Goal: Task Accomplishment & Management: Manage account settings

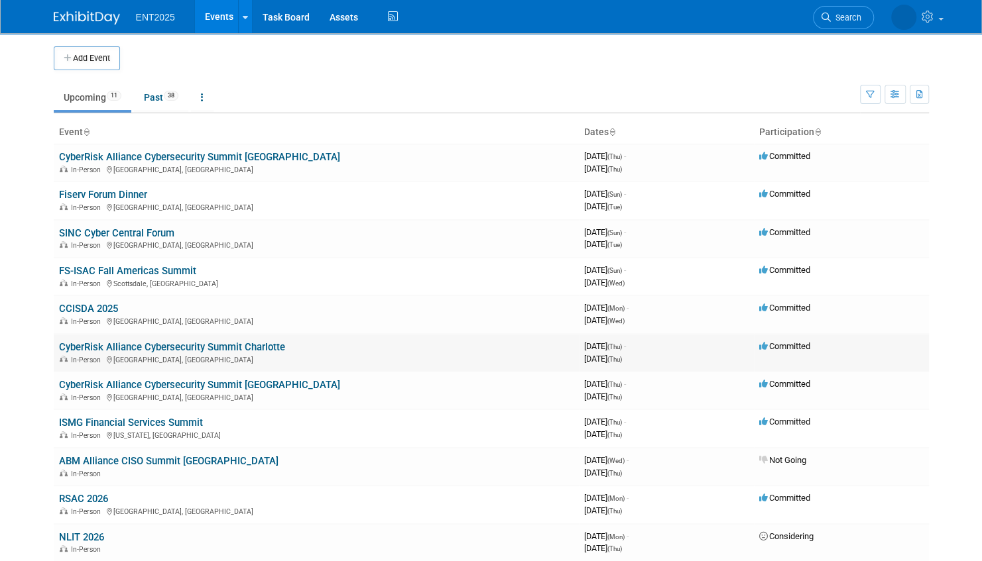
click at [272, 347] on link "CyberRisk Alliance Cybersecurity Summit Charlotte" at bounding box center [172, 347] width 226 height 12
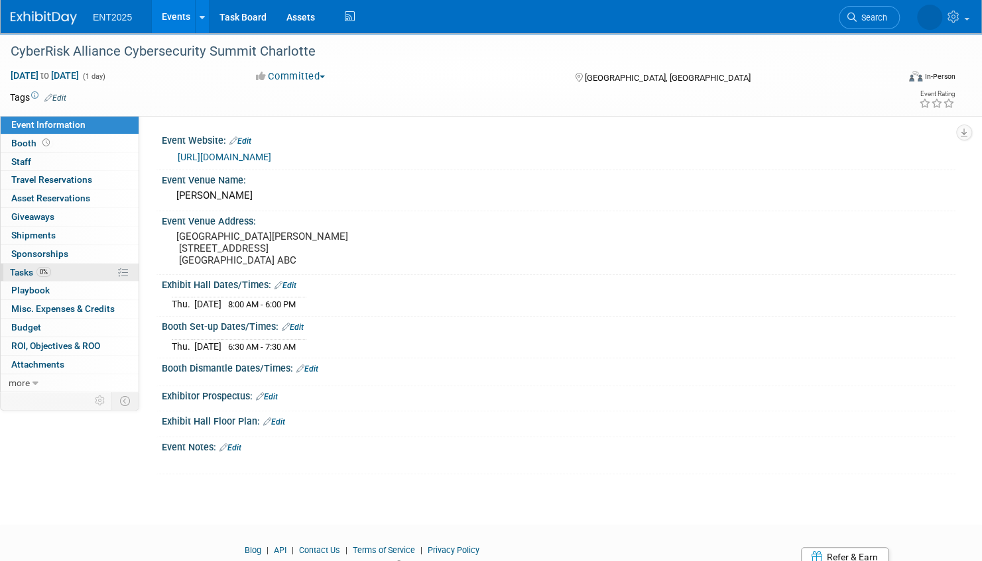
click at [84, 271] on link "0% Tasks 0%" at bounding box center [70, 273] width 138 height 18
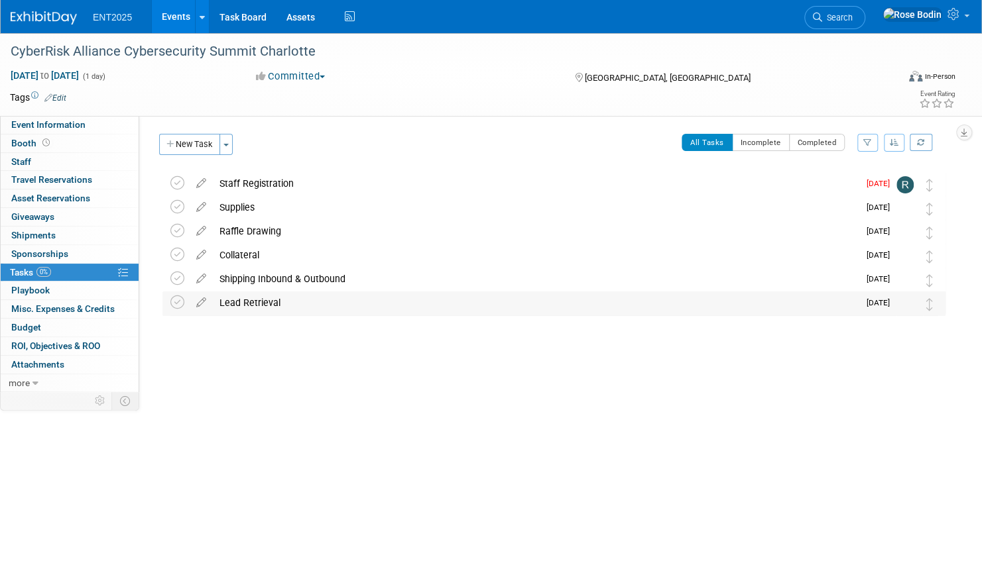
click at [308, 304] on div "Lead Retrieval" at bounding box center [536, 303] width 646 height 23
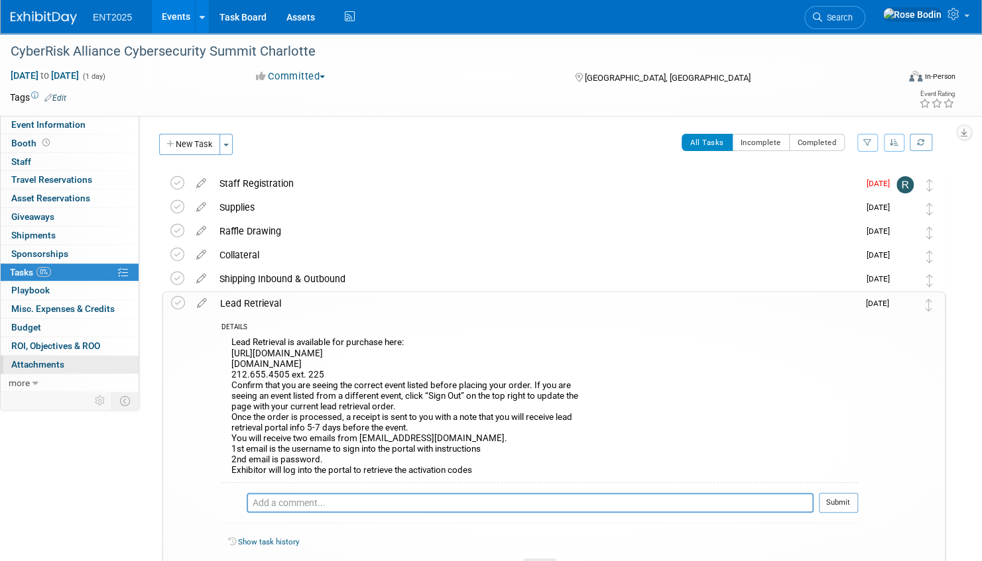
click at [93, 363] on link "0 Attachments 0" at bounding box center [70, 365] width 138 height 18
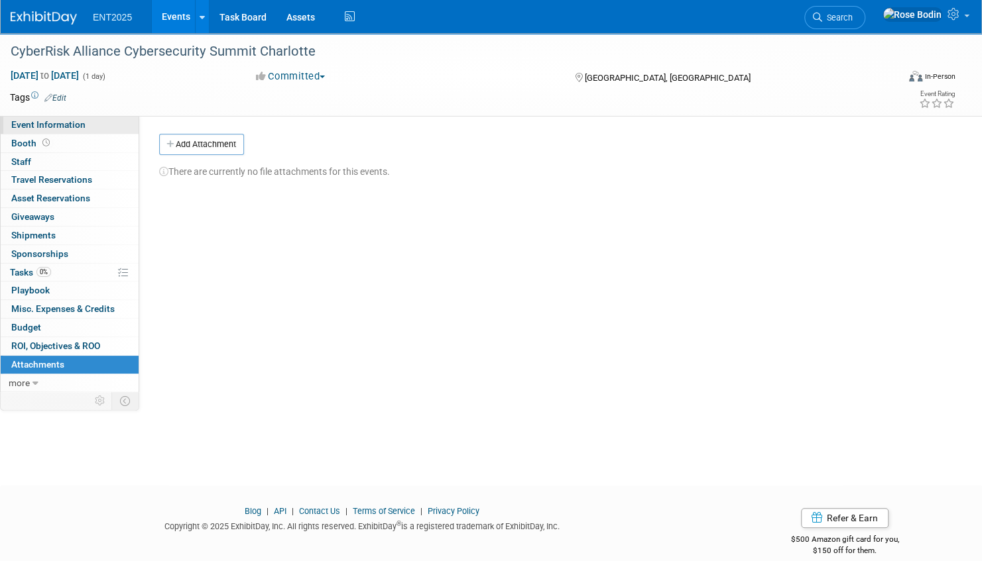
click at [109, 127] on link "Event Information" at bounding box center [70, 125] width 138 height 18
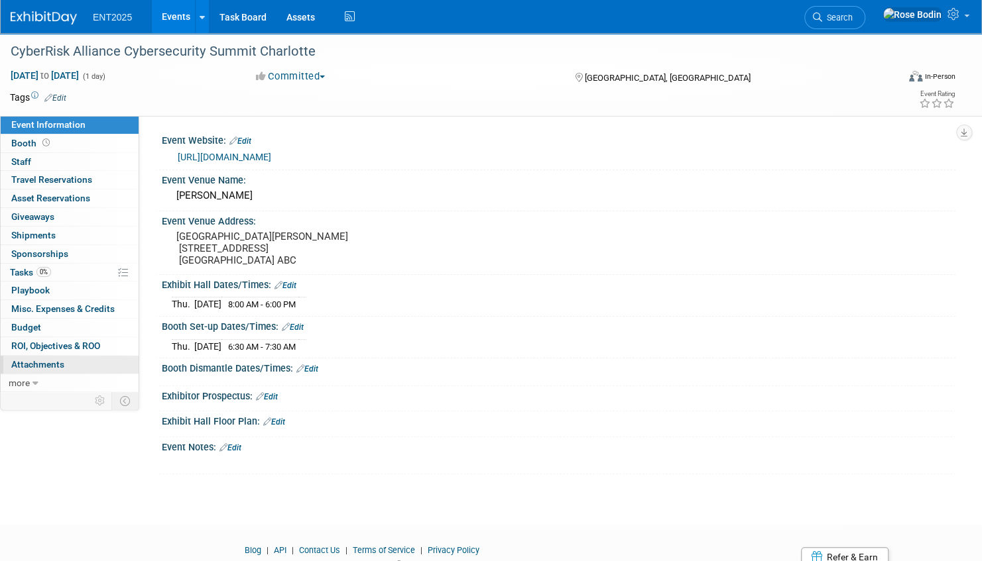
click at [73, 360] on link "0 Attachments 0" at bounding box center [70, 365] width 138 height 18
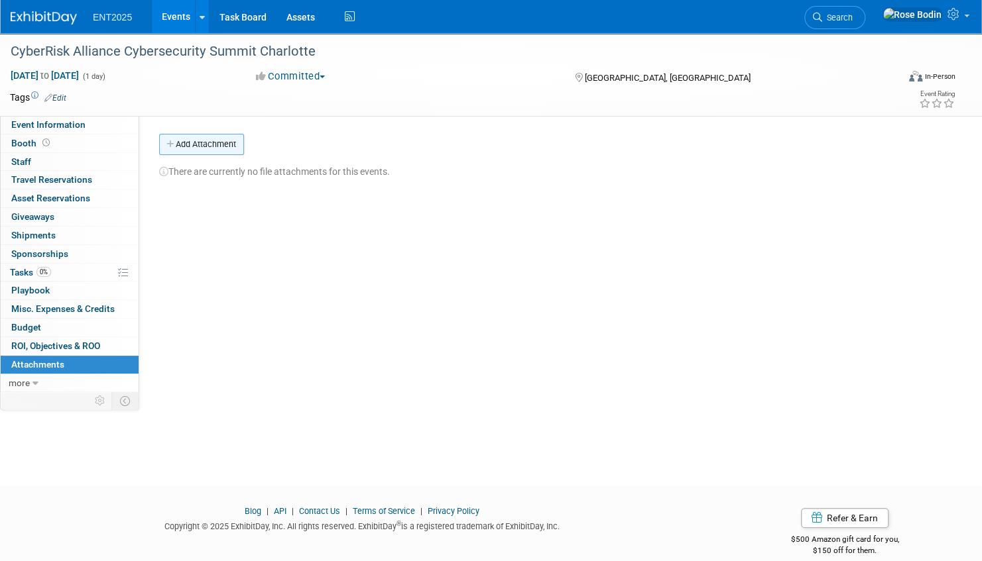
click at [205, 144] on button "Add Attachment" at bounding box center [201, 144] width 85 height 21
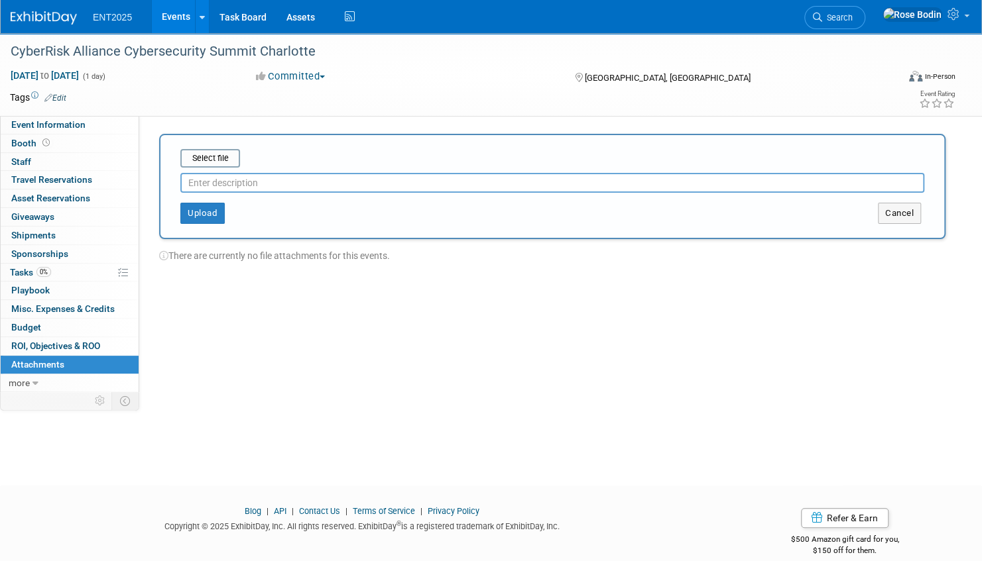
click at [201, 183] on input "text" at bounding box center [552, 183] width 744 height 20
type input "Charlotte PDF"
click at [211, 155] on input "file" at bounding box center [160, 158] width 158 height 16
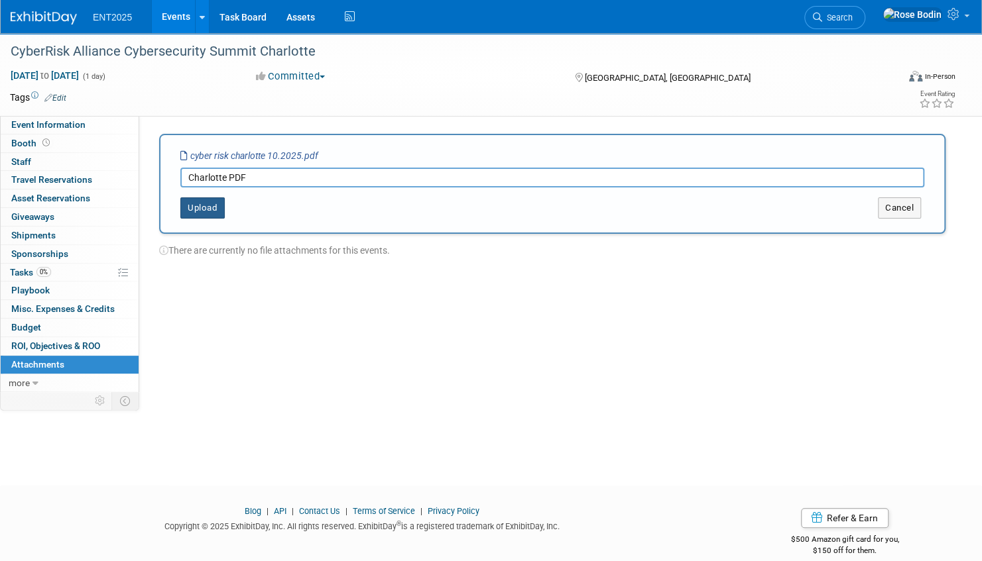
click at [205, 208] on button "Upload" at bounding box center [202, 208] width 44 height 21
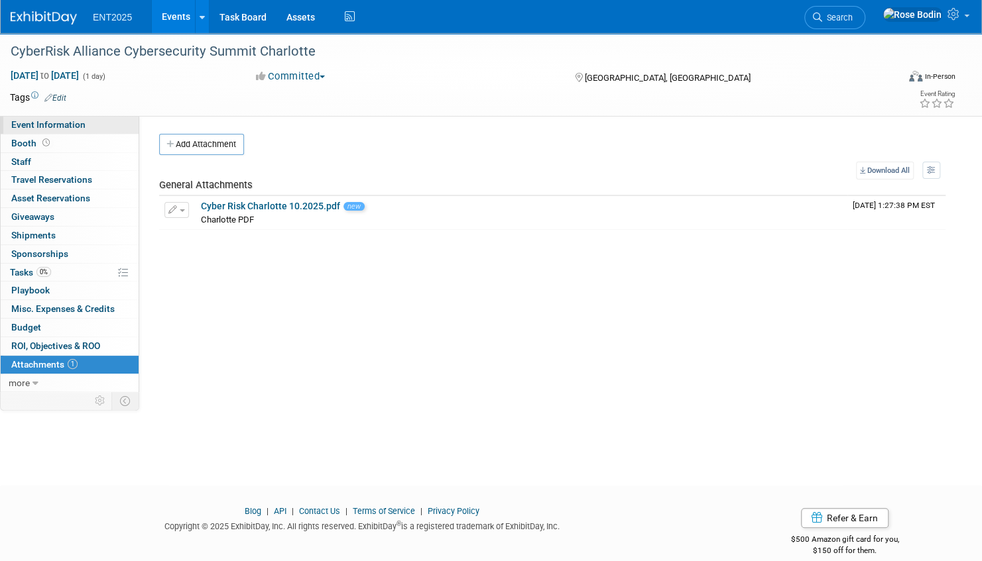
click at [95, 127] on link "Event Information" at bounding box center [70, 125] width 138 height 18
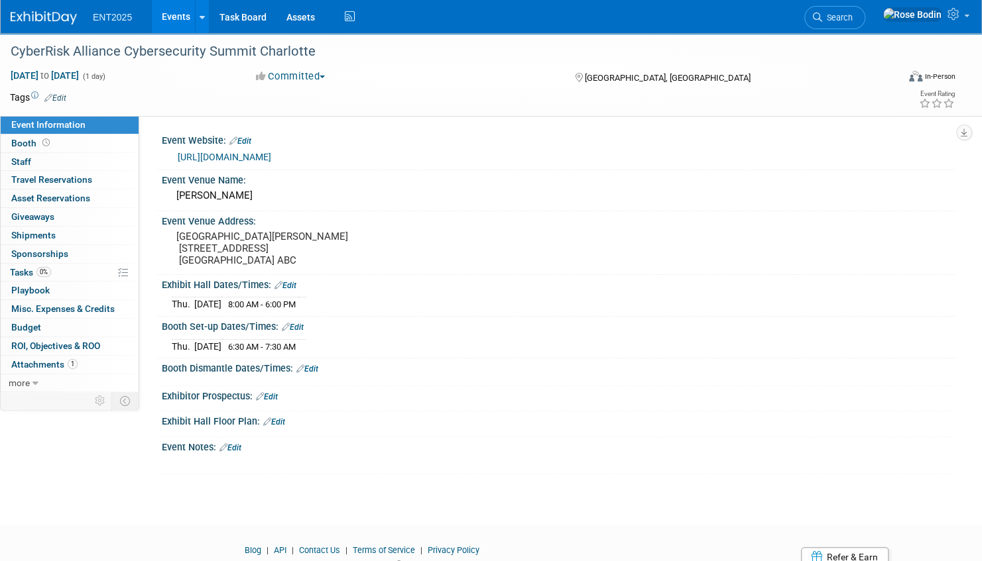
click at [235, 453] on link "Edit" at bounding box center [230, 447] width 22 height 9
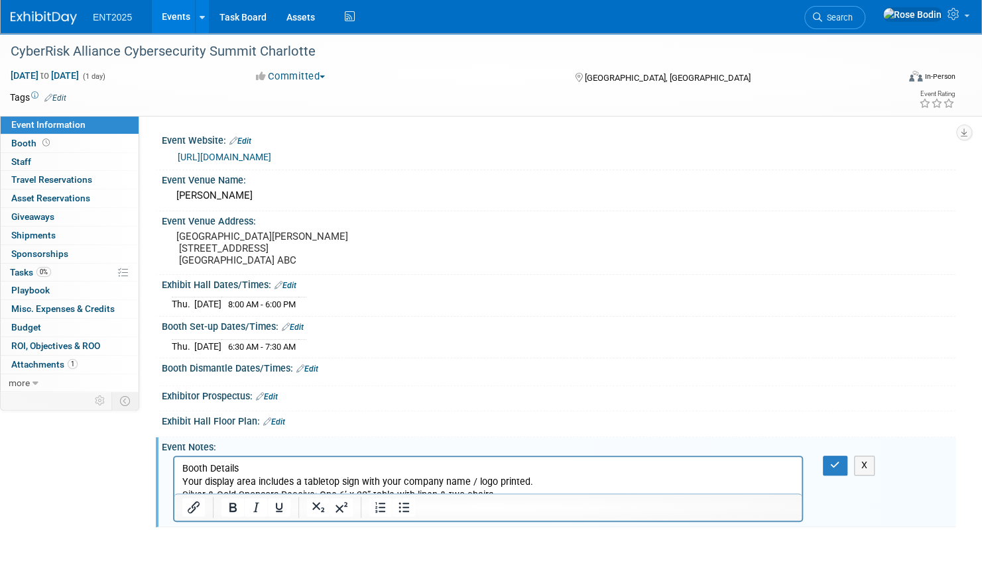
scroll to position [84, 0]
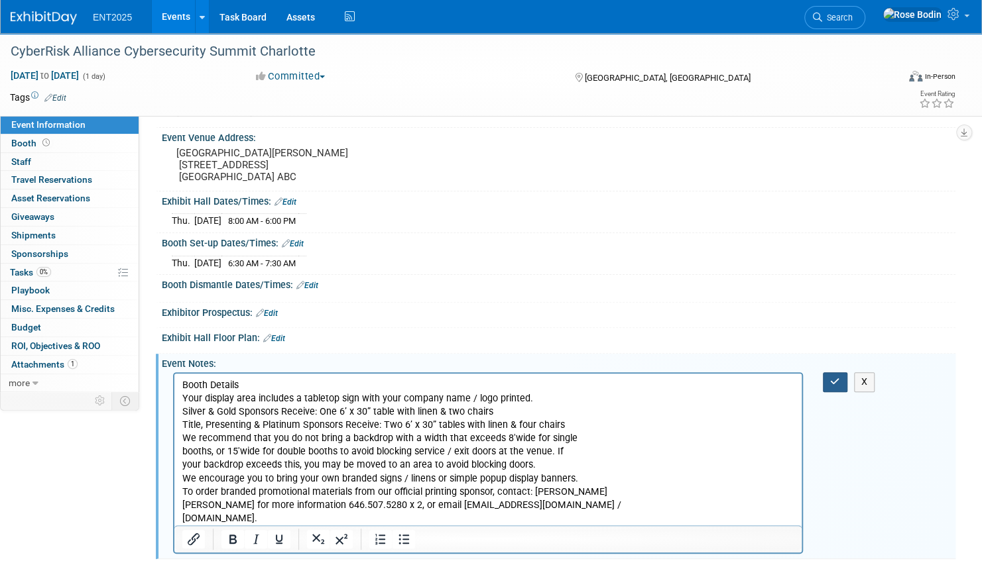
click at [834, 386] on icon "button" at bounding box center [835, 381] width 10 height 9
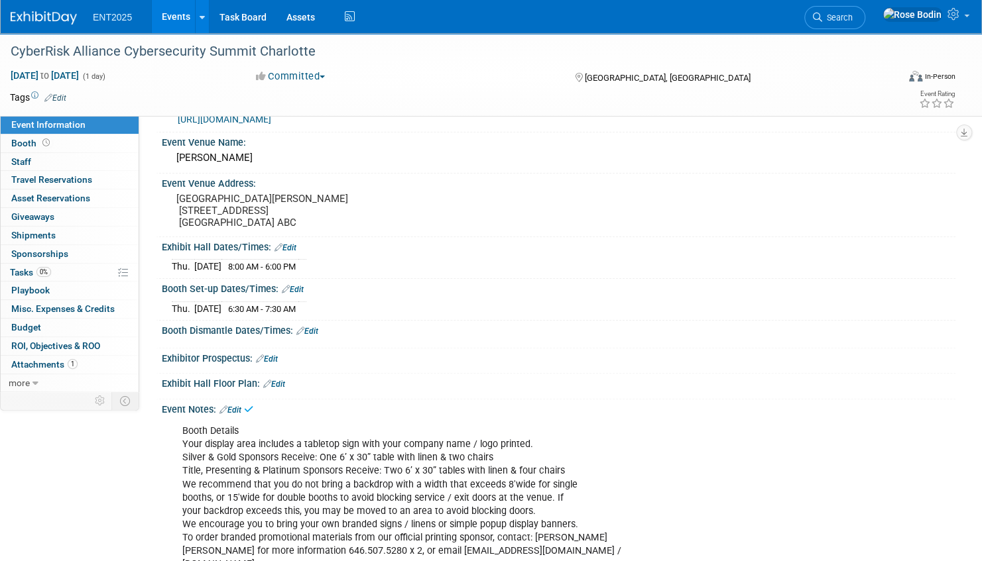
scroll to position [17, 0]
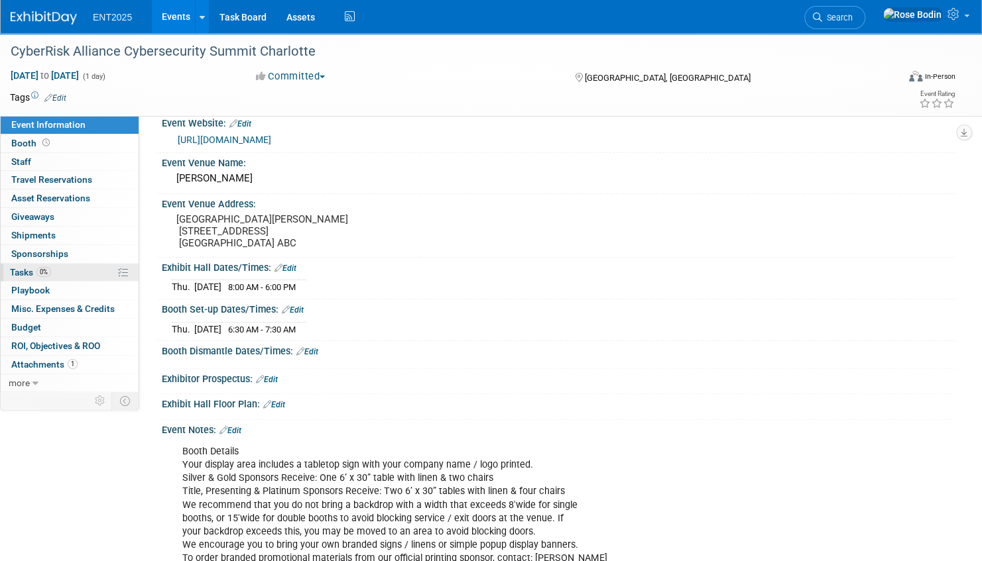
click at [68, 272] on link "0% Tasks 0%" at bounding box center [70, 273] width 138 height 18
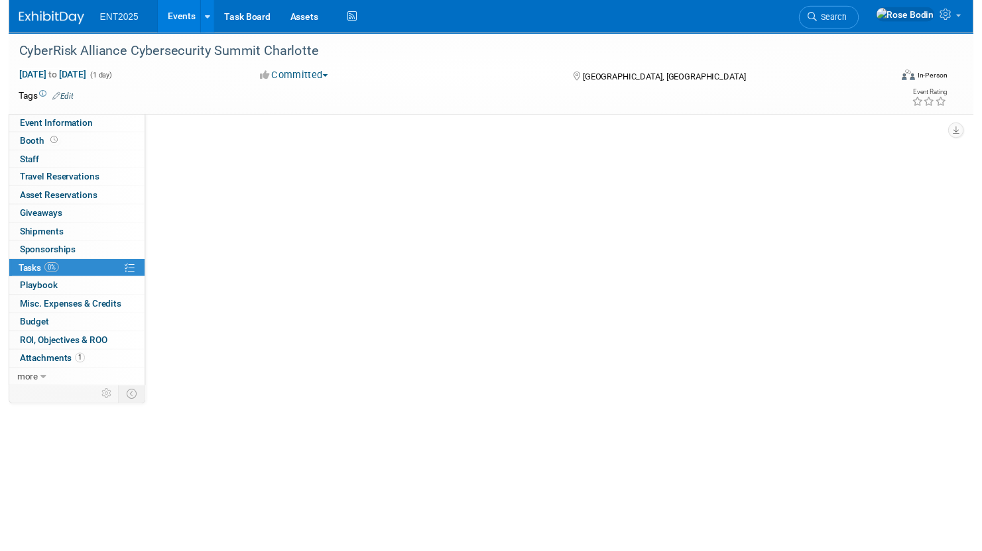
scroll to position [0, 0]
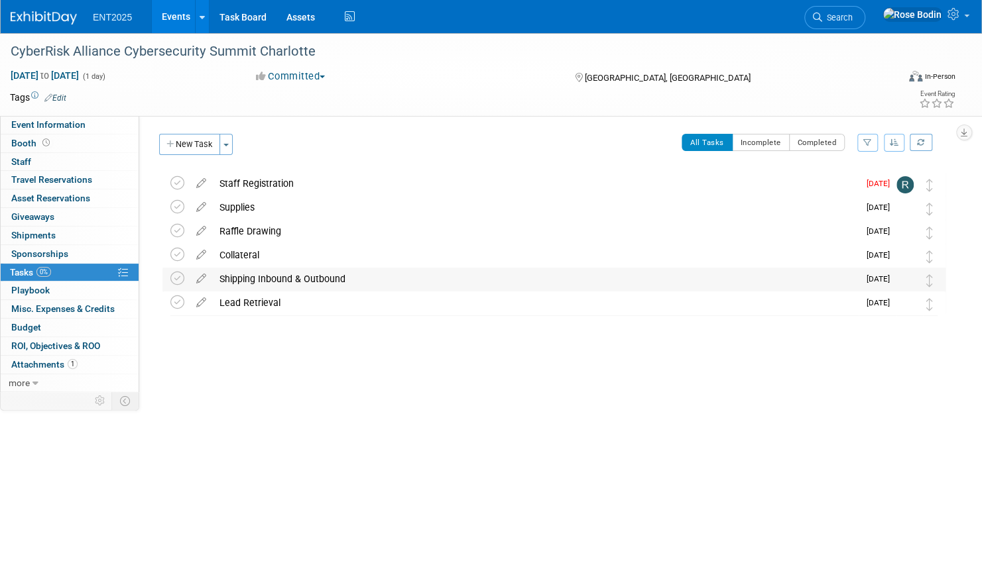
click at [367, 278] on div "Shipping Inbound & Outbound" at bounding box center [536, 279] width 646 height 23
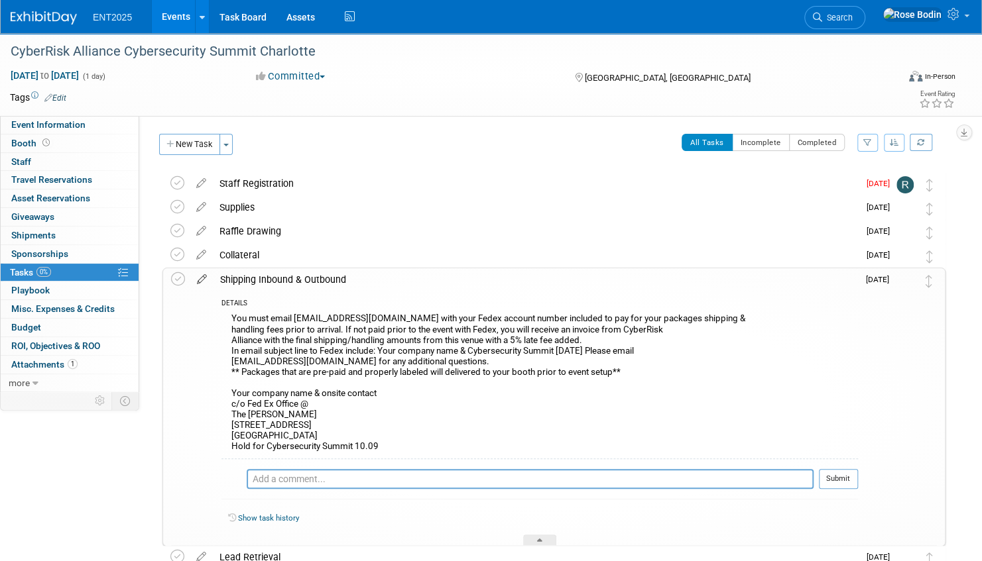
click at [201, 277] on icon at bounding box center [201, 276] width 23 height 17
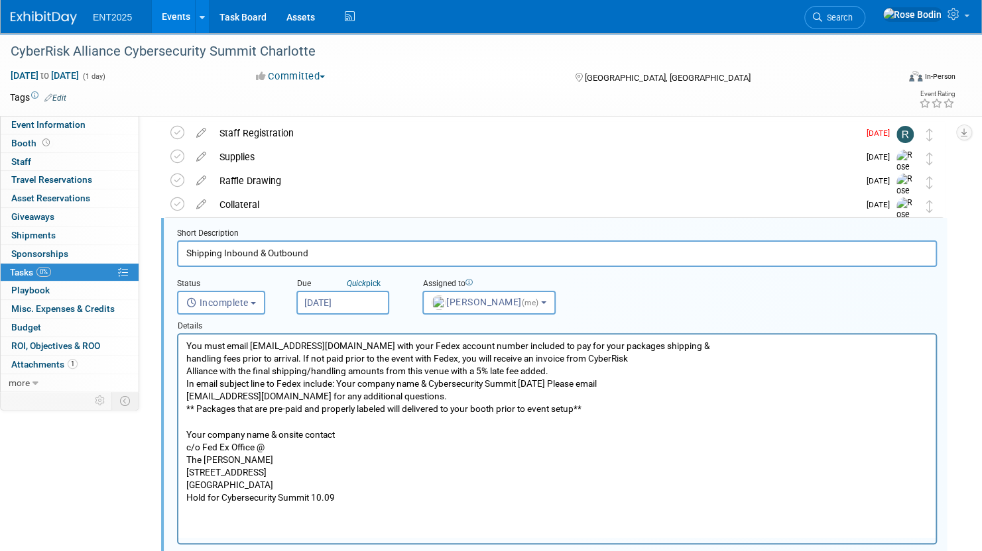
scroll to position [74, 0]
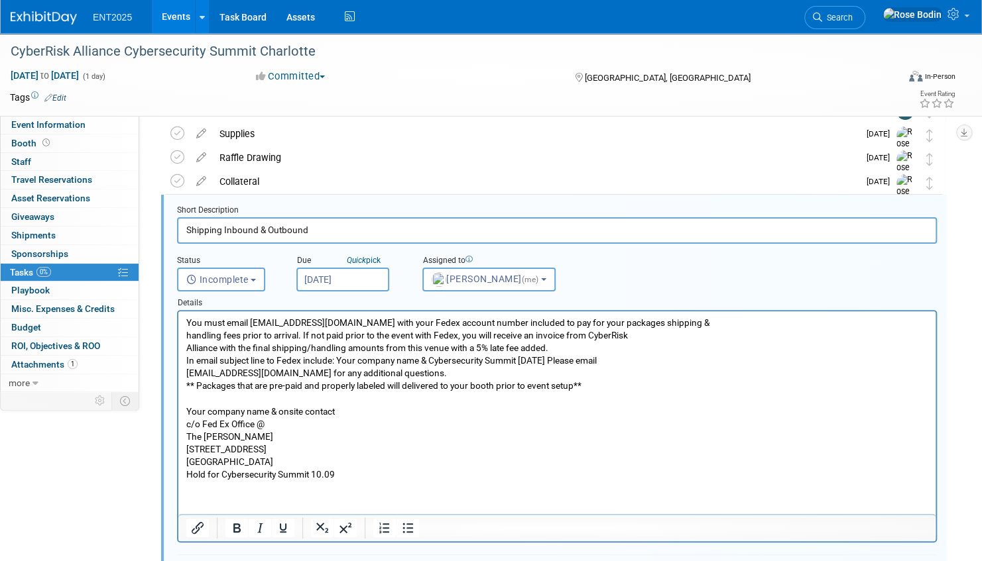
click at [188, 481] on html "You must email telmo.rico@fedex.com with your Fedex account number included to …" at bounding box center [556, 397] width 757 height 170
click at [339, 475] on p "You must email telmo.rico@fedex.com with your Fedex account number included to …" at bounding box center [557, 399] width 742 height 164
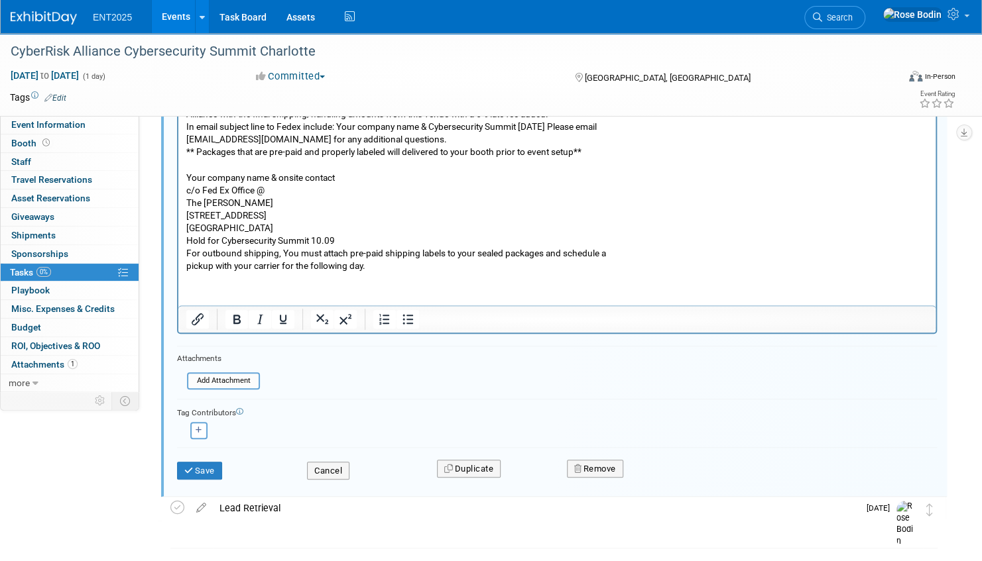
scroll to position [339, 0]
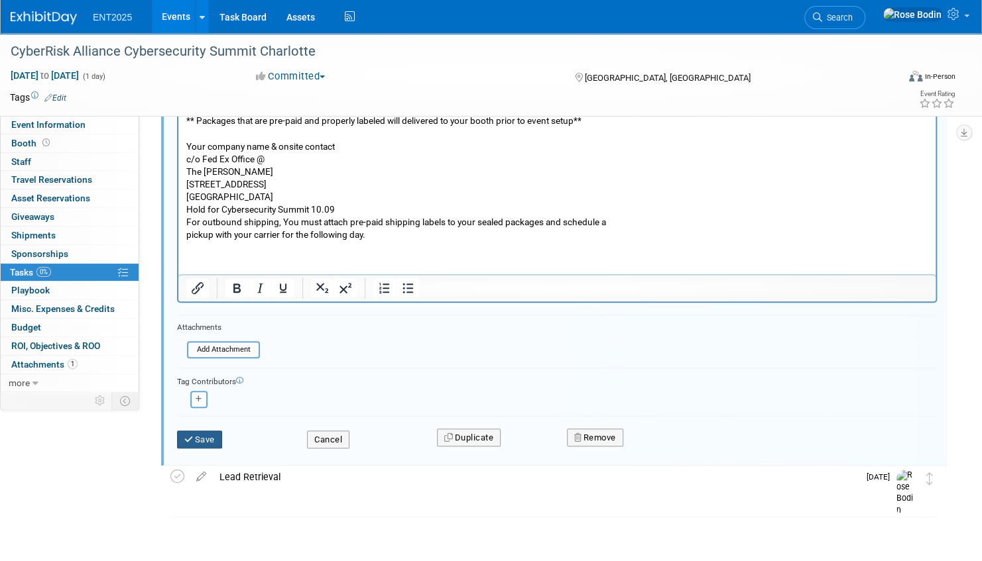
click at [199, 436] on button "Save" at bounding box center [199, 440] width 45 height 19
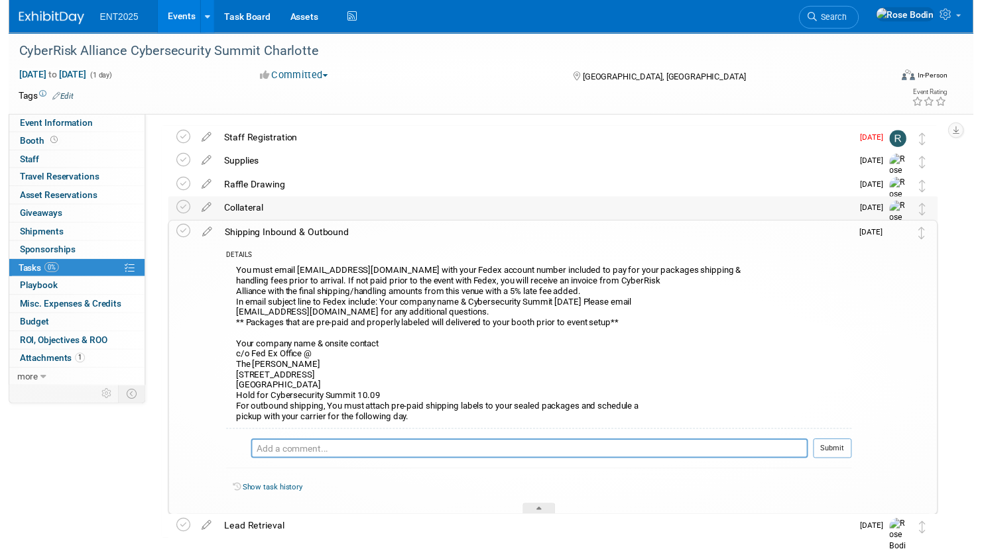
scroll to position [110, 0]
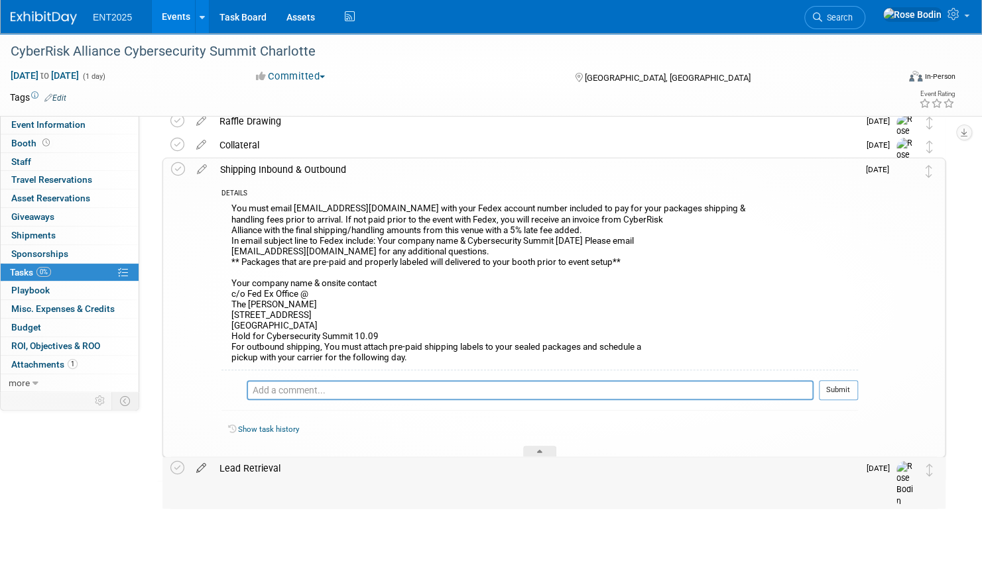
click at [199, 467] on icon at bounding box center [201, 465] width 23 height 17
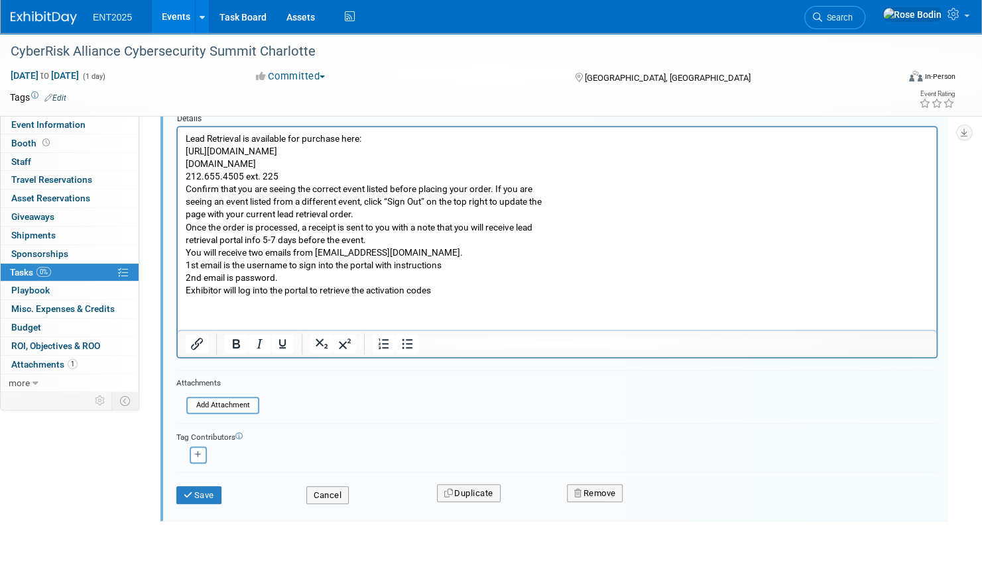
scroll to position [571, 0]
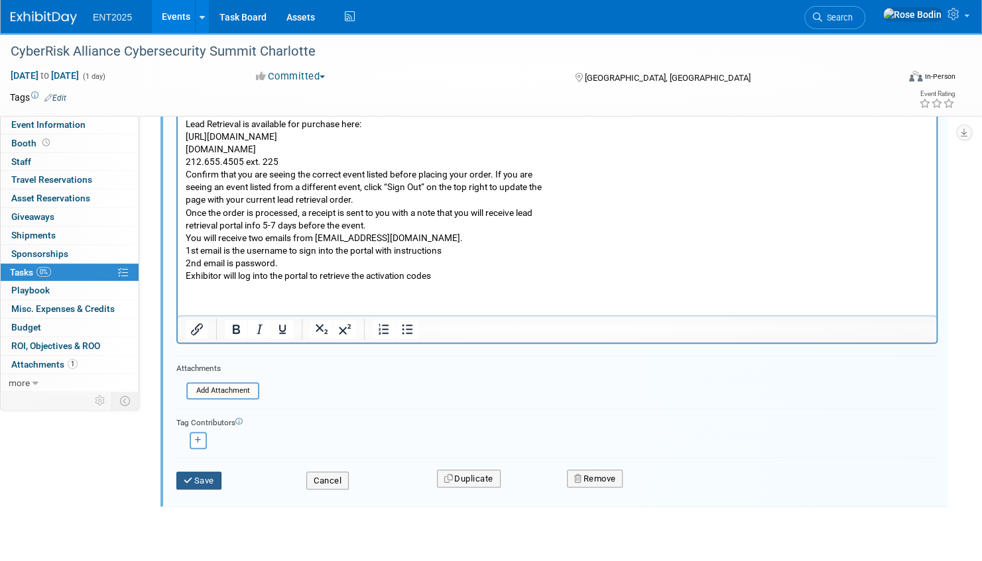
click at [204, 479] on button "Save" at bounding box center [198, 481] width 45 height 19
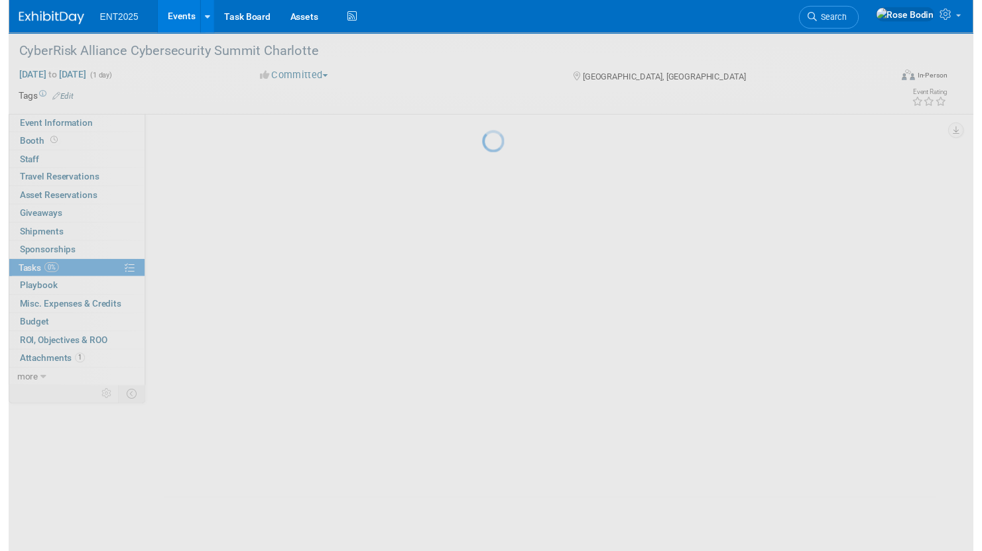
scroll to position [110, 0]
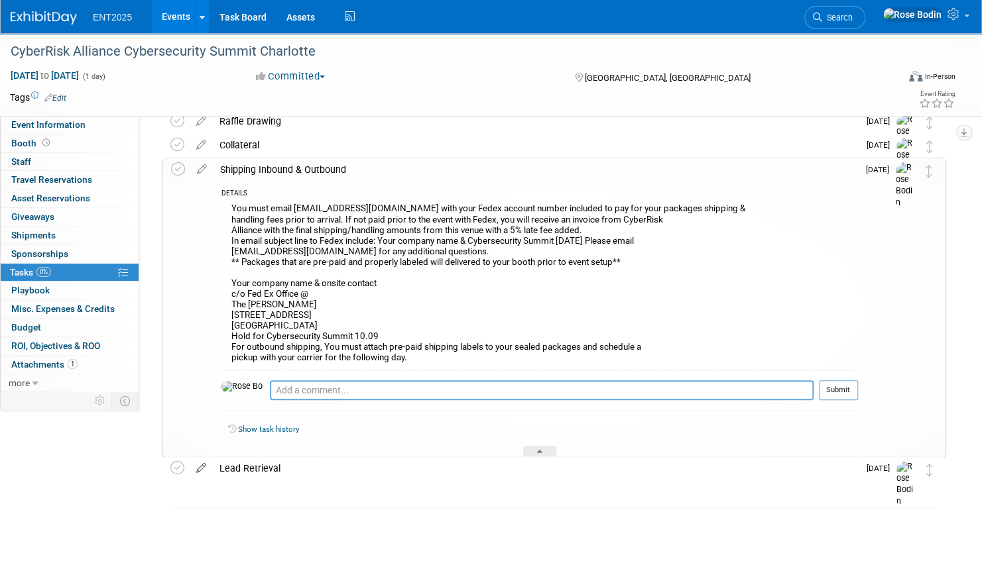
click at [203, 465] on icon at bounding box center [201, 465] width 23 height 17
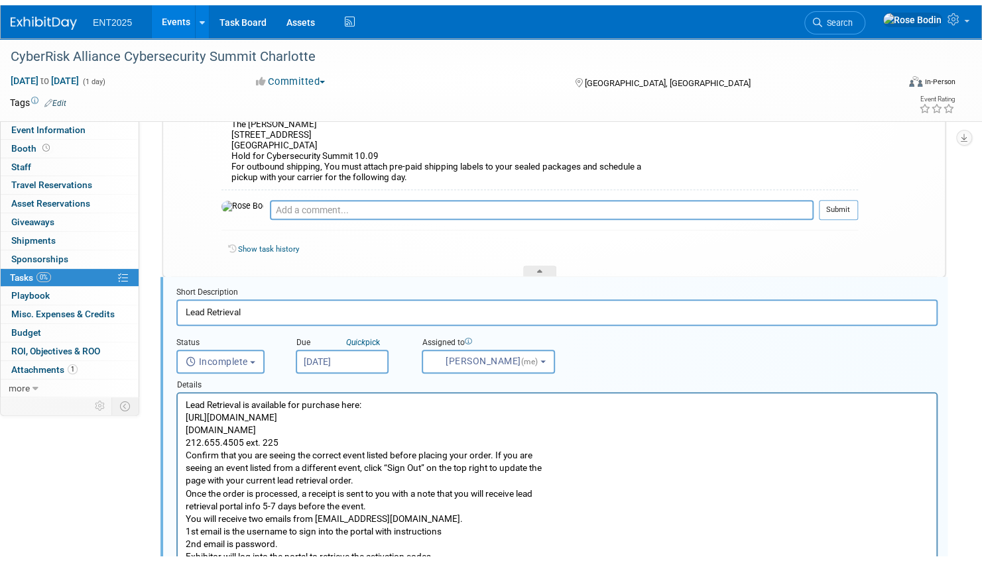
scroll to position [372, 0]
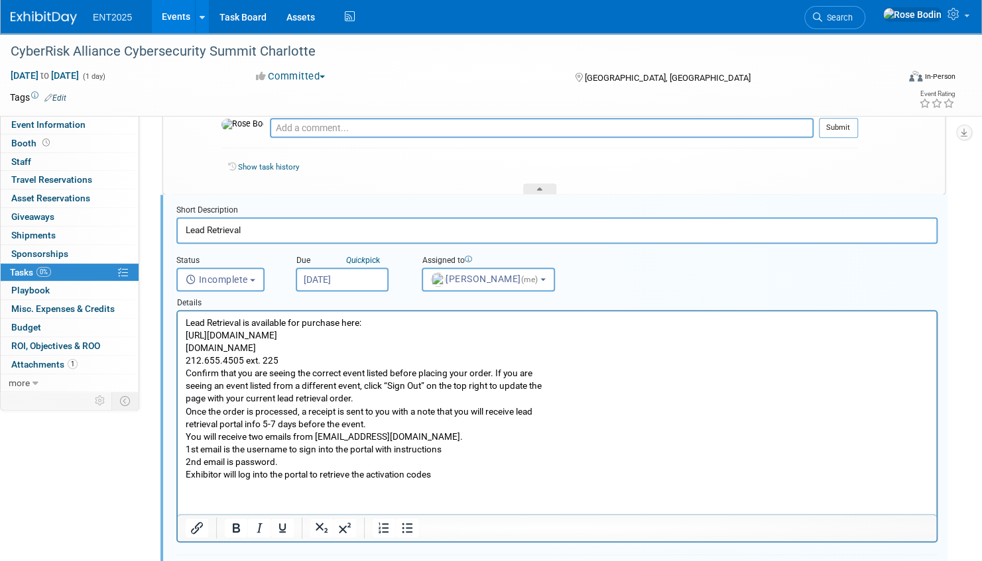
click at [231, 481] on html "Lead Retrieval is available for purchase here: https://orders.american-tradesho…" at bounding box center [557, 397] width 758 height 170
click at [466, 478] on p "Lead Retrieval is available for purchase here: https://orders.american-tradesho…" at bounding box center [557, 399] width 743 height 164
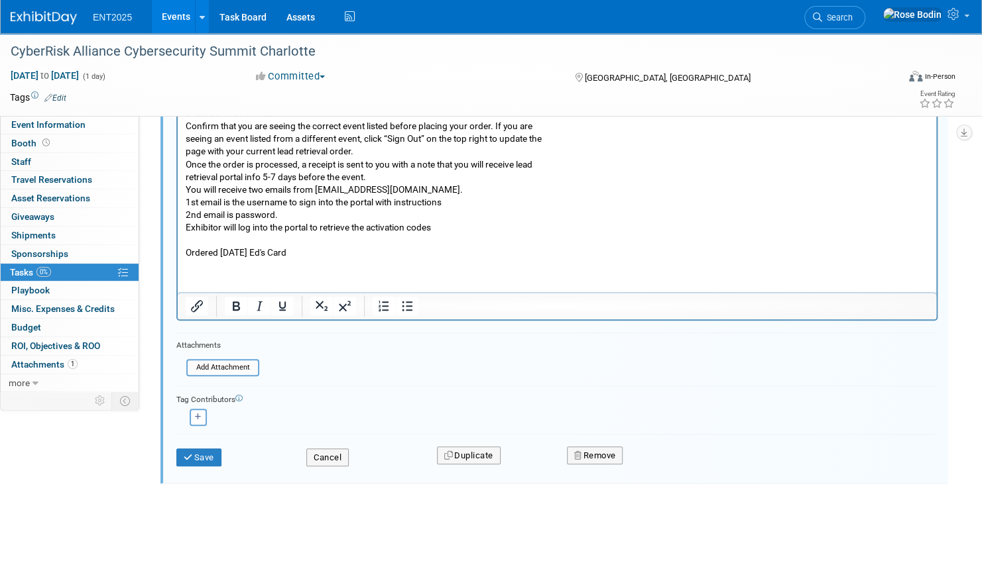
scroll to position [622, 0]
click at [193, 451] on button "Save" at bounding box center [198, 456] width 45 height 19
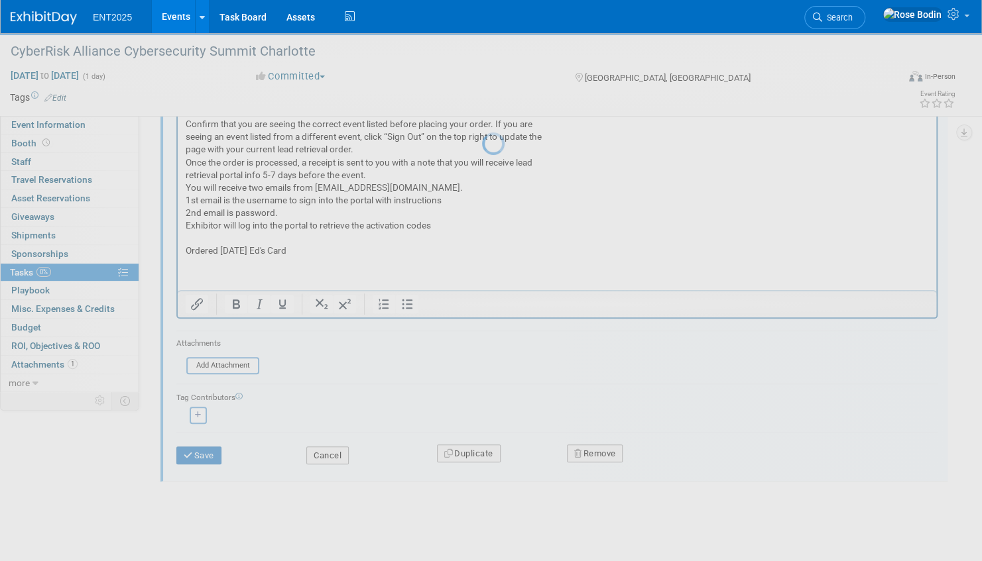
scroll to position [110, 0]
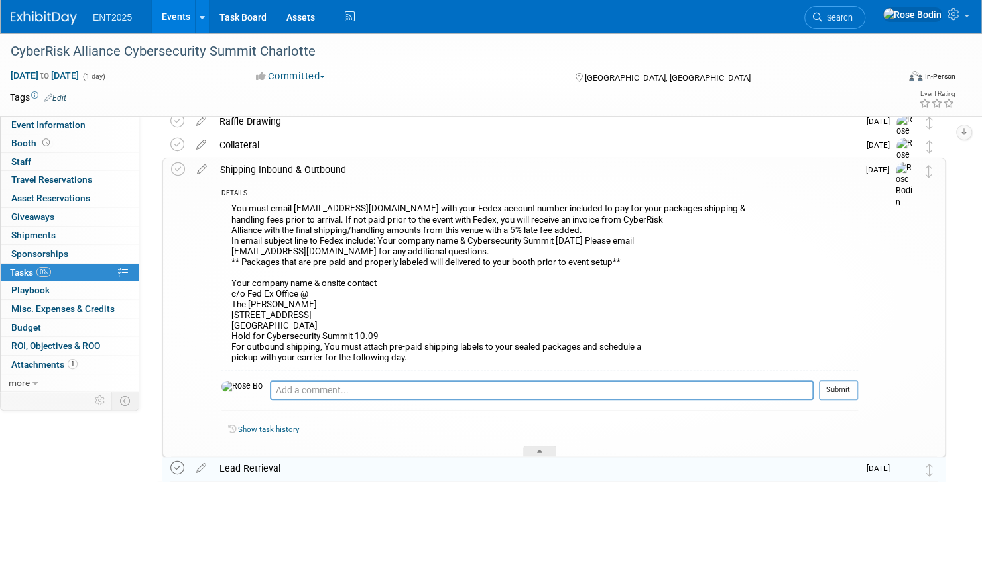
click at [178, 467] on icon at bounding box center [177, 468] width 14 height 14
click at [538, 449] on div at bounding box center [539, 451] width 33 height 11
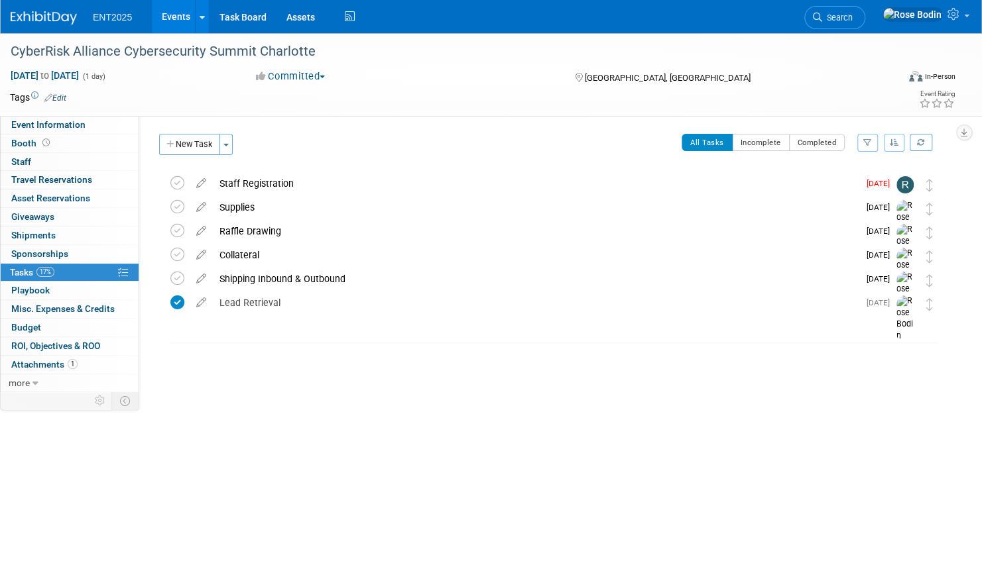
scroll to position [0, 0]
click at [201, 180] on icon at bounding box center [201, 180] width 23 height 17
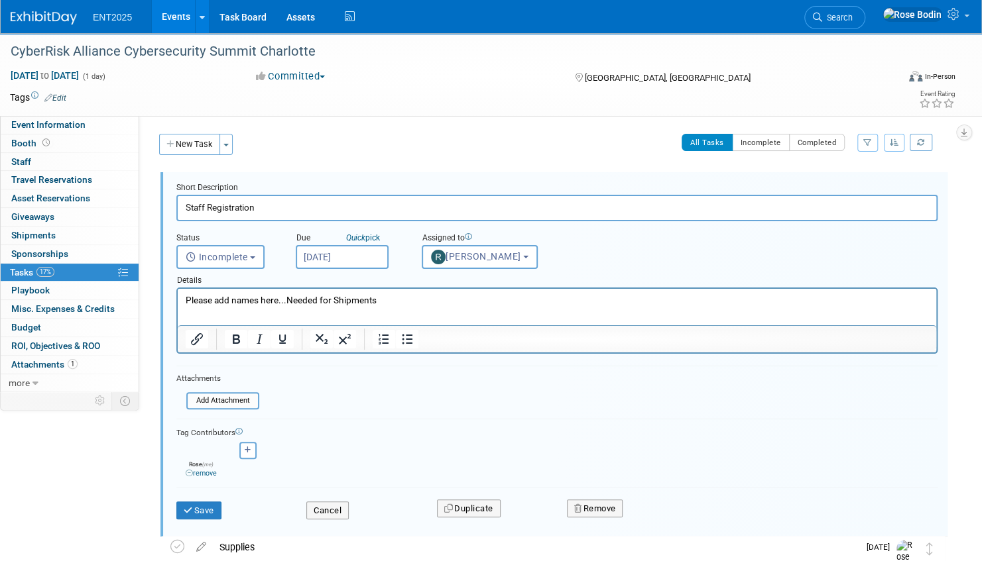
click at [398, 303] on p "Please add names here...Needed for Shipments" at bounding box center [557, 300] width 743 height 13
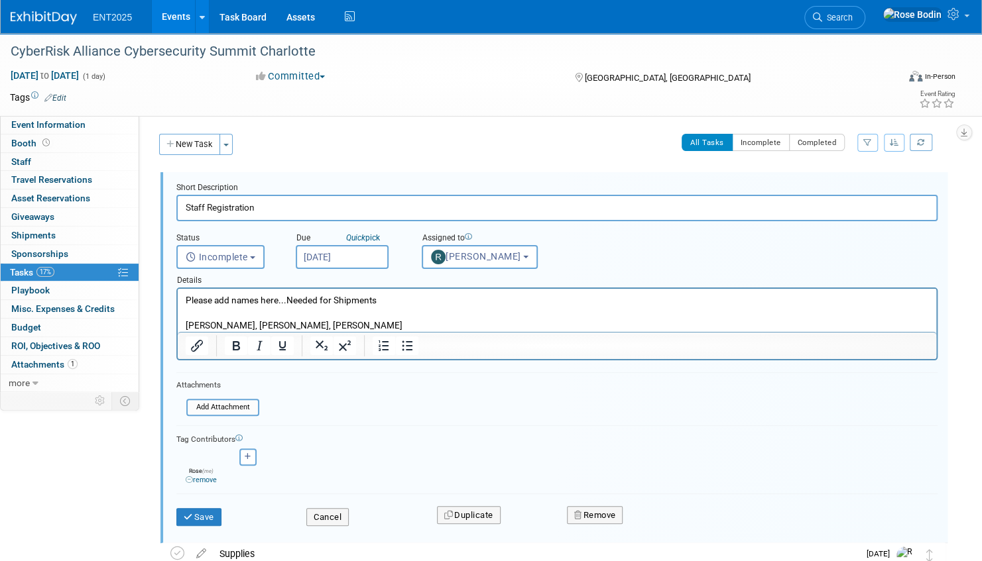
click at [190, 326] on p "Foskett, Tony Phan, Rich Merrigan" at bounding box center [557, 325] width 743 height 13
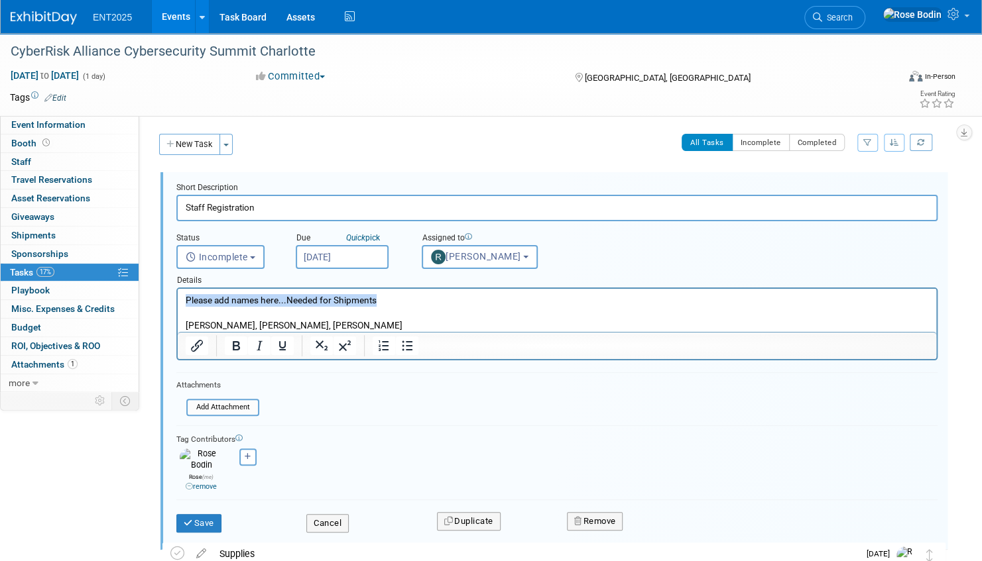
drag, startPoint x: 390, startPoint y: 300, endPoint x: 181, endPoint y: 297, distance: 209.5
click at [181, 297] on html "Please add names here...Needed for Shipments Rayce Foskett, Tony Phan, Rich Mer…" at bounding box center [557, 310] width 758 height 43
click at [203, 514] on button "Save" at bounding box center [198, 523] width 45 height 19
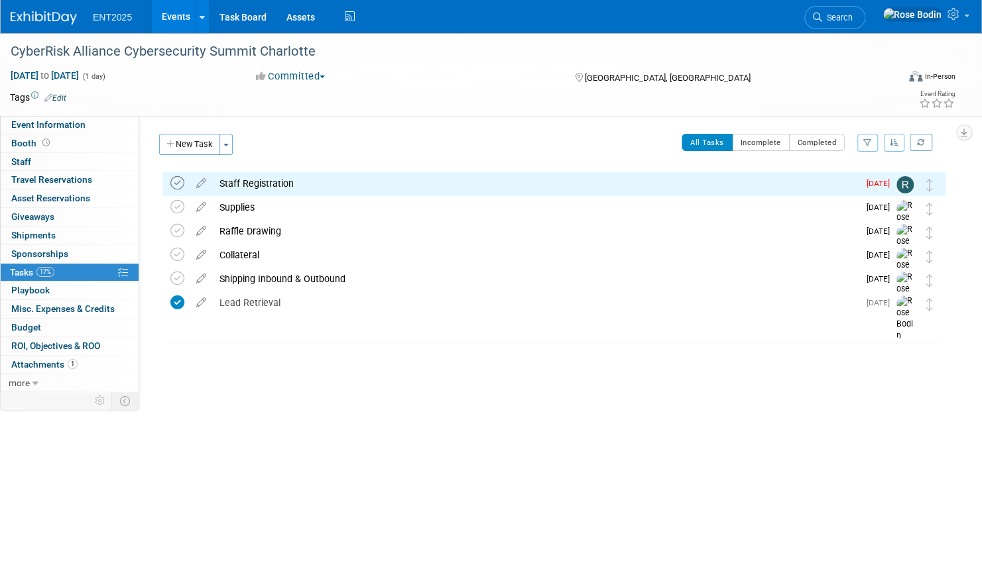
click at [176, 182] on icon at bounding box center [177, 183] width 14 height 14
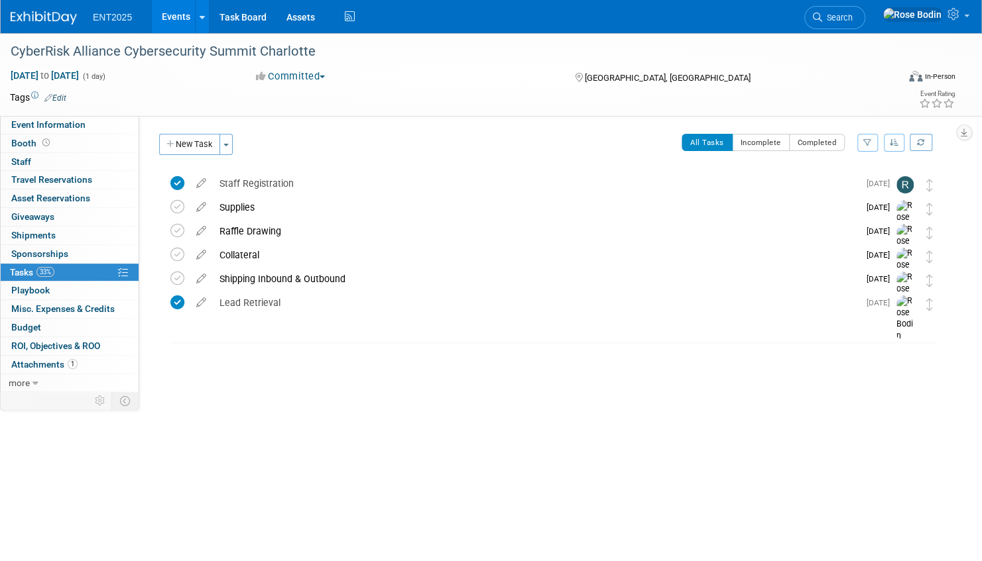
click at [176, 15] on link "Events" at bounding box center [176, 16] width 48 height 33
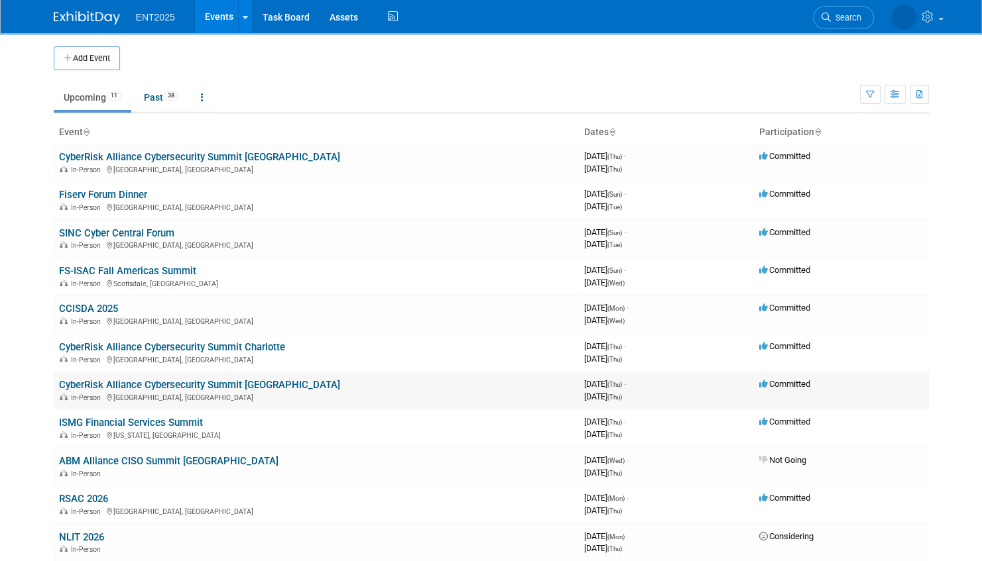
click at [225, 381] on link "CyberRisk Alliance Cybersecurity Summit [GEOGRAPHIC_DATA]" at bounding box center [199, 385] width 281 height 12
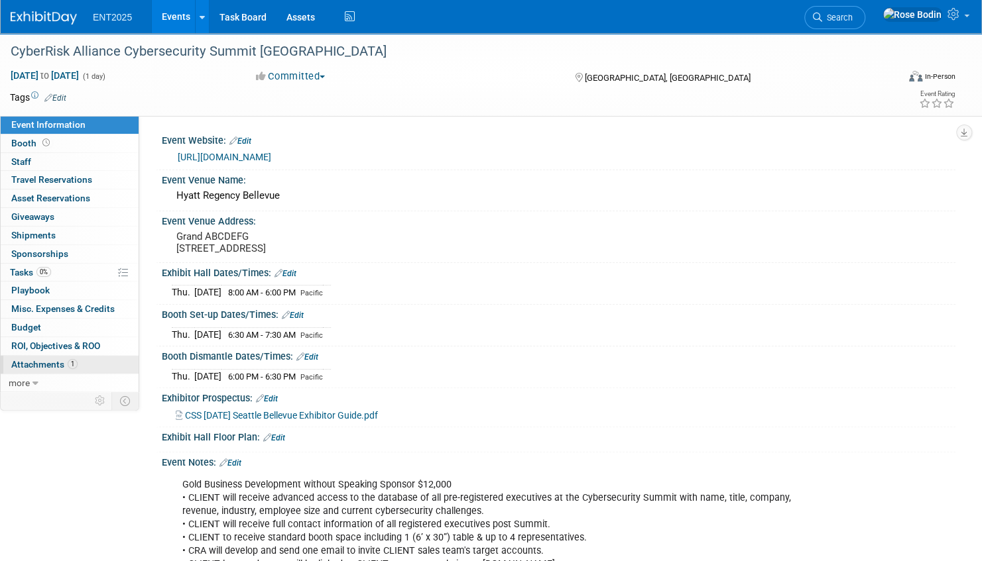
click at [97, 361] on link "1 Attachments 1" at bounding box center [70, 365] width 138 height 18
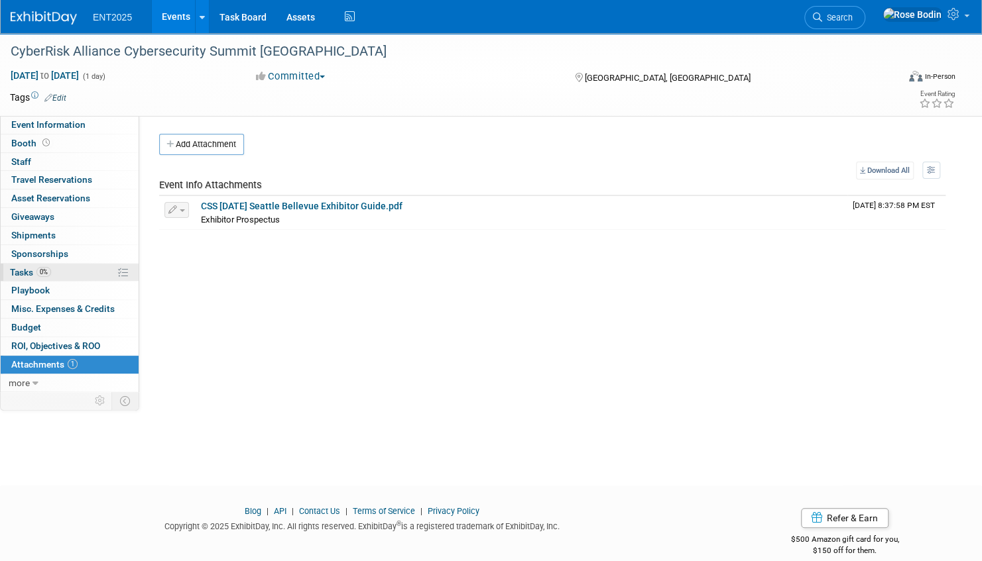
click at [80, 270] on link "0% Tasks 0%" at bounding box center [70, 273] width 138 height 18
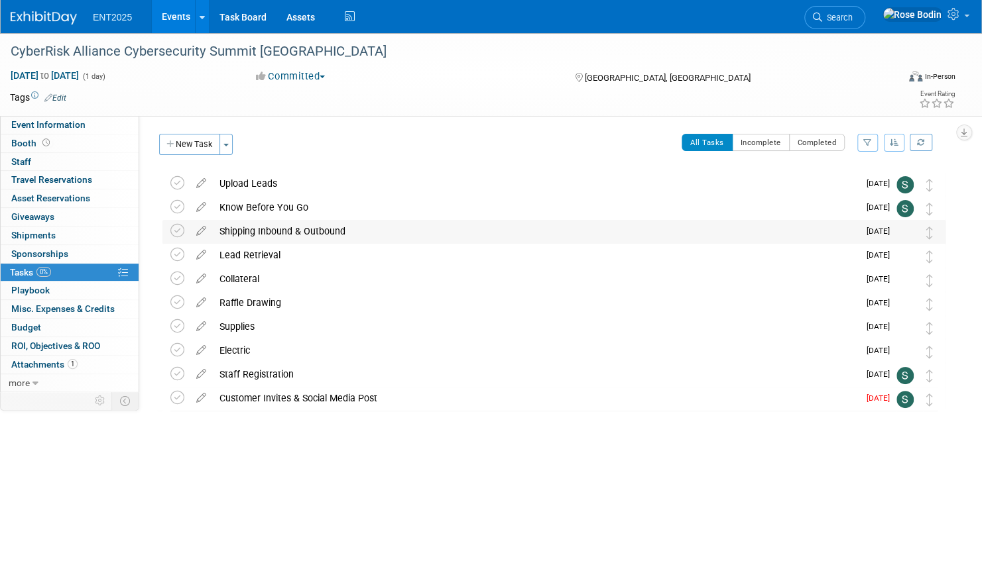
click at [421, 230] on div "Shipping Inbound & Outbound" at bounding box center [536, 231] width 646 height 23
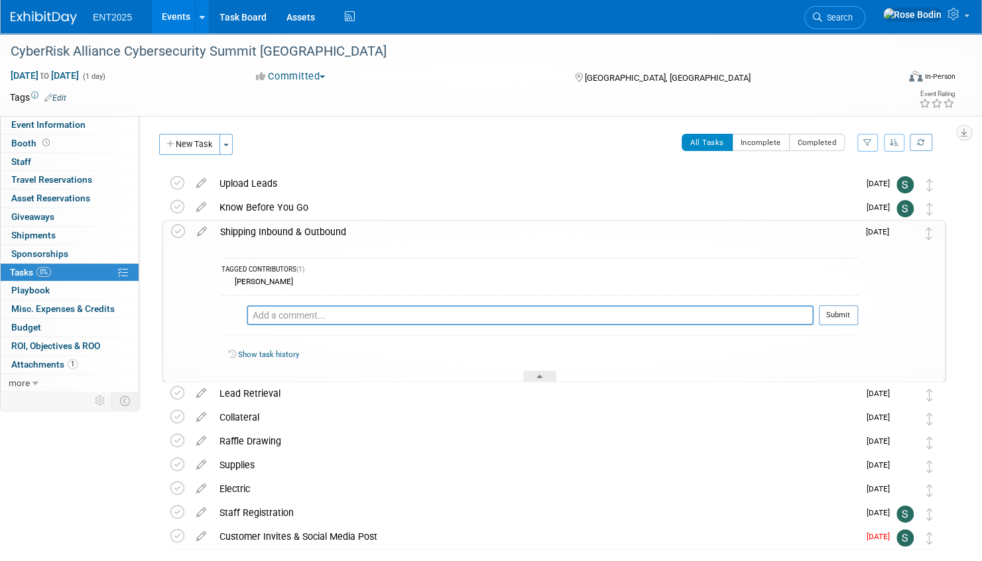
click at [418, 239] on div "Shipping Inbound & Outbound" at bounding box center [535, 232] width 644 height 23
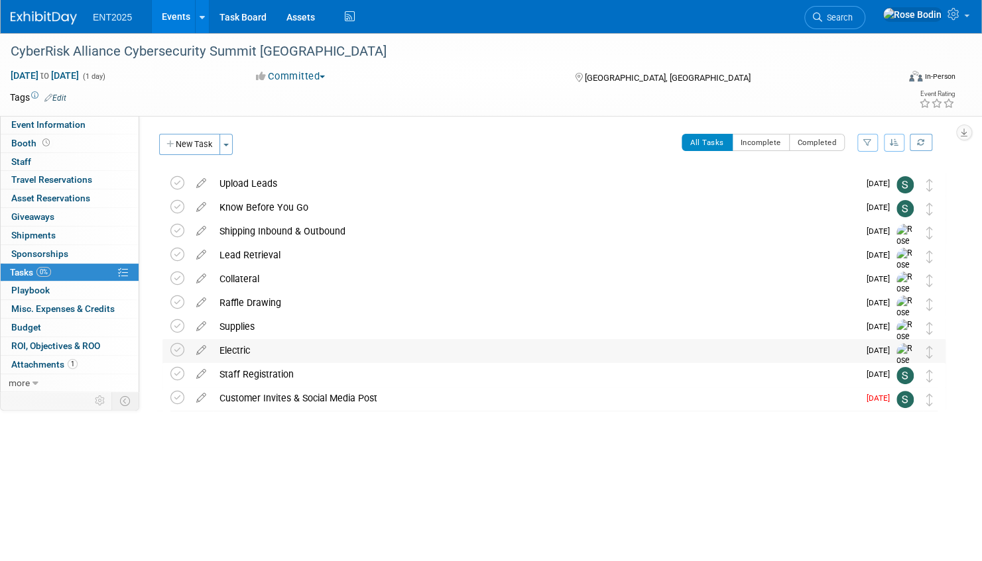
click at [404, 351] on div "Electric" at bounding box center [536, 350] width 646 height 23
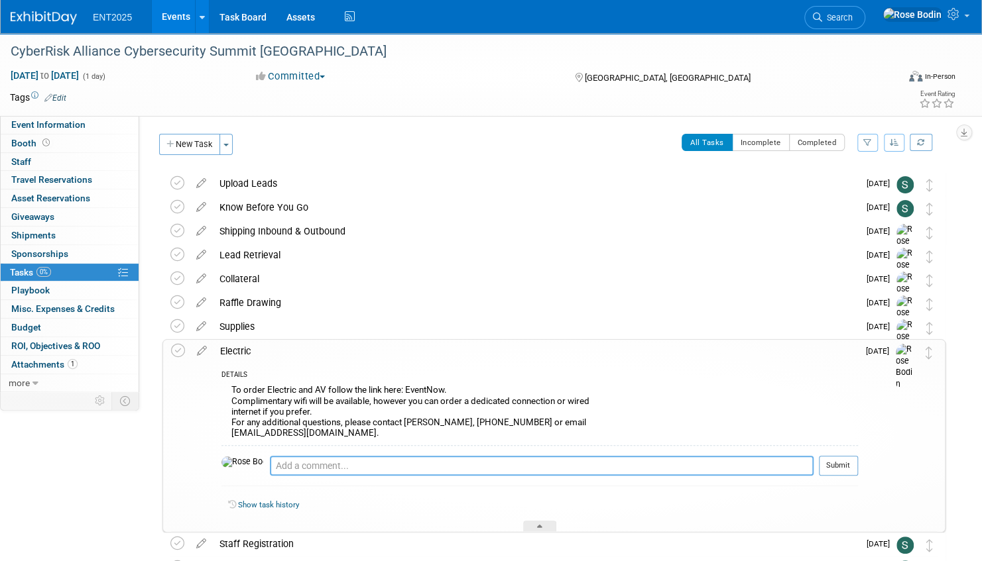
click at [301, 463] on textarea at bounding box center [541, 466] width 543 height 20
type textarea "NO Electric for one day event per Randy. Too expensive to charge phones."
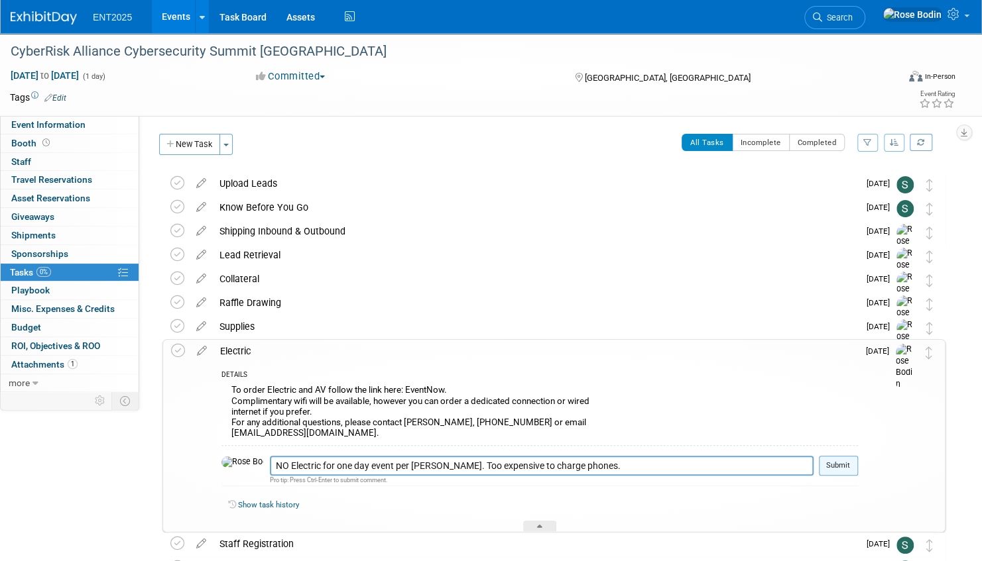
click at [834, 461] on button "Submit" at bounding box center [838, 466] width 39 height 20
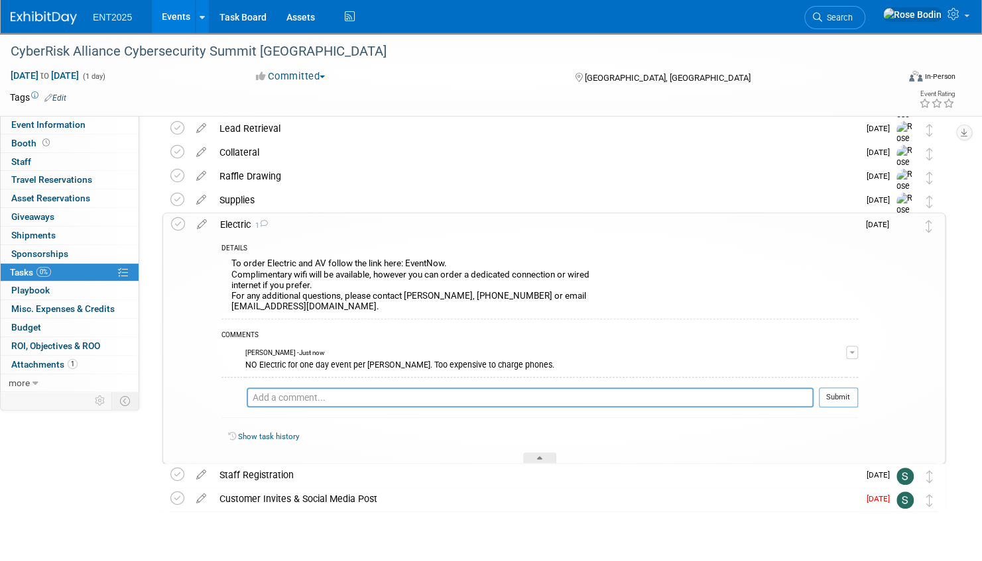
scroll to position [157, 0]
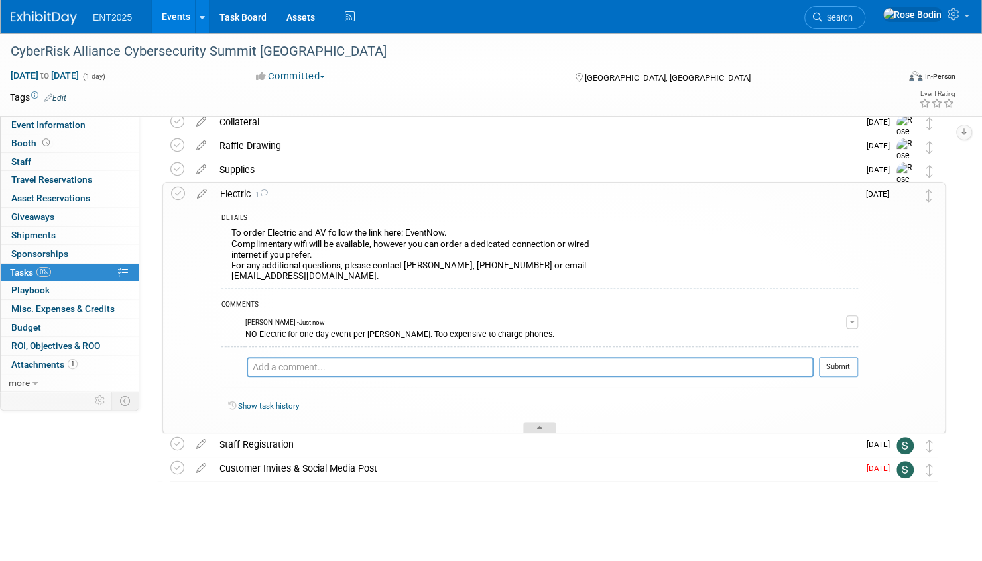
click at [541, 427] on icon at bounding box center [539, 430] width 5 height 8
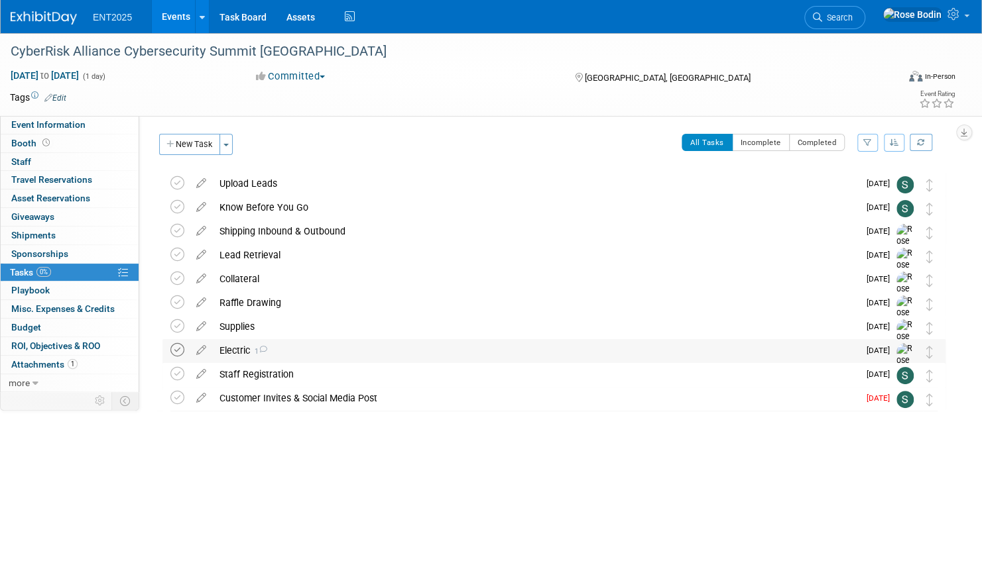
click at [174, 349] on icon at bounding box center [177, 350] width 14 height 14
click at [452, 235] on div "Shipping Inbound & Outbound" at bounding box center [536, 231] width 646 height 23
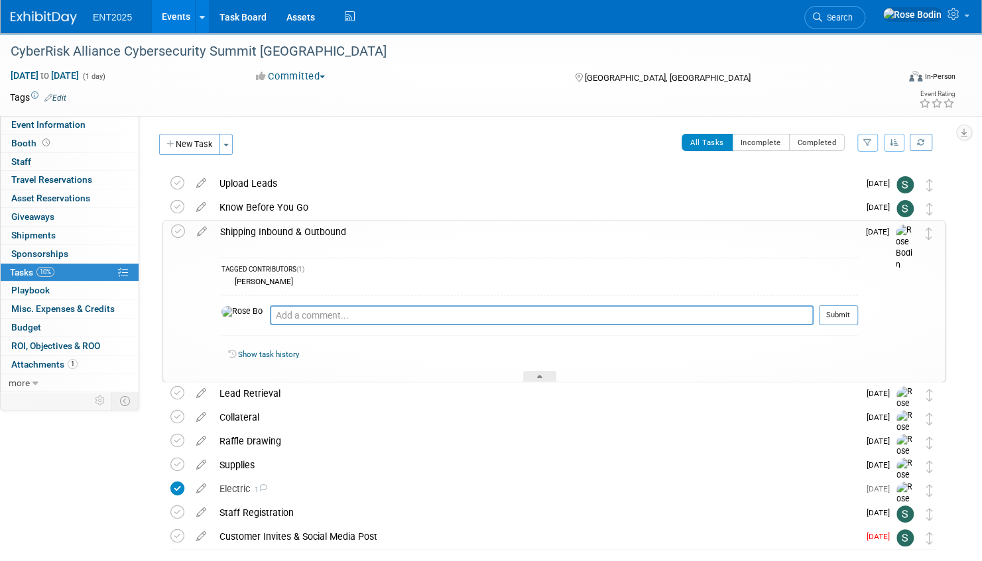
click at [452, 235] on div "Shipping Inbound & Outbound" at bounding box center [535, 232] width 644 height 23
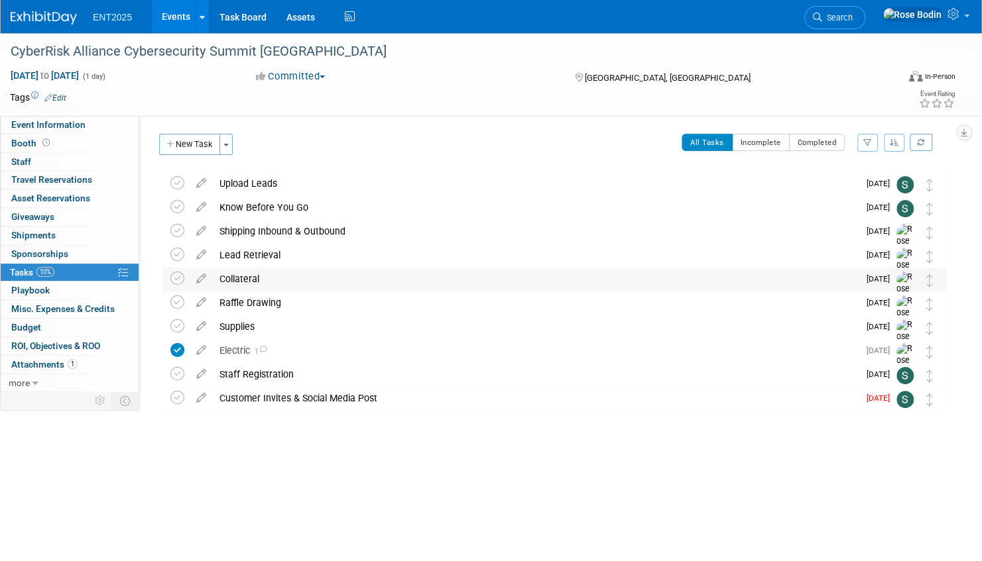
click at [434, 284] on div "Collateral" at bounding box center [536, 279] width 646 height 23
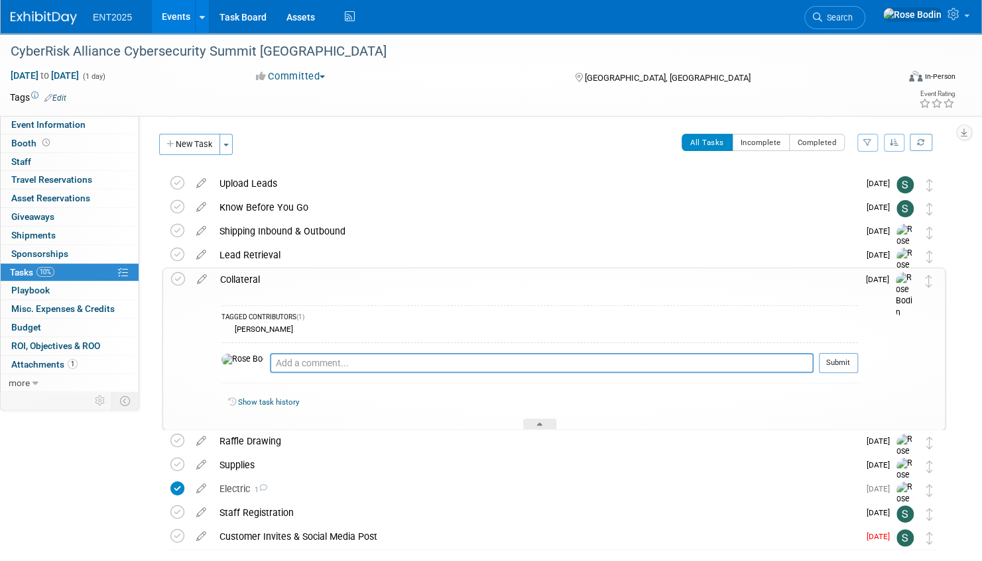
click at [438, 277] on div "Collateral" at bounding box center [535, 279] width 644 height 23
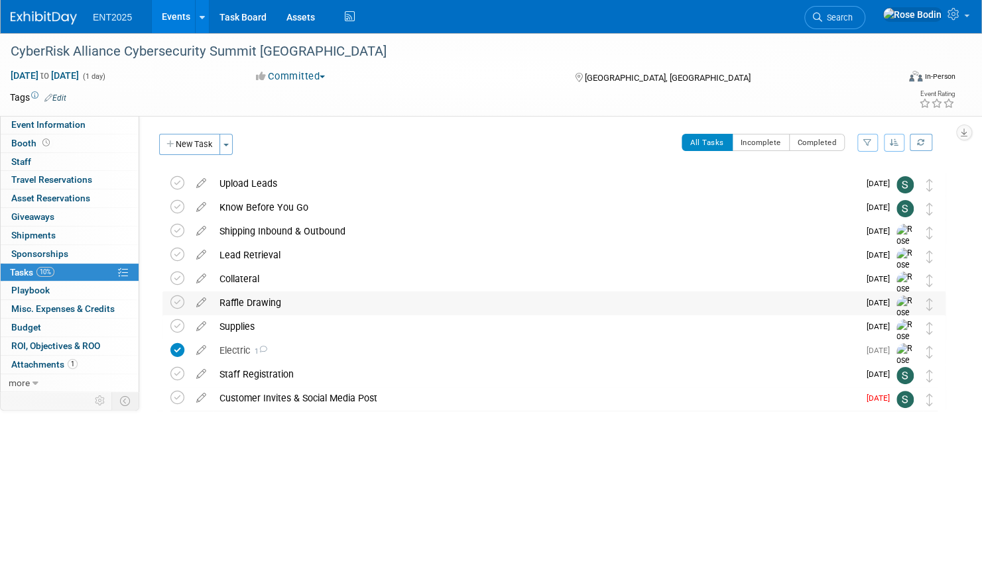
click at [437, 298] on div "Raffle Drawing" at bounding box center [536, 303] width 646 height 23
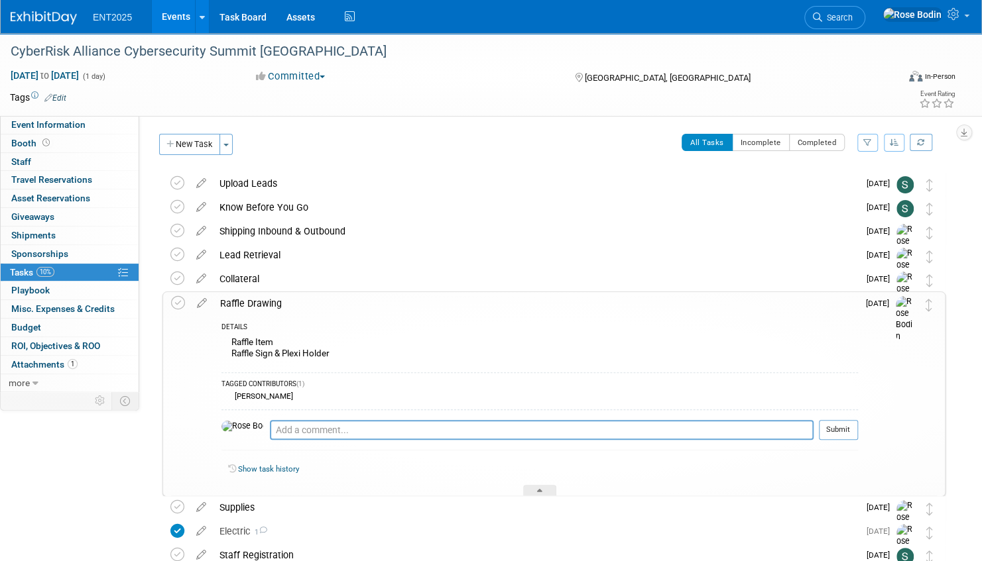
click at [436, 325] on div "DETAILS" at bounding box center [539, 328] width 636 height 11
click at [542, 490] on icon at bounding box center [539, 493] width 5 height 8
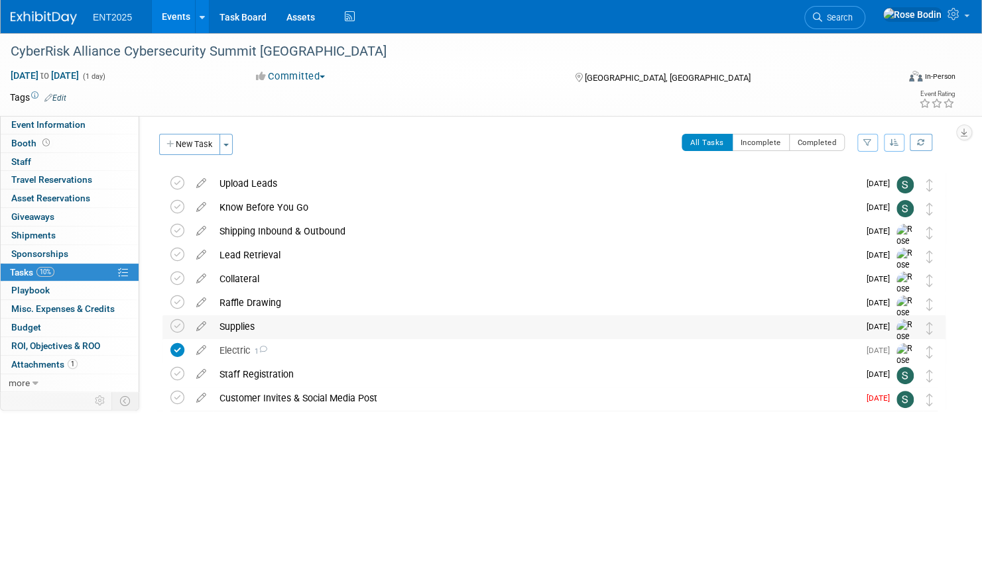
click at [443, 327] on div "Supplies" at bounding box center [536, 326] width 646 height 23
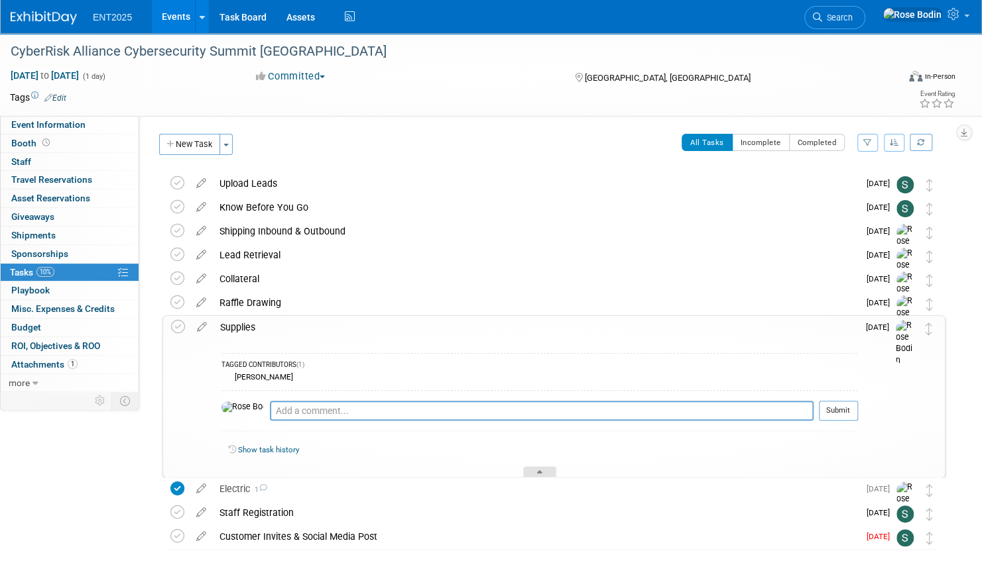
click at [542, 471] on icon at bounding box center [539, 475] width 5 height 8
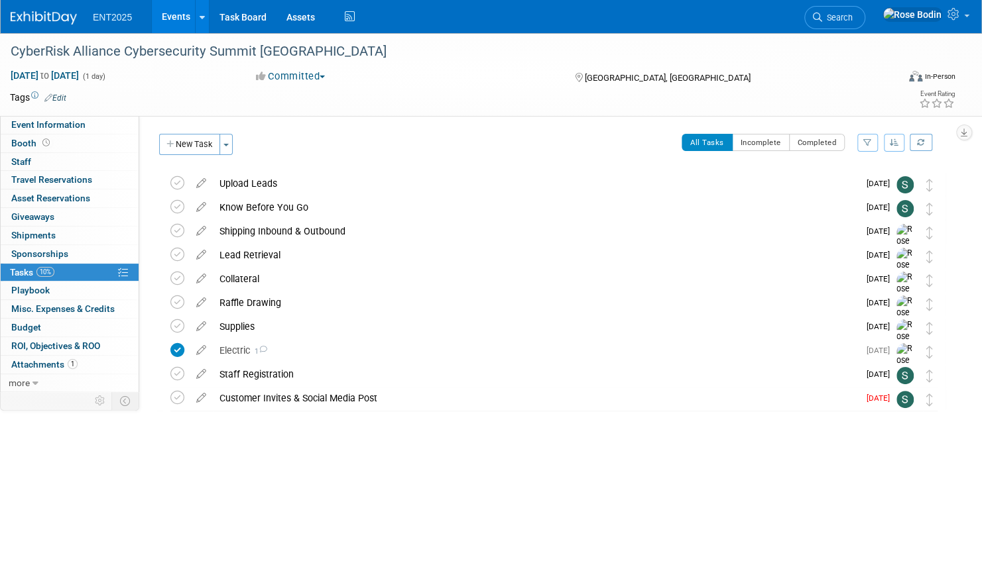
click at [175, 14] on link "Events" at bounding box center [176, 16] width 48 height 33
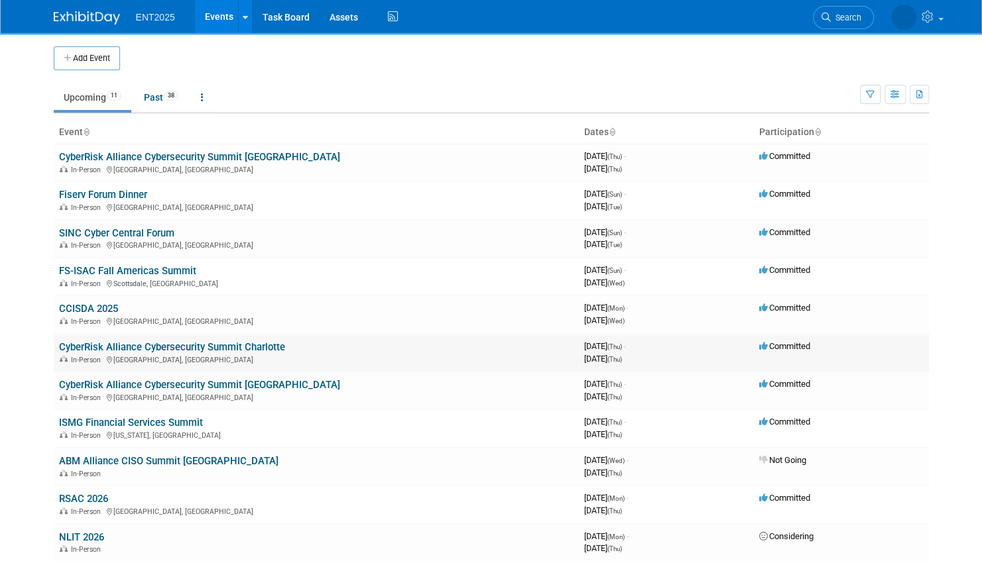
click at [218, 345] on link "CyberRisk Alliance Cybersecurity Summit Charlotte" at bounding box center [172, 347] width 226 height 12
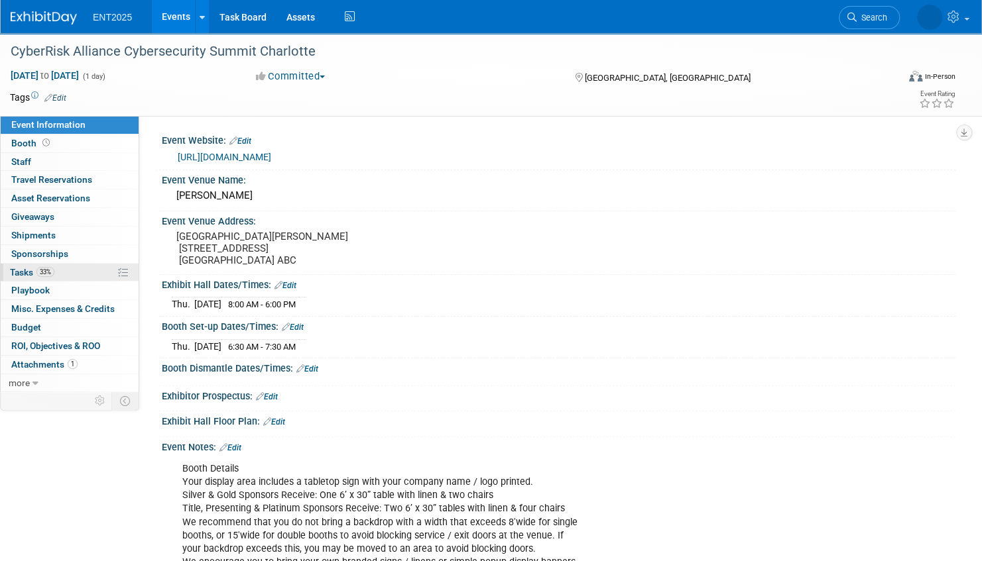
click at [97, 272] on link "33% Tasks 33%" at bounding box center [70, 273] width 138 height 18
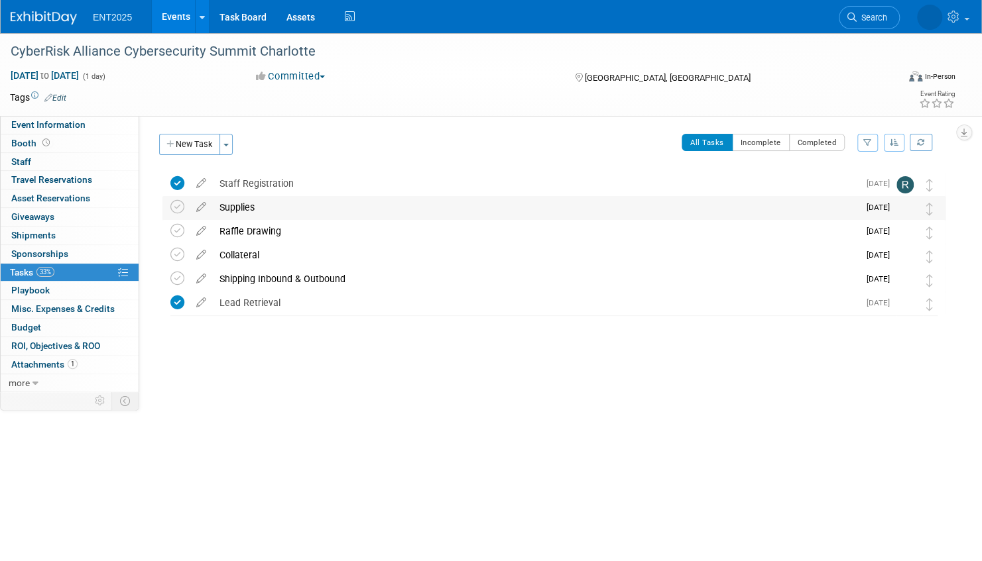
click at [310, 208] on div "Supplies" at bounding box center [536, 207] width 646 height 23
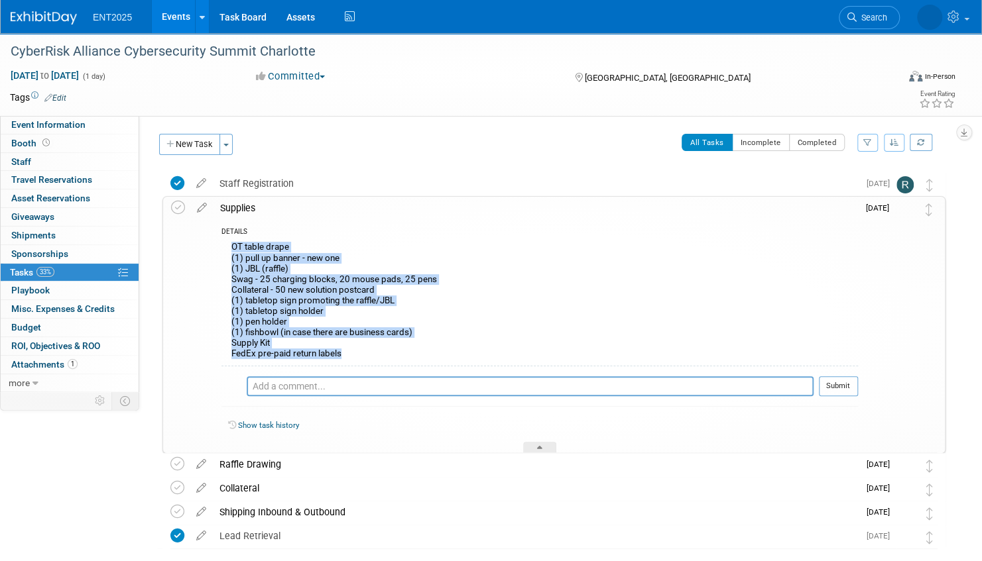
drag, startPoint x: 229, startPoint y: 243, endPoint x: 363, endPoint y: 354, distance: 173.7
click at [363, 354] on div "OT table drape (1) pull up banner - new one (1) JBL (raffle) Swag - 25 charging…" at bounding box center [539, 302] width 636 height 127
copy div "OT table drape (1) pull up banner - new one (1) JBL (raffle) Swag - 25 charging…"
click at [171, 13] on link "Events" at bounding box center [176, 16] width 48 height 33
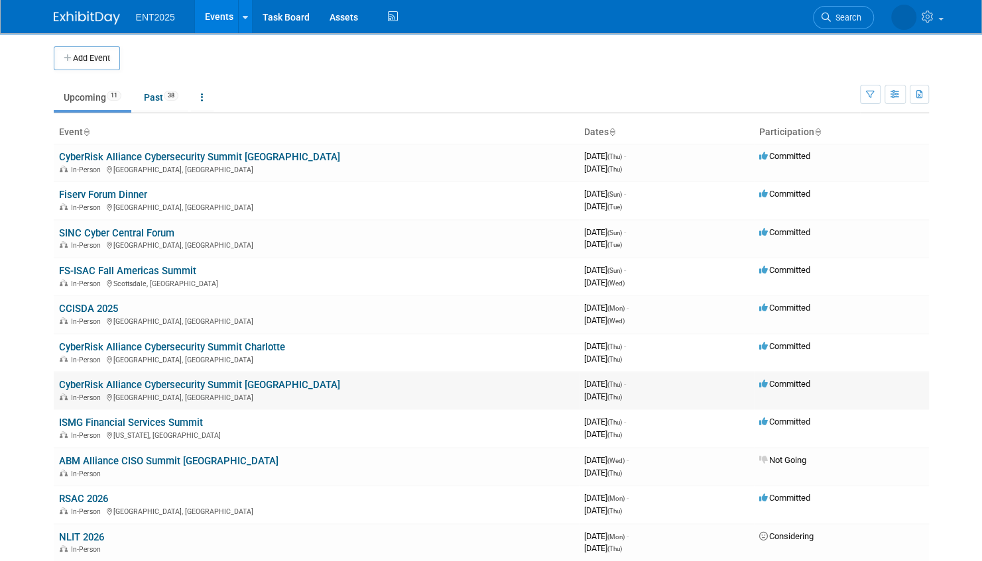
click at [224, 380] on link "CyberRisk Alliance Cybersecurity Summit [GEOGRAPHIC_DATA]" at bounding box center [199, 385] width 281 height 12
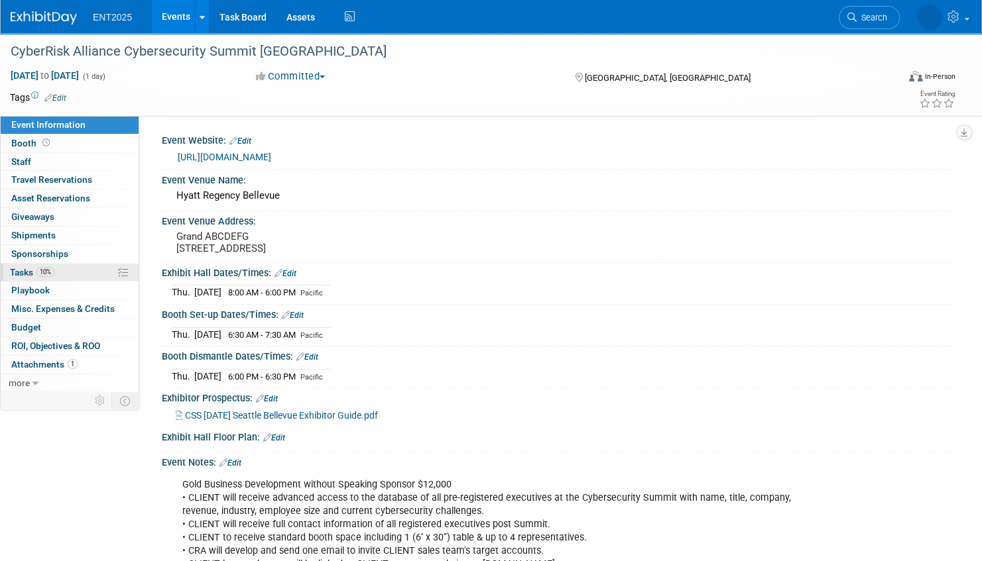
click at [76, 268] on link "10% Tasks 10%" at bounding box center [70, 273] width 138 height 18
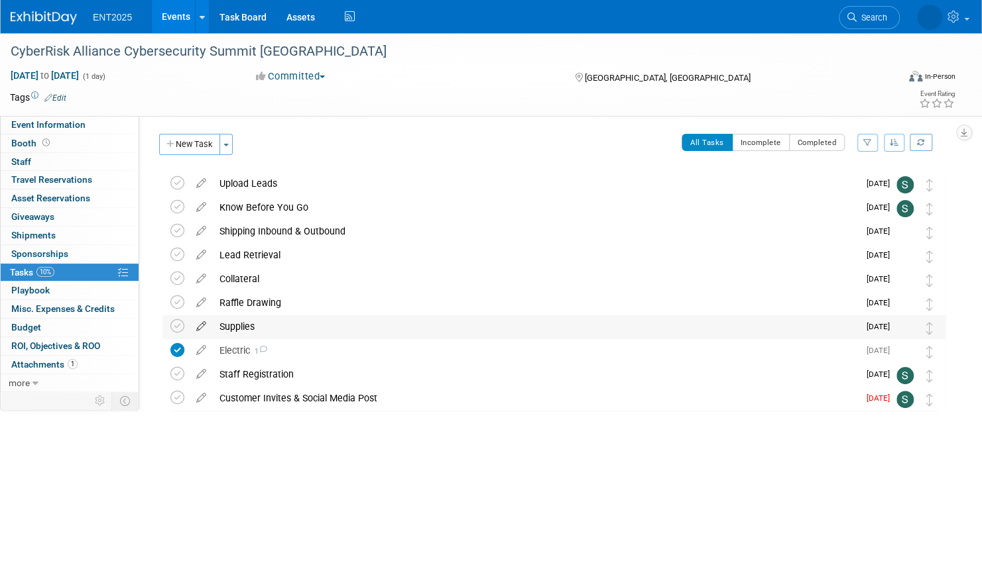
click at [200, 326] on icon at bounding box center [201, 323] width 23 height 17
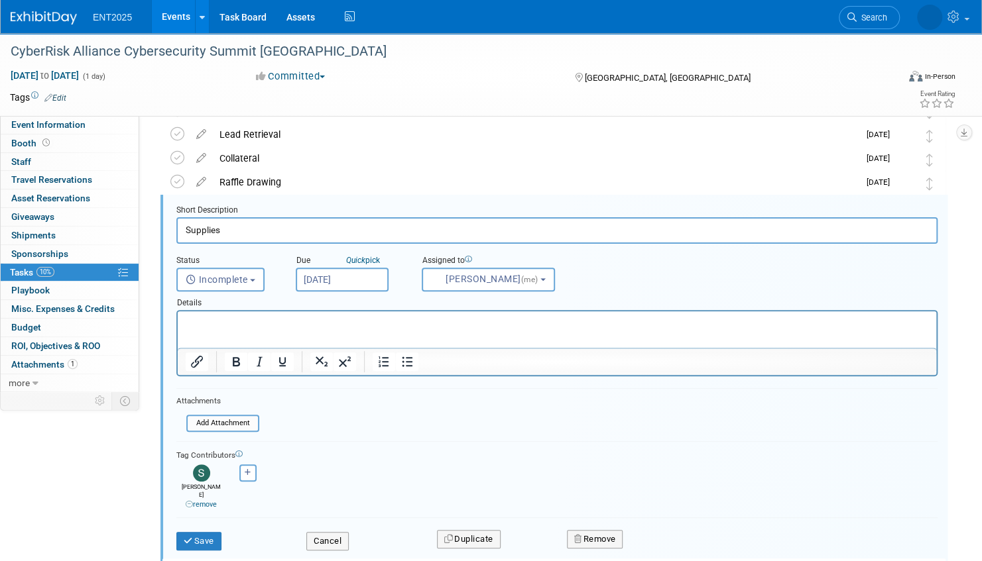
click at [204, 322] on p "Rich Text Area. Press ALT-0 for help." at bounding box center [557, 323] width 743 height 13
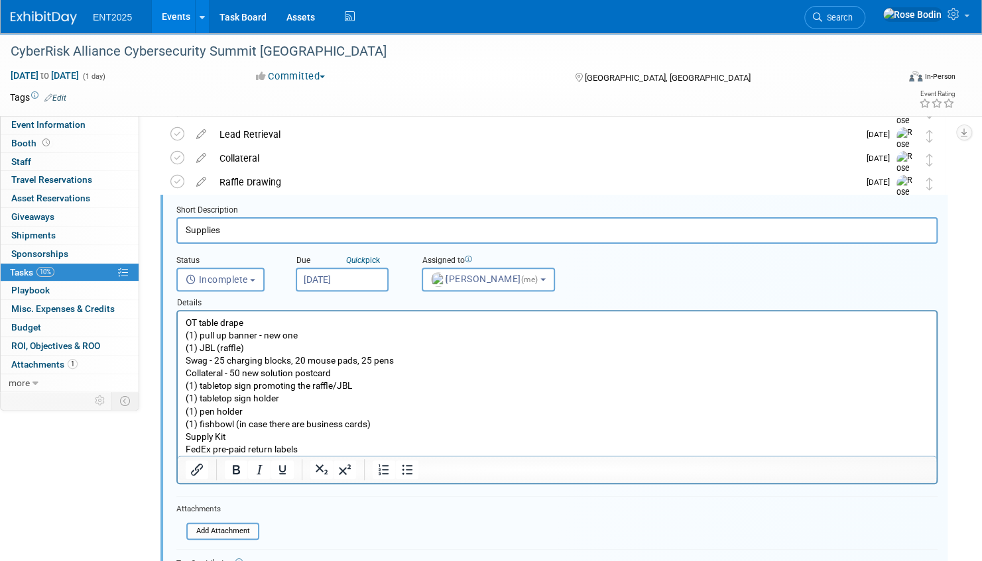
drag, startPoint x: 344, startPoint y: 376, endPoint x: 180, endPoint y: 373, distance: 163.7
click at [180, 373] on html "OT table drape (1) pull up banner - new one (1) JBL (raffle) Swag - 25 charging…" at bounding box center [557, 384] width 758 height 144
copy p "Collateral - 50 new solution postcard"
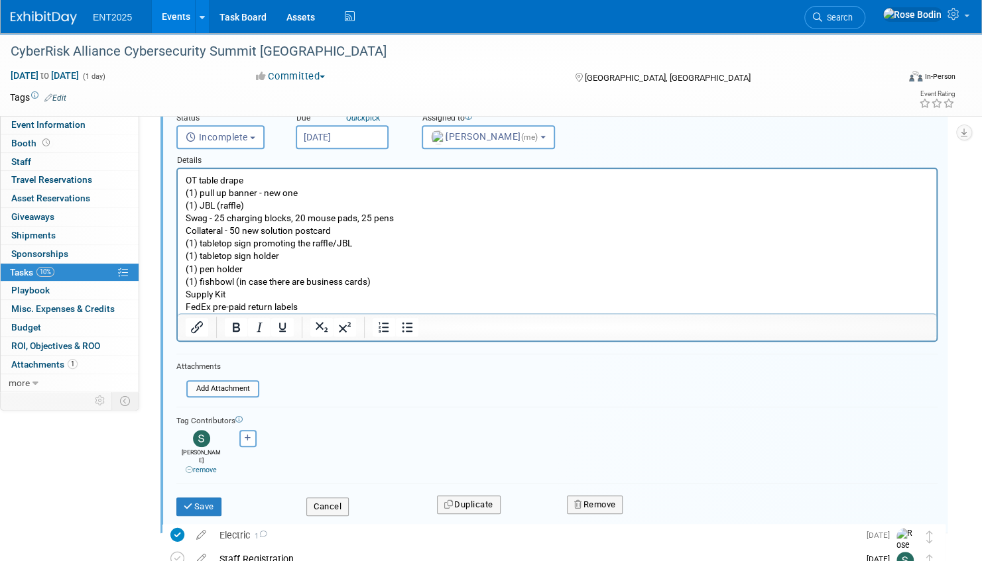
scroll to position [319, 0]
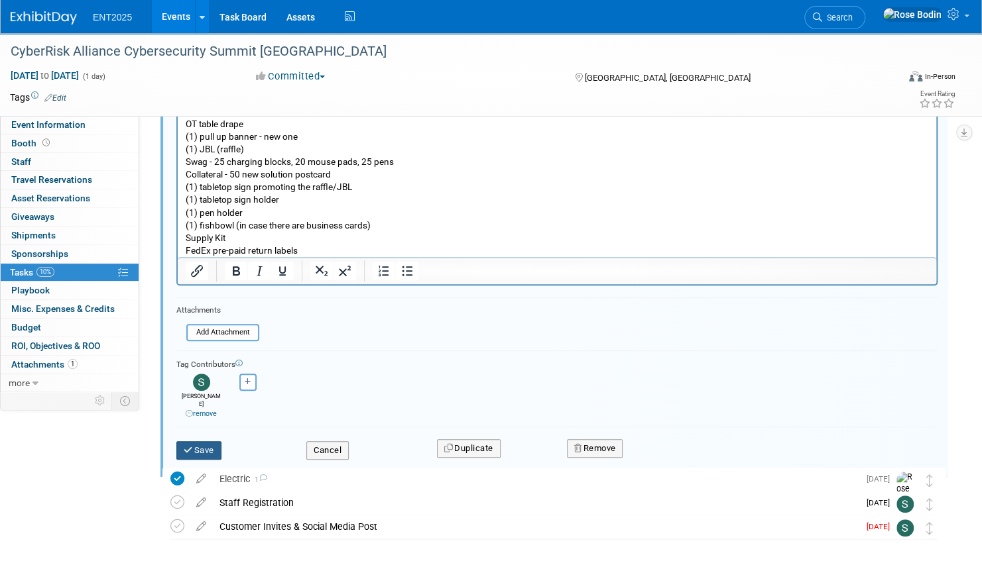
click at [203, 441] on button "Save" at bounding box center [198, 450] width 45 height 19
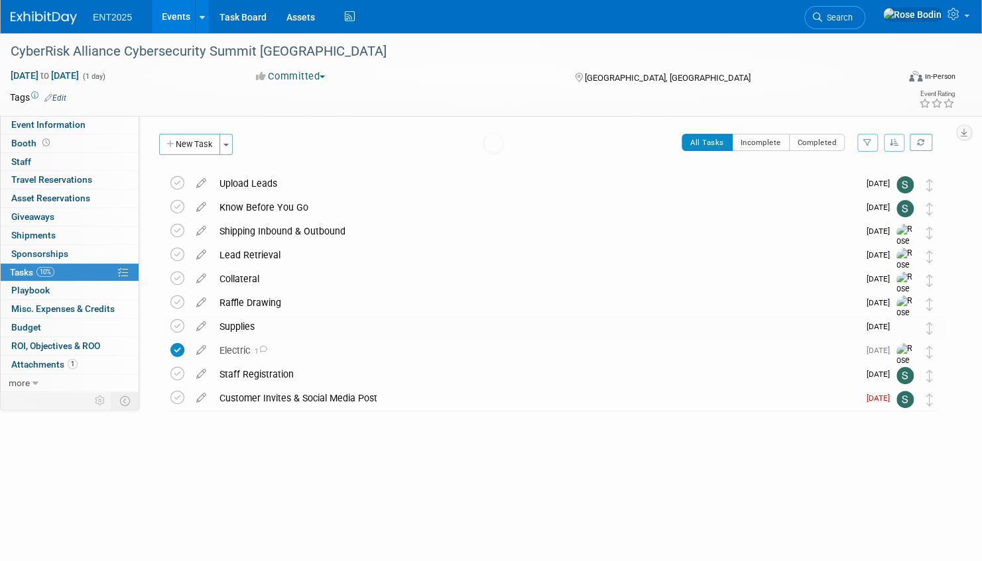
scroll to position [0, 0]
click at [203, 278] on icon at bounding box center [201, 276] width 23 height 17
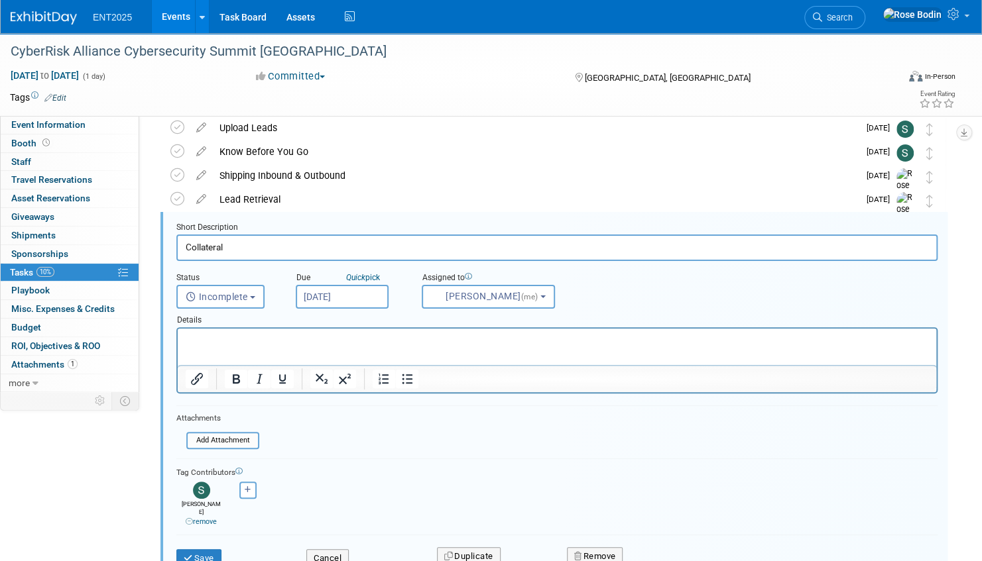
scroll to position [73, 0]
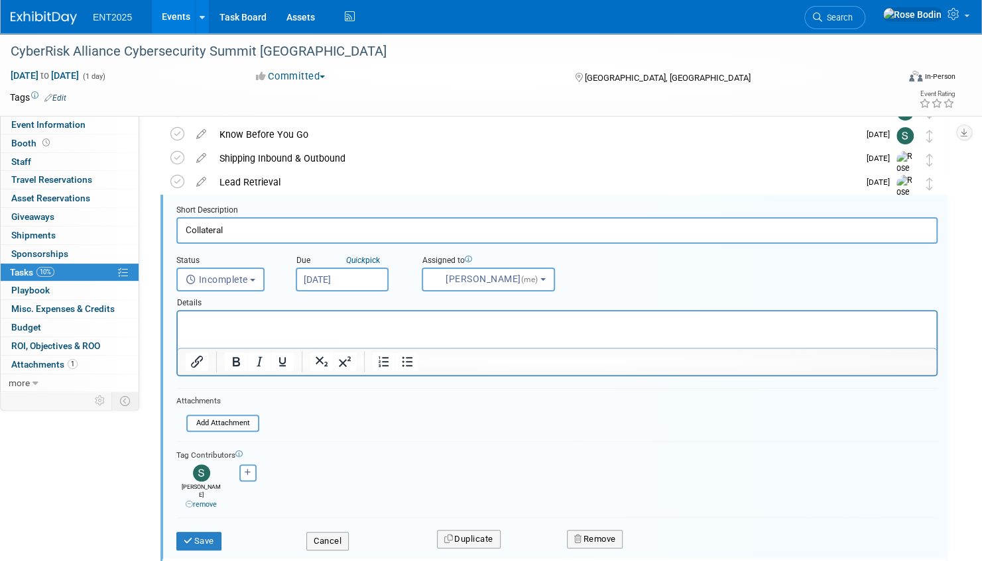
click at [200, 323] on p "Rich Text Area. Press ALT-0 for help." at bounding box center [557, 323] width 743 height 13
click at [204, 532] on button "Save" at bounding box center [198, 541] width 45 height 19
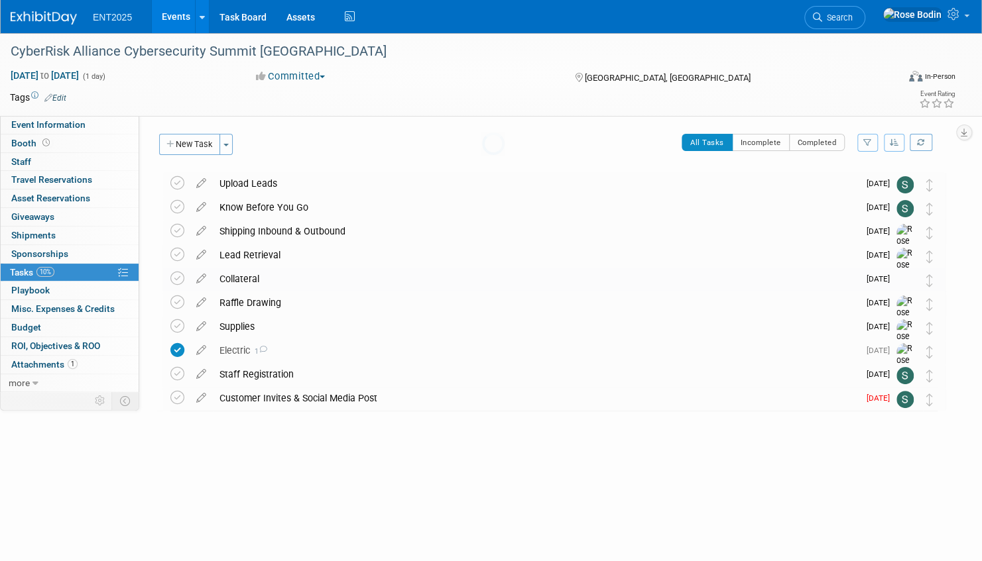
scroll to position [0, 0]
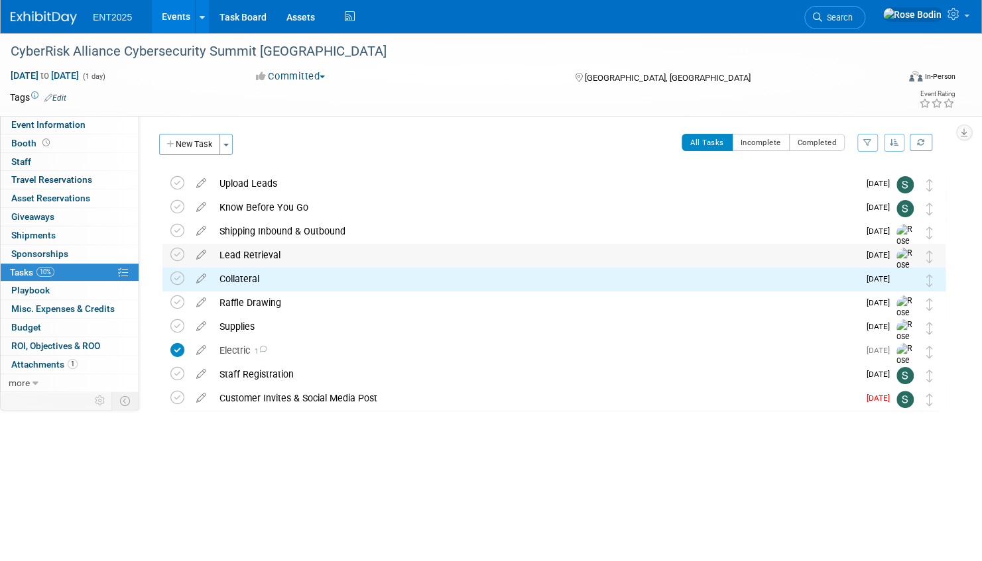
click at [369, 251] on div "Lead Retrieval" at bounding box center [536, 255] width 646 height 23
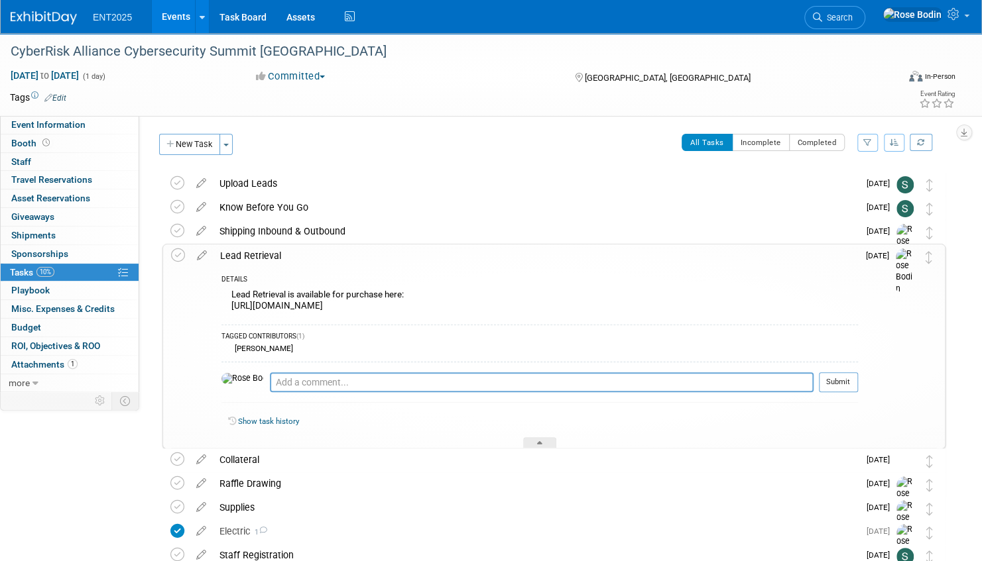
click at [367, 260] on div "Lead Retrieval" at bounding box center [535, 256] width 644 height 23
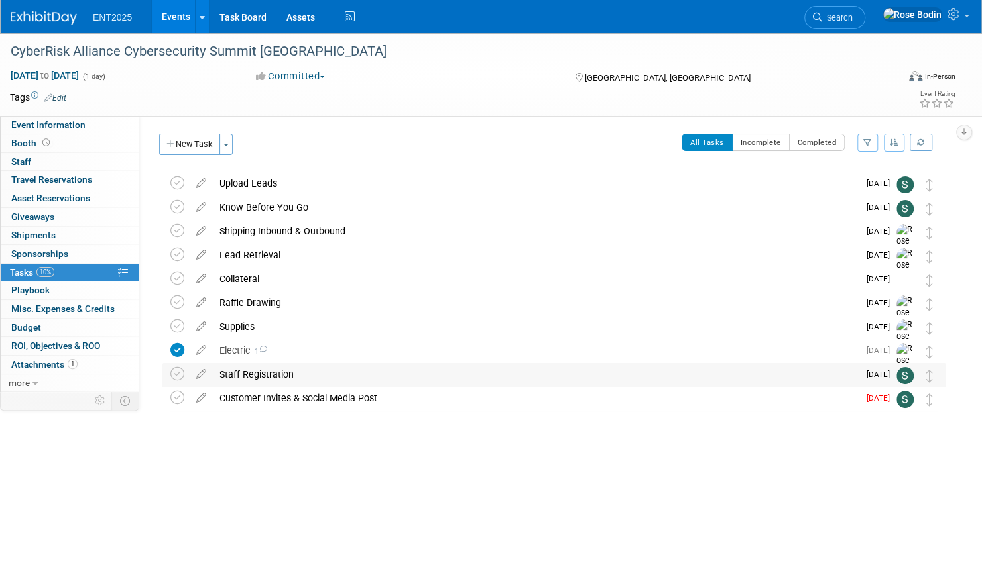
click at [366, 376] on div "Staff Registration" at bounding box center [536, 374] width 646 height 23
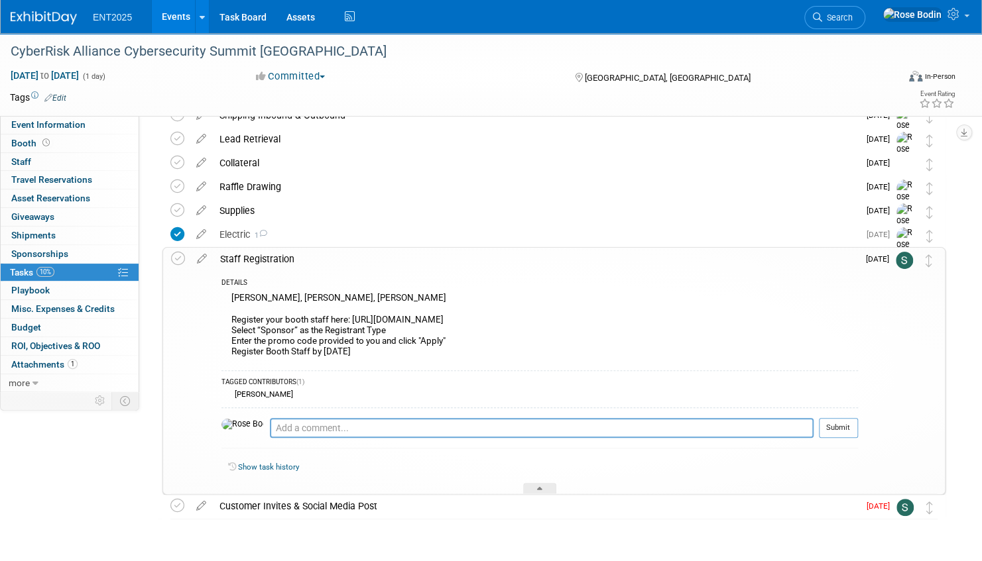
scroll to position [133, 0]
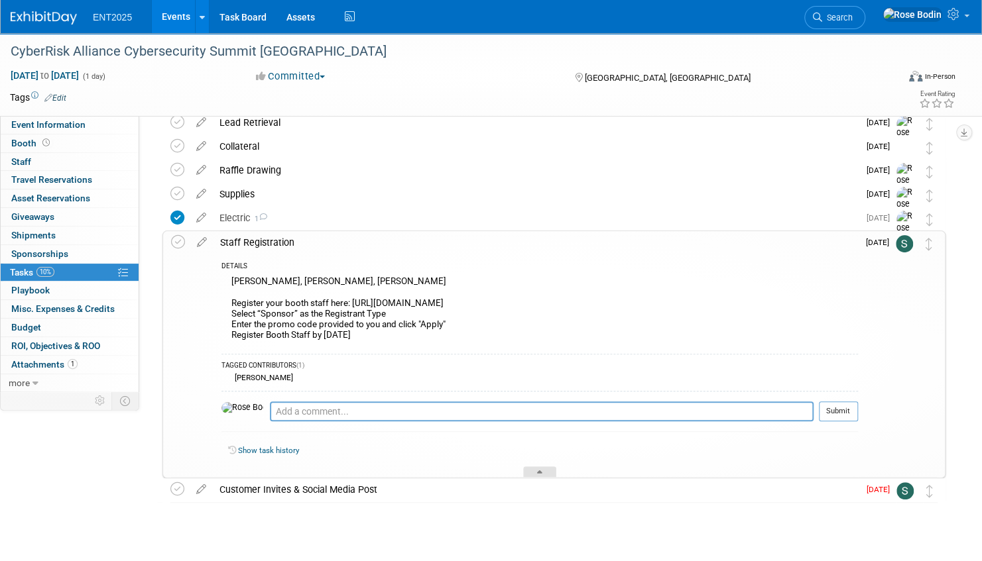
click at [539, 471] on icon at bounding box center [539, 475] width 5 height 8
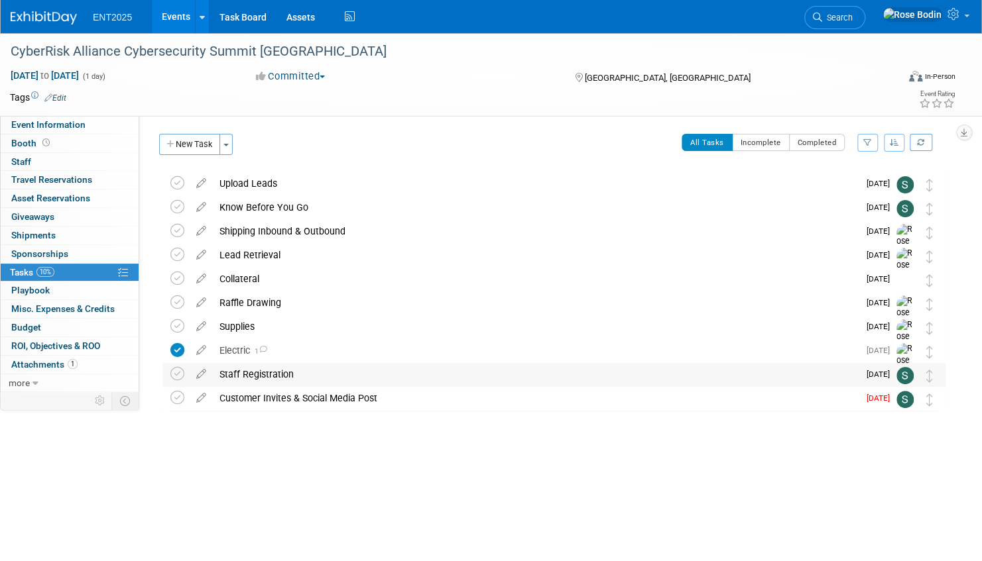
scroll to position [0, 0]
click at [183, 15] on link "Events" at bounding box center [176, 16] width 48 height 33
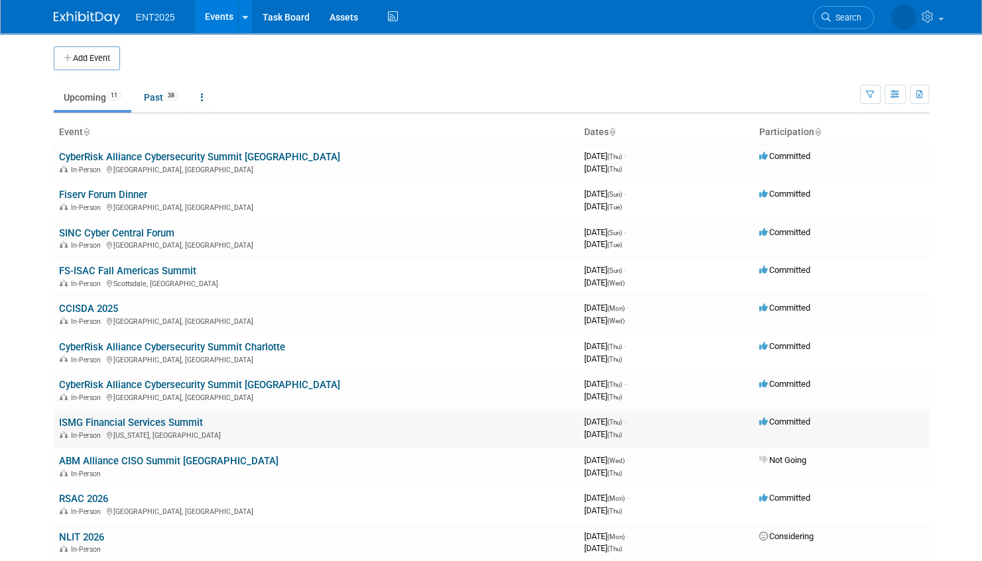
click at [142, 420] on link "ISMG Financial Services Summit" at bounding box center [131, 423] width 144 height 12
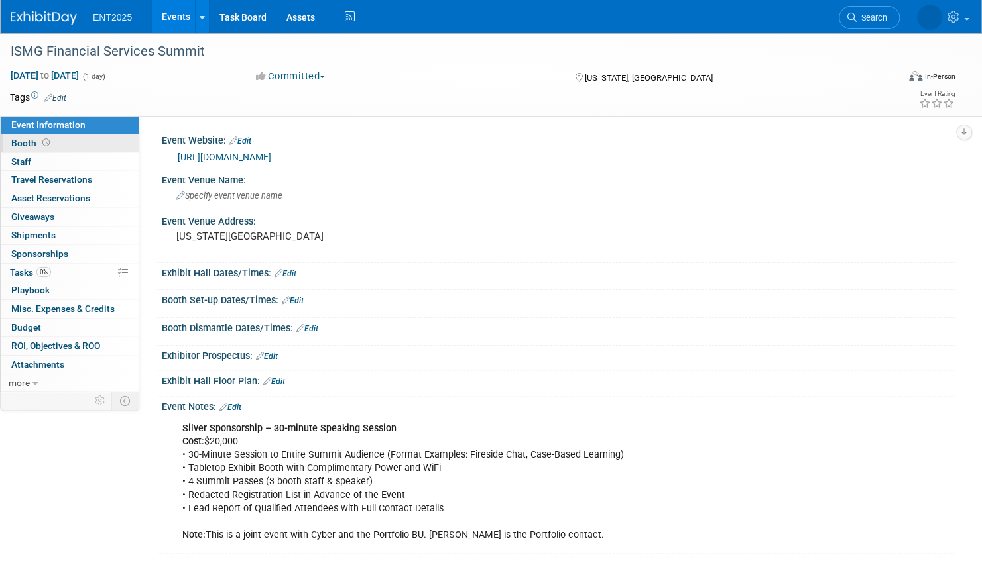
click at [106, 142] on link "Booth" at bounding box center [70, 144] width 138 height 18
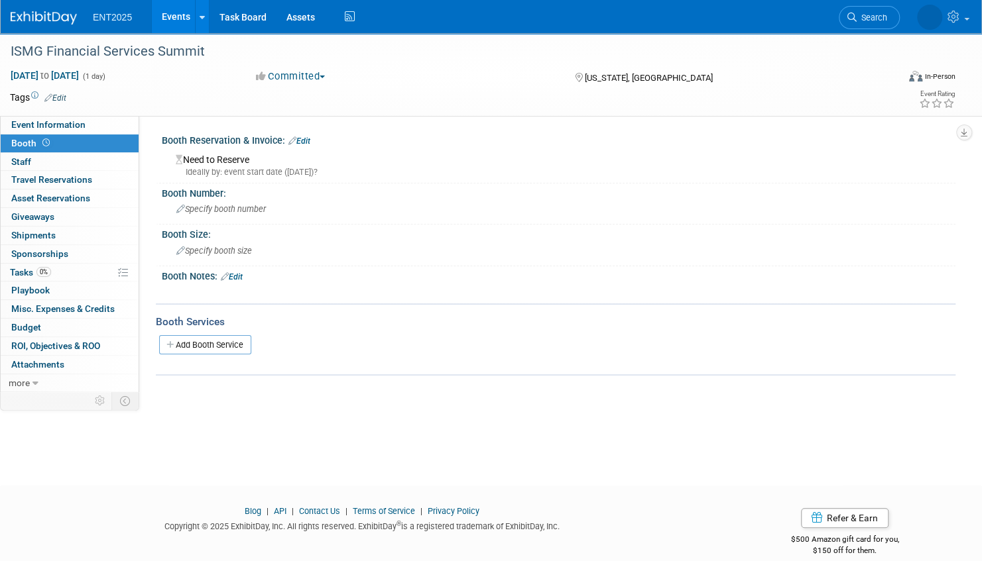
click at [310, 139] on link "Edit" at bounding box center [299, 141] width 22 height 9
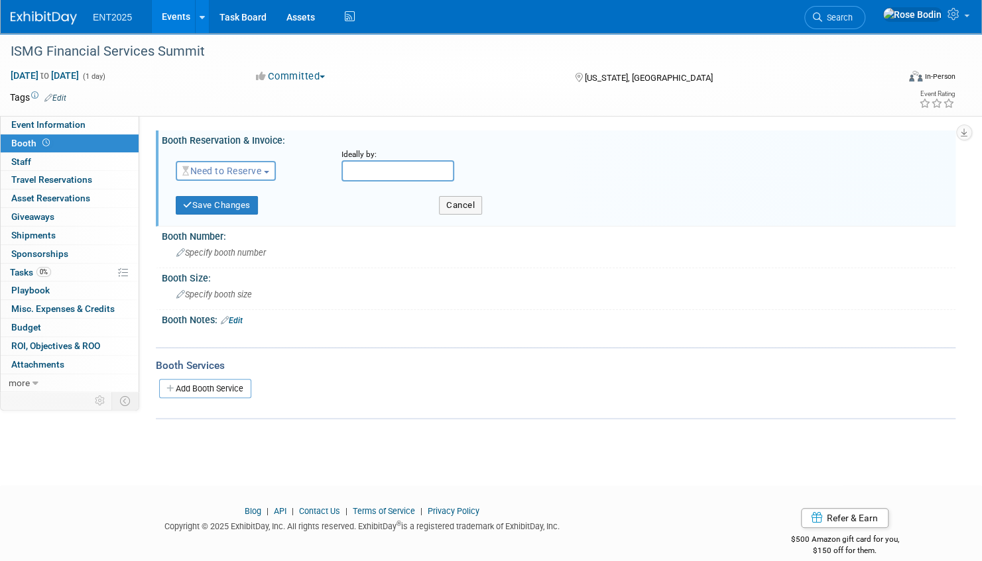
click at [244, 172] on span "Need to Reserve" at bounding box center [221, 171] width 79 height 11
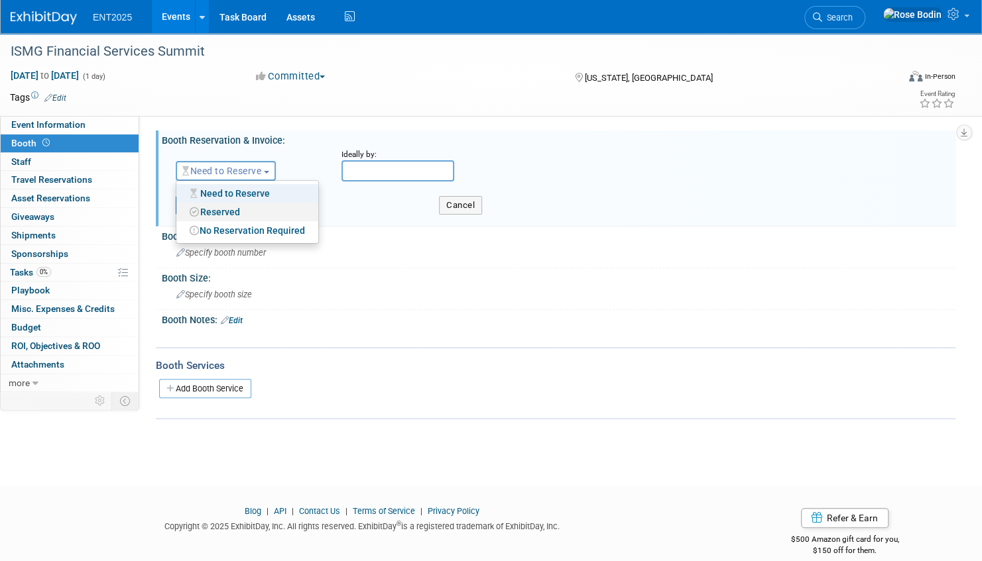
click at [227, 212] on link "Reserved" at bounding box center [247, 212] width 142 height 19
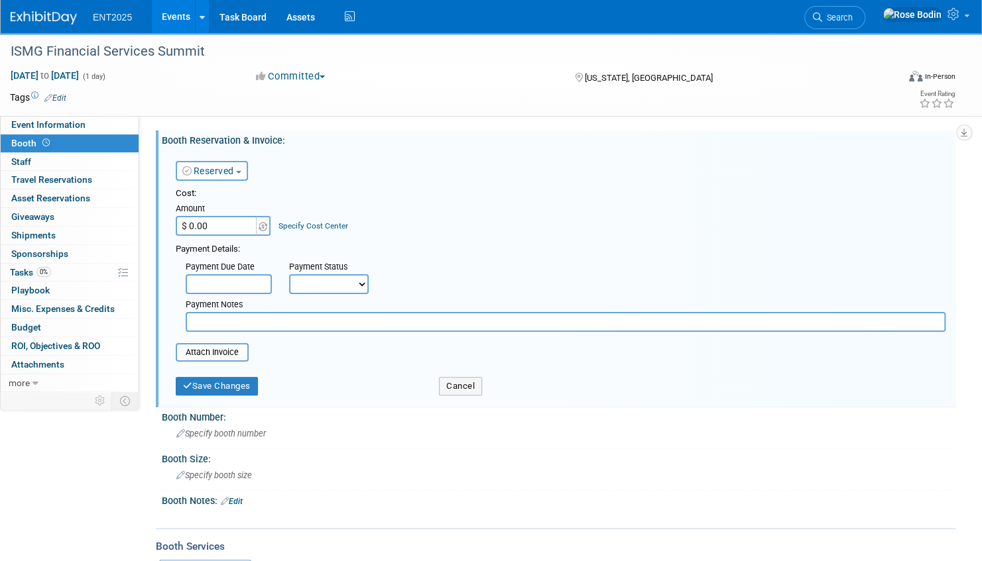
click at [221, 227] on input "$ 0.00" at bounding box center [217, 226] width 83 height 20
type input "$ 20,000.00"
click at [216, 382] on button "Save Changes" at bounding box center [217, 386] width 82 height 19
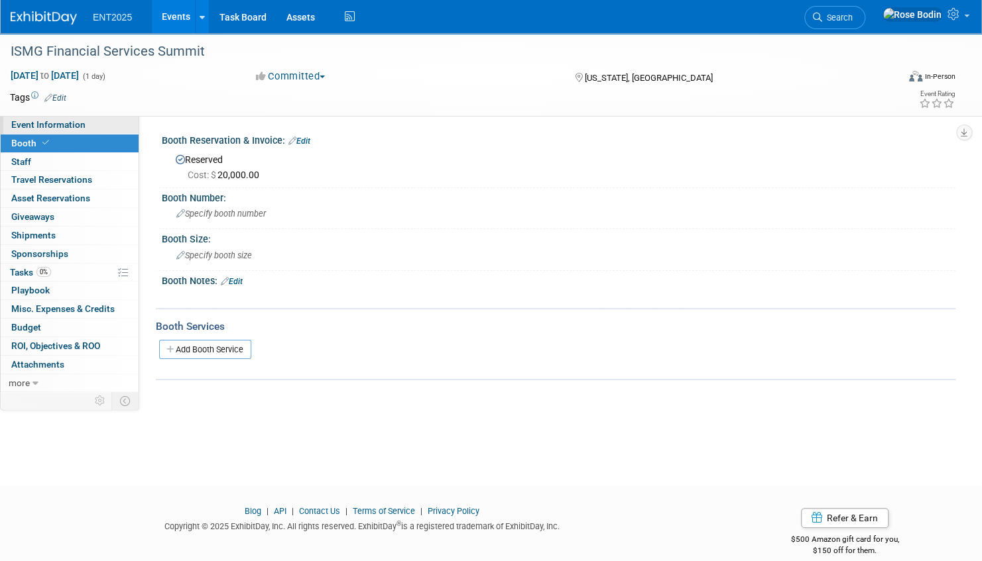
click at [91, 124] on link "Event Information" at bounding box center [70, 125] width 138 height 18
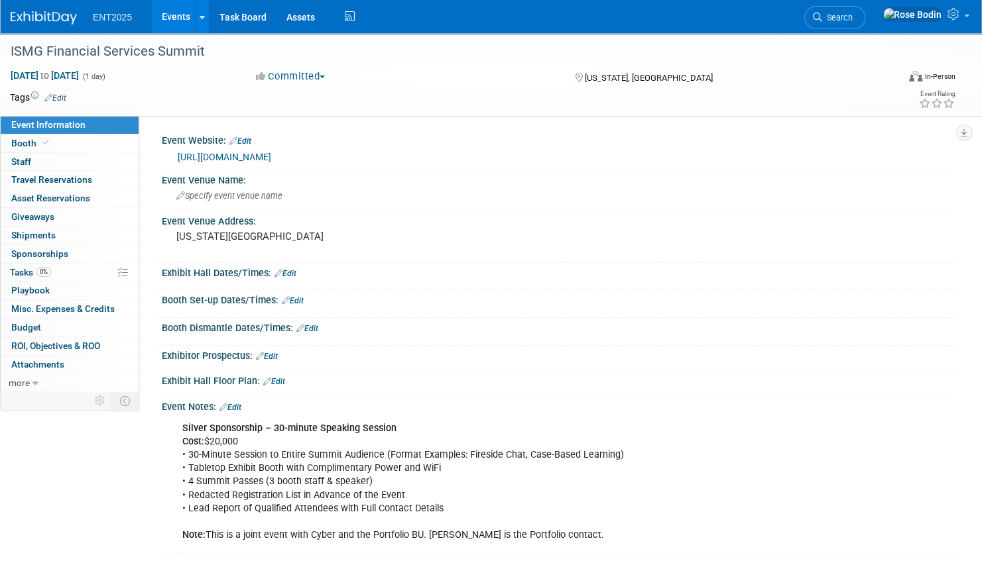
click at [289, 270] on link "Edit" at bounding box center [285, 273] width 22 height 9
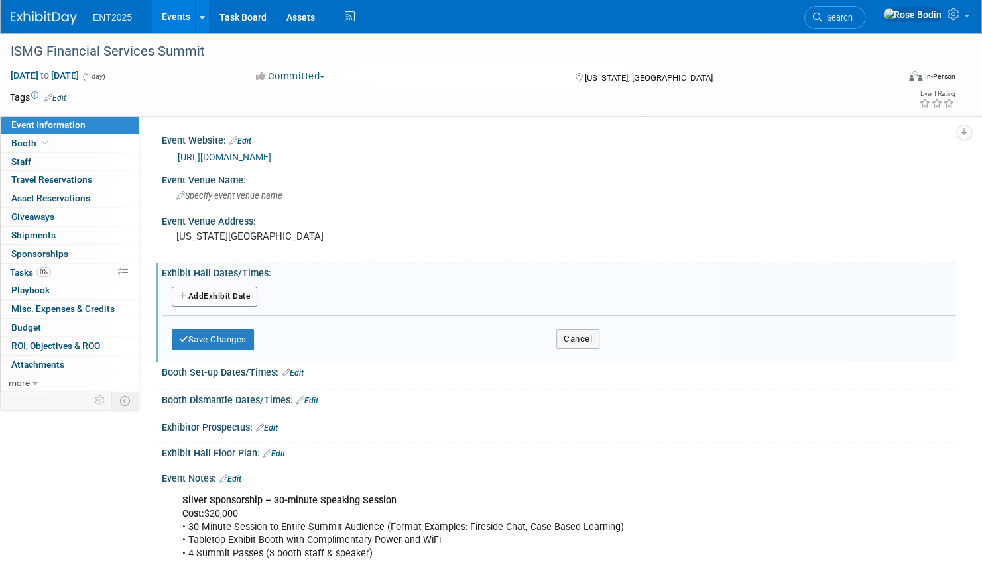
click at [235, 297] on button "Add Another Exhibit Date" at bounding box center [214, 297] width 85 height 20
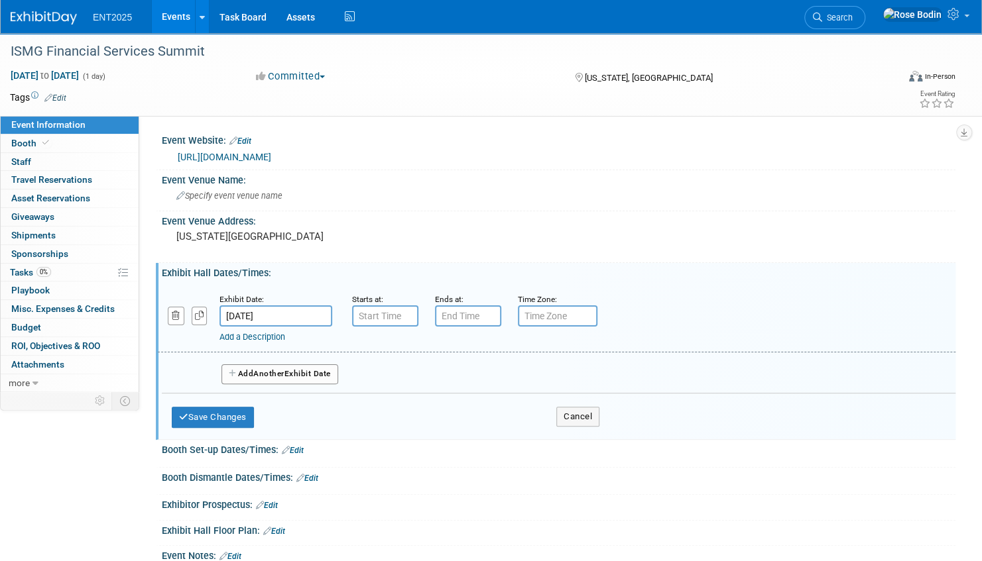
click at [266, 335] on link "Add a Description" at bounding box center [252, 337] width 66 height 10
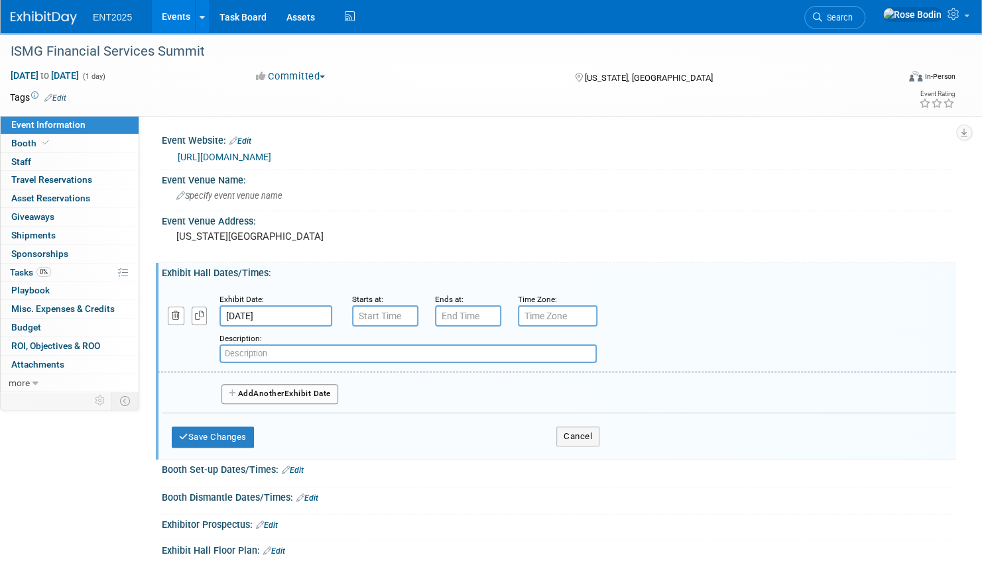
click at [277, 331] on div "Description:" at bounding box center [519, 347] width 600 height 32
click at [268, 354] on input "text" at bounding box center [407, 354] width 377 height 19
paste input "Registration and Breakfast"
type input "Registration and Breakfast"
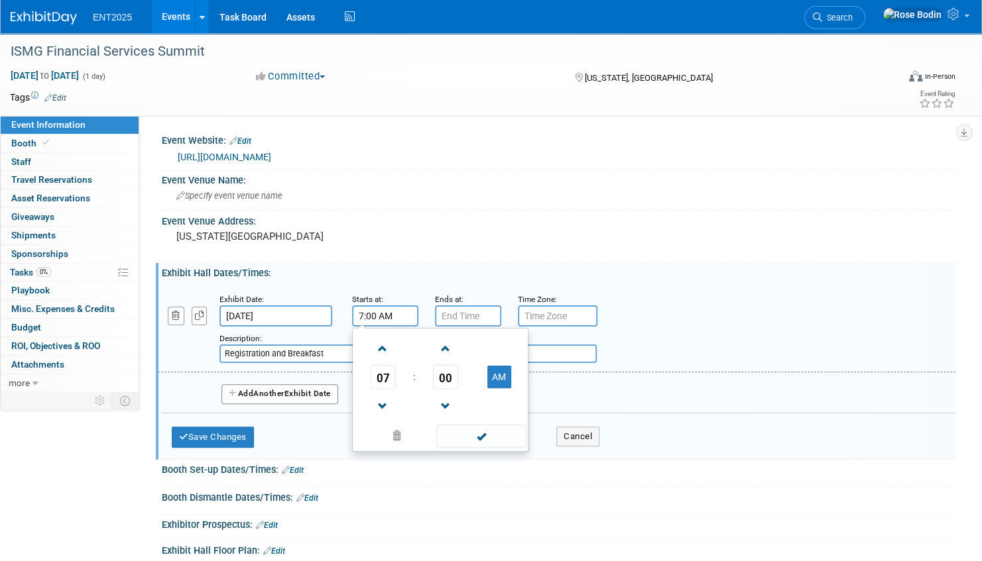
click at [394, 323] on input "7:00 AM" at bounding box center [385, 316] width 66 height 21
click at [386, 348] on span at bounding box center [382, 348] width 23 height 23
type input "8:00 AM"
click at [453, 434] on span at bounding box center [480, 436] width 89 height 23
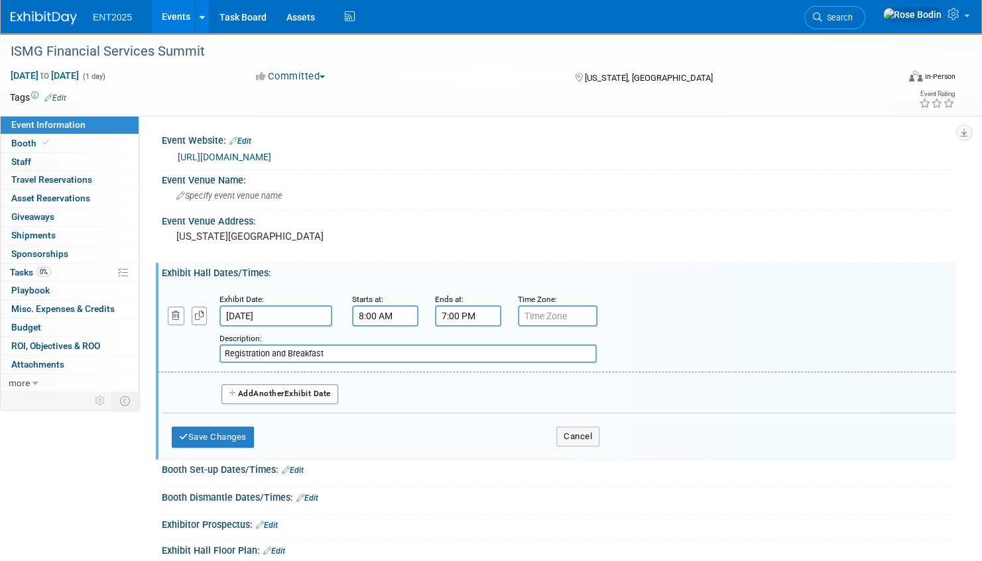
click at [473, 317] on input "7:00 PM" at bounding box center [468, 316] width 66 height 21
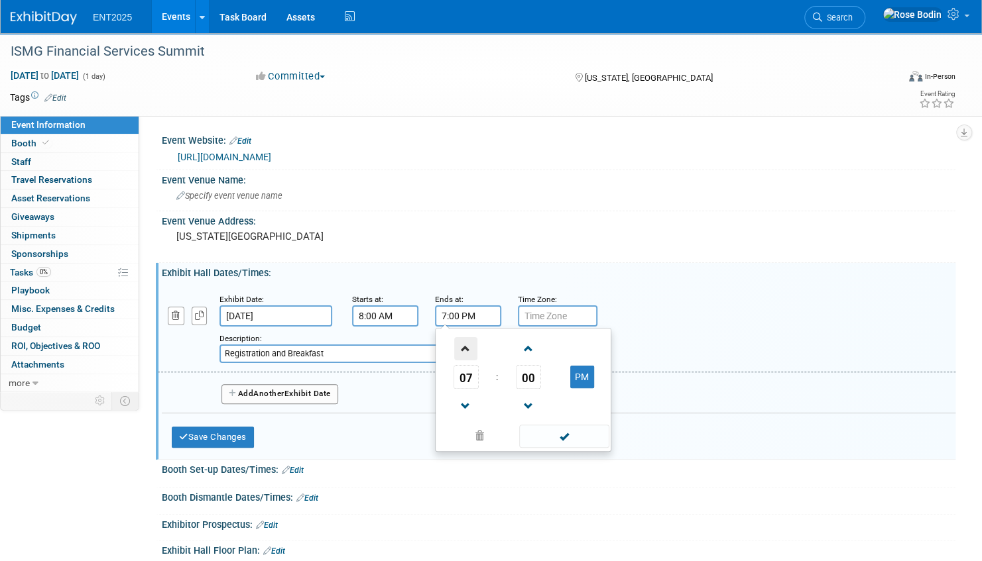
click at [463, 347] on span at bounding box center [465, 348] width 23 height 23
click at [523, 376] on span "00" at bounding box center [528, 377] width 25 height 24
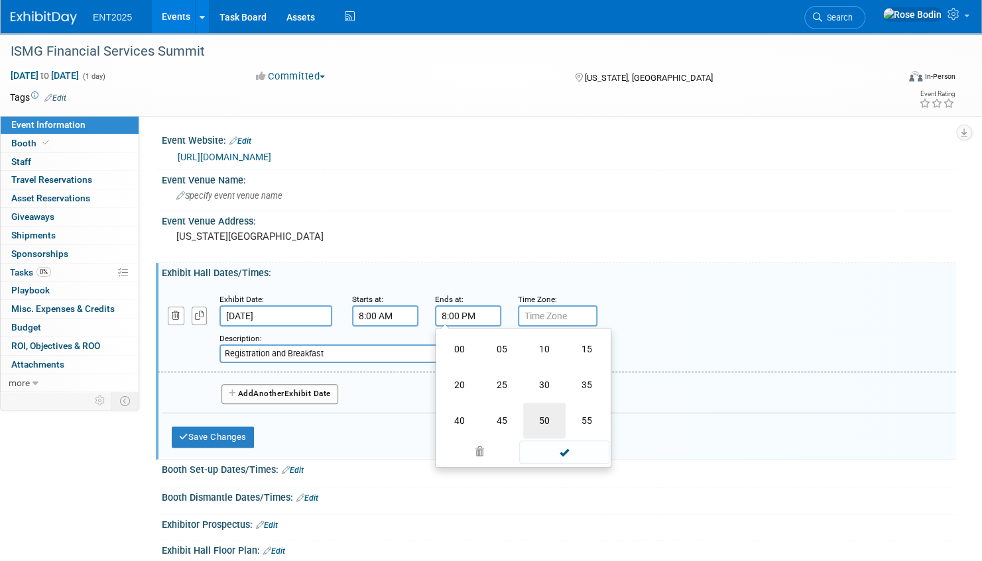
click at [543, 418] on td "50" at bounding box center [544, 421] width 42 height 36
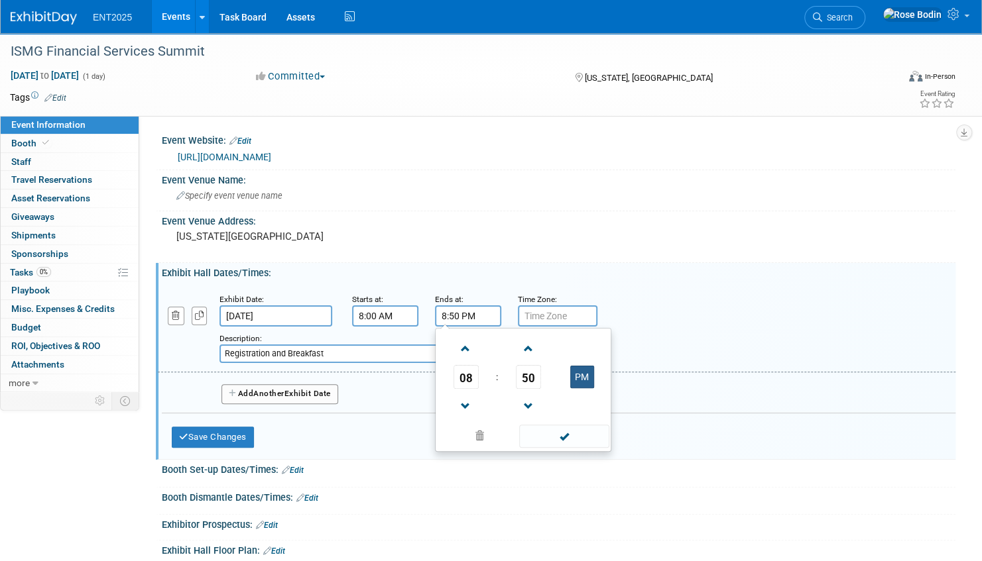
click at [578, 379] on button "PM" at bounding box center [582, 377] width 24 height 23
type input "8:50 AM"
click at [566, 433] on span at bounding box center [563, 436] width 89 height 23
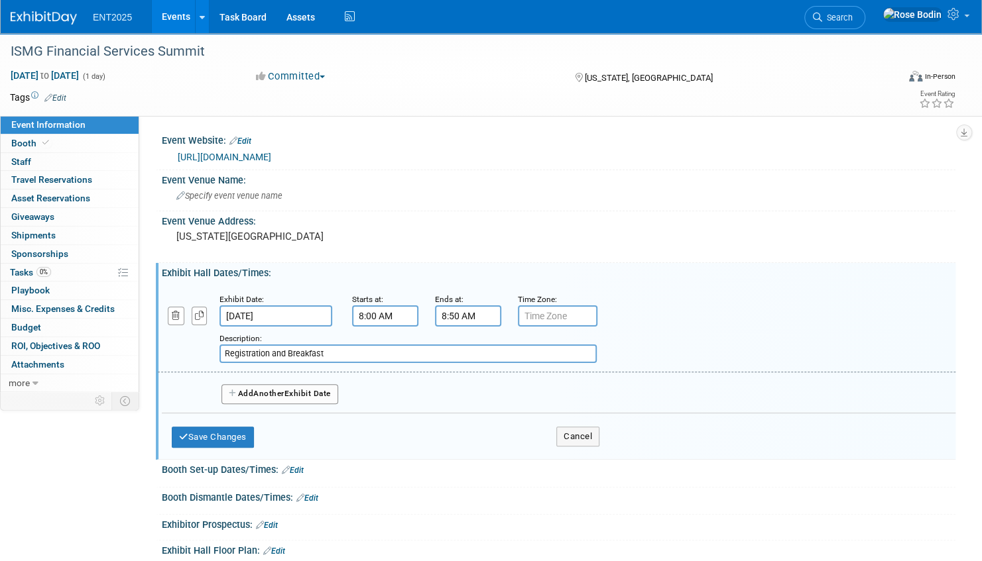
click at [256, 392] on span "Another" at bounding box center [268, 393] width 31 height 9
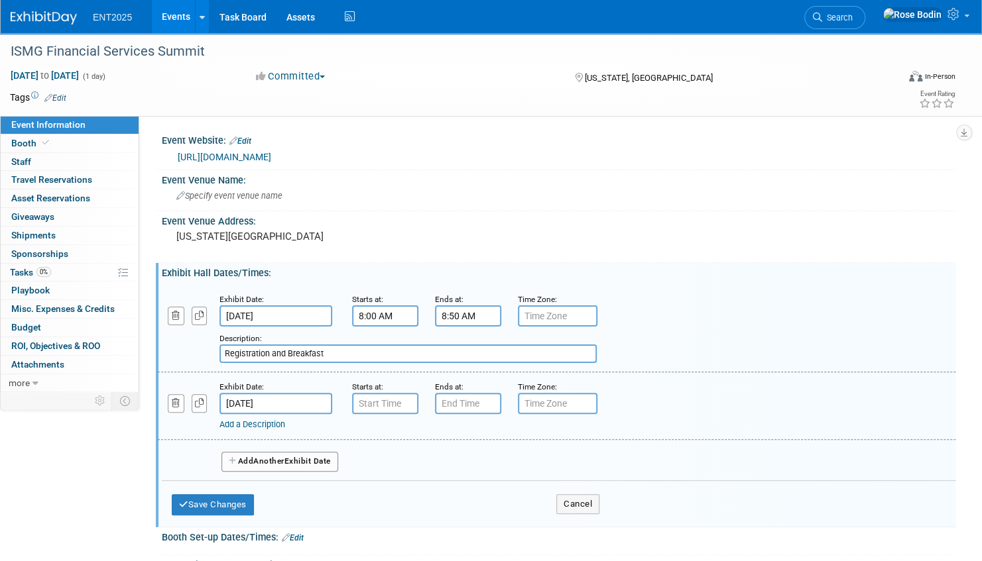
click at [255, 423] on link "Add a Description" at bounding box center [252, 425] width 66 height 10
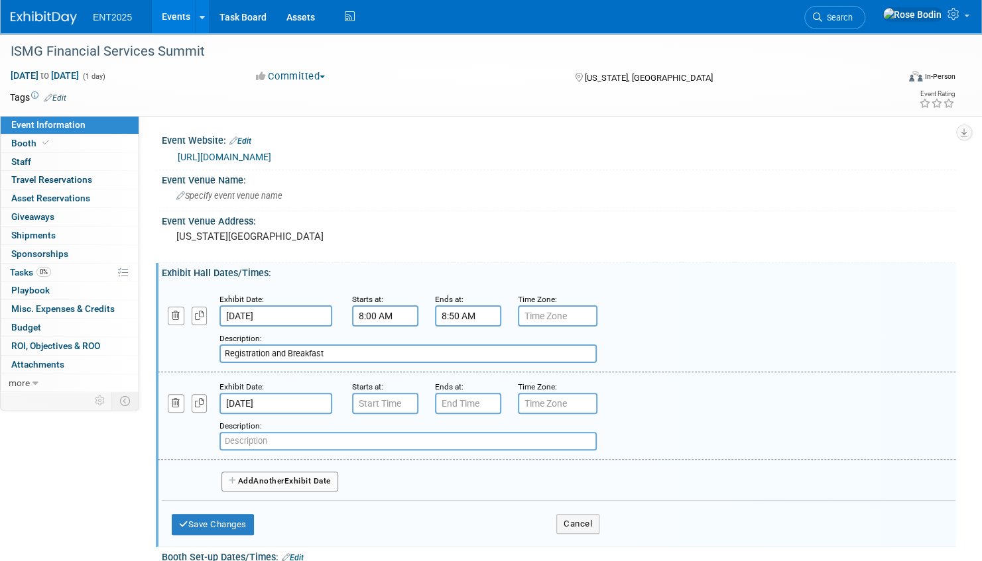
click at [248, 441] on input "text" at bounding box center [407, 441] width 377 height 19
paste input "Networking and Exhibition Break"
type input "Networking and Exhibition Break"
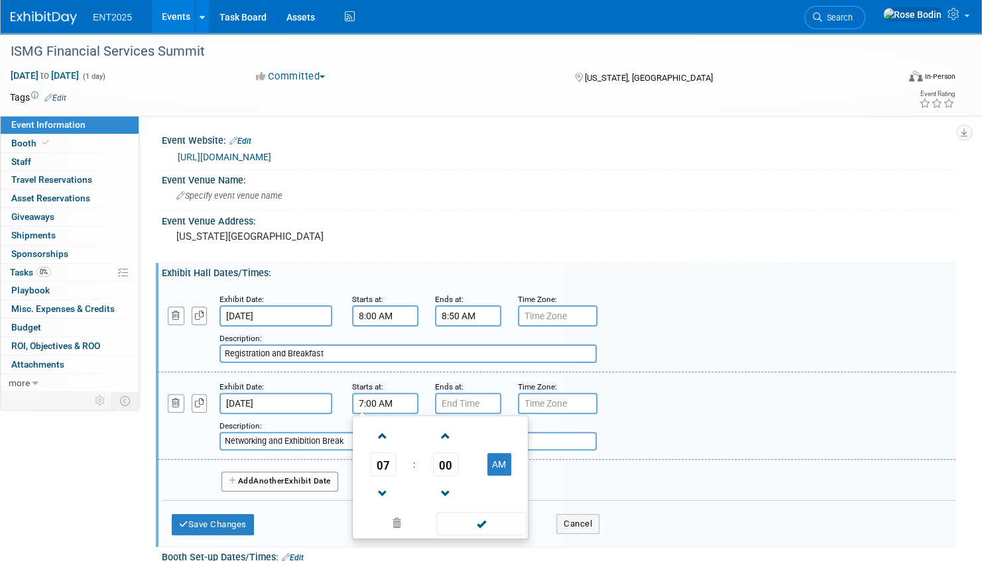
click at [378, 405] on input "7:00 AM" at bounding box center [385, 403] width 66 height 21
click at [383, 436] on span at bounding box center [382, 436] width 23 height 23
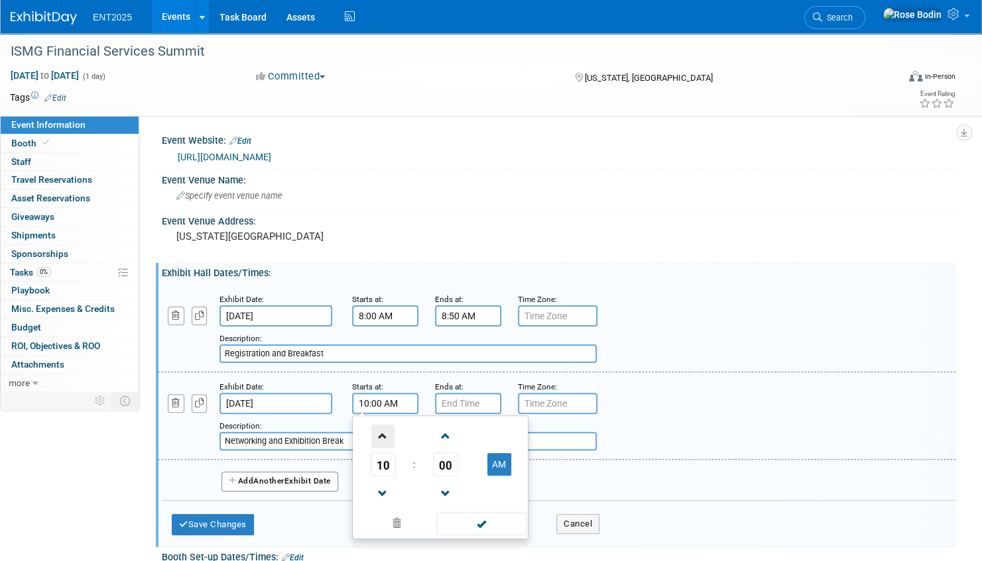
type input "11:00 AM"
click at [464, 520] on span at bounding box center [480, 523] width 89 height 23
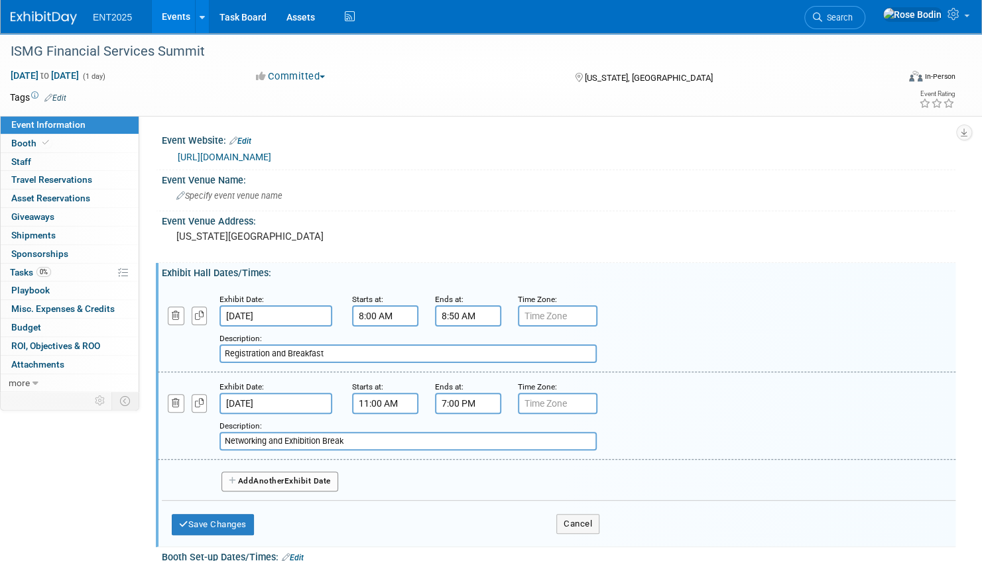
click at [471, 406] on input "7:00 PM" at bounding box center [468, 403] width 66 height 21
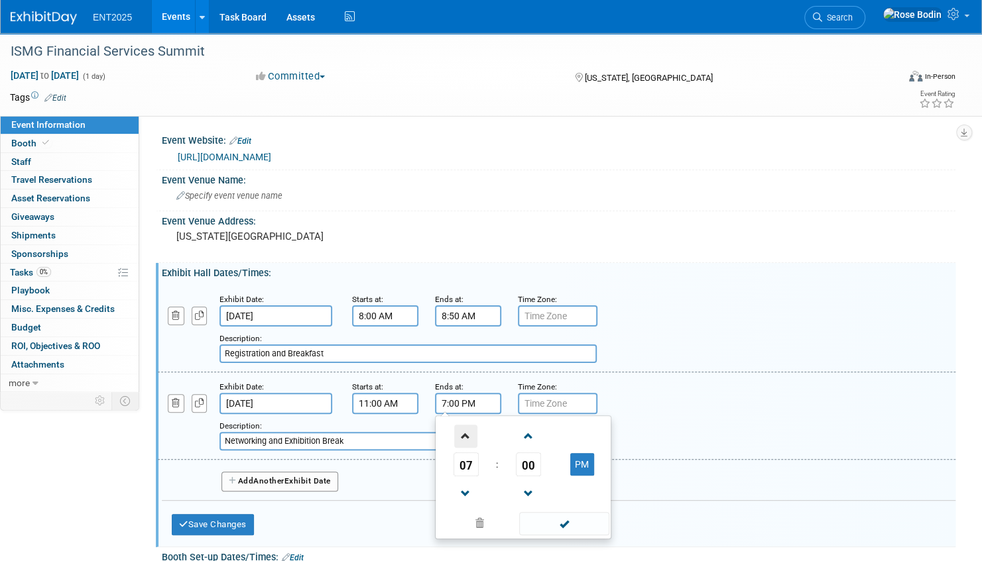
click at [463, 433] on span at bounding box center [465, 436] width 23 height 23
click at [530, 464] on span "00" at bounding box center [528, 465] width 25 height 24
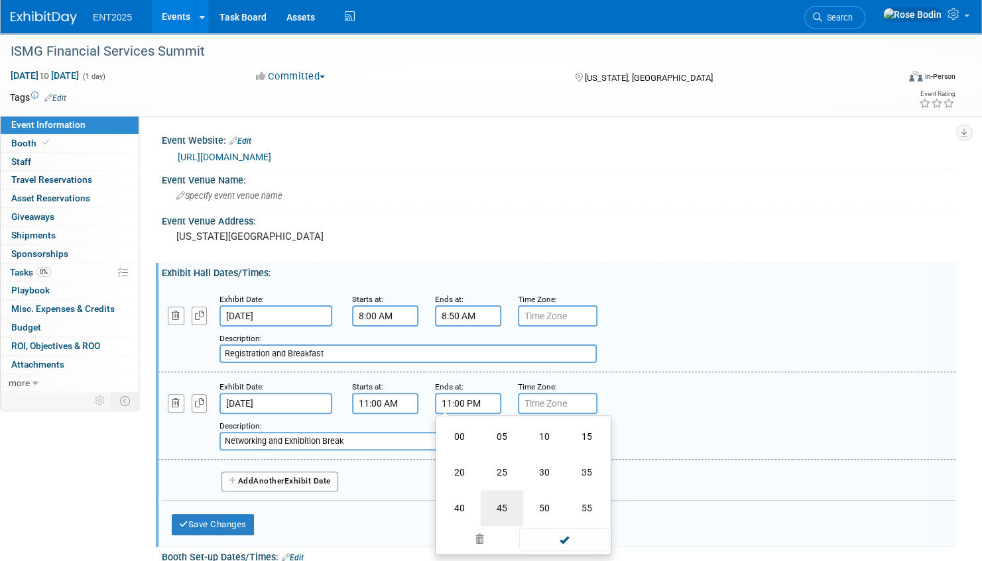
click at [502, 508] on td "45" at bounding box center [502, 508] width 42 height 36
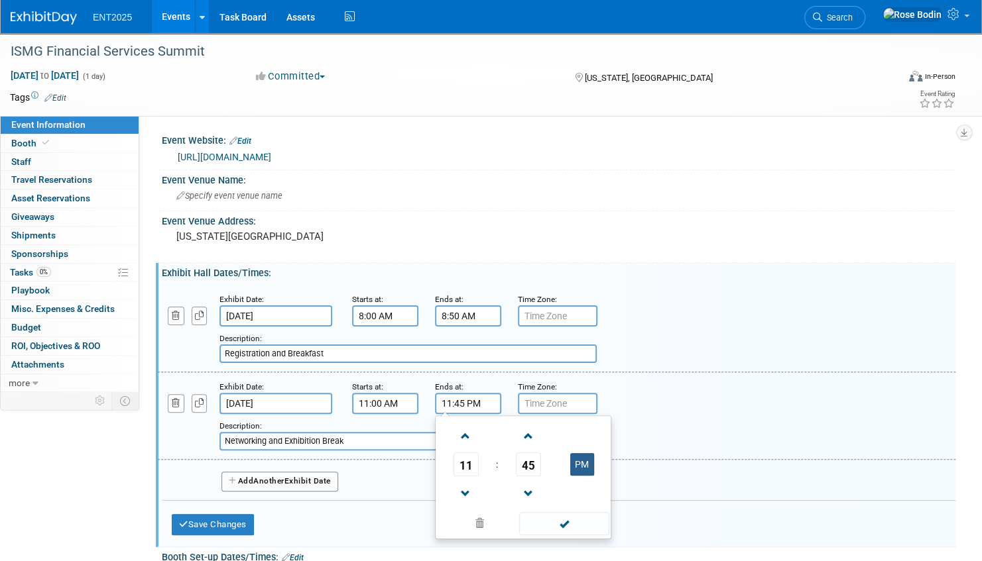
click at [583, 465] on button "PM" at bounding box center [582, 464] width 24 height 23
type input "11:45 AM"
click at [557, 528] on span at bounding box center [563, 523] width 89 height 23
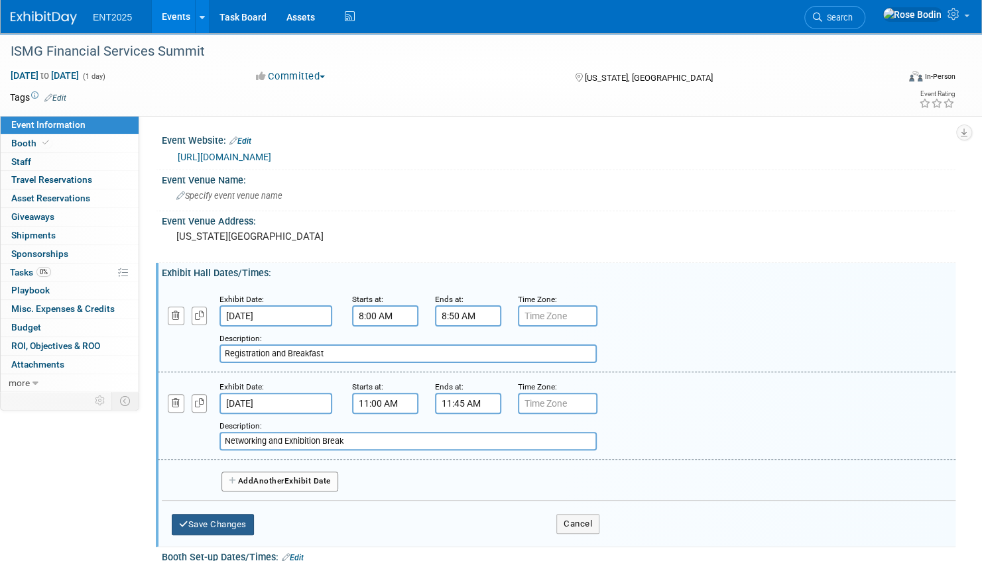
click at [225, 521] on button "Save Changes" at bounding box center [213, 524] width 82 height 21
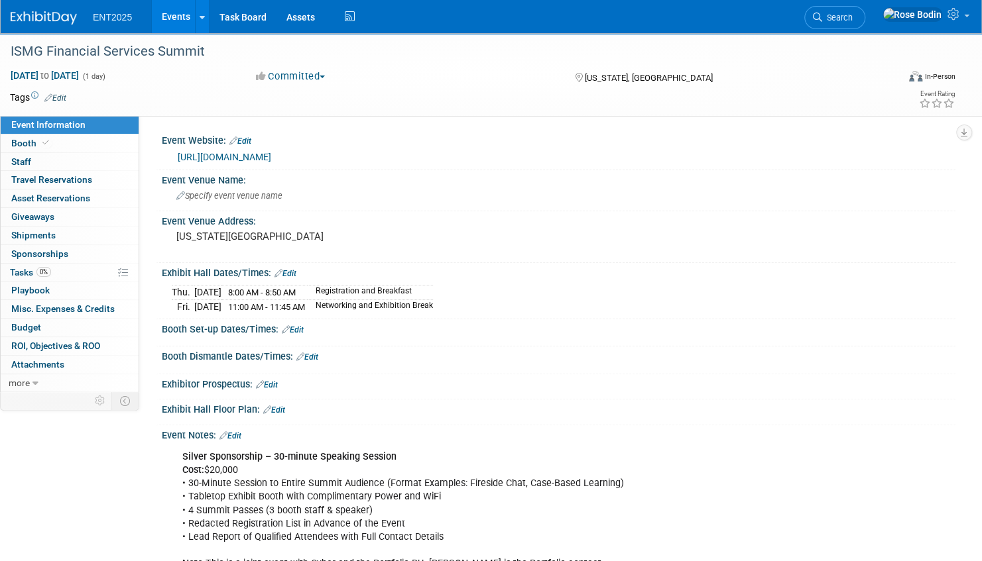
click at [294, 270] on link "Edit" at bounding box center [285, 273] width 22 height 9
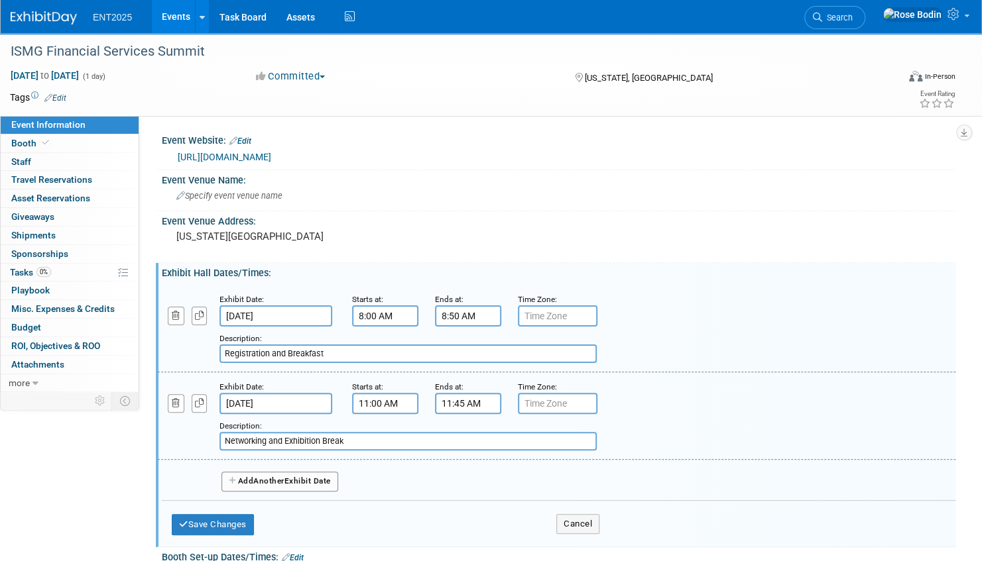
drag, startPoint x: 251, startPoint y: 479, endPoint x: 394, endPoint y: 474, distance: 143.9
click at [394, 474] on div "Add Another Exhibit Date" at bounding box center [558, 477] width 793 height 35
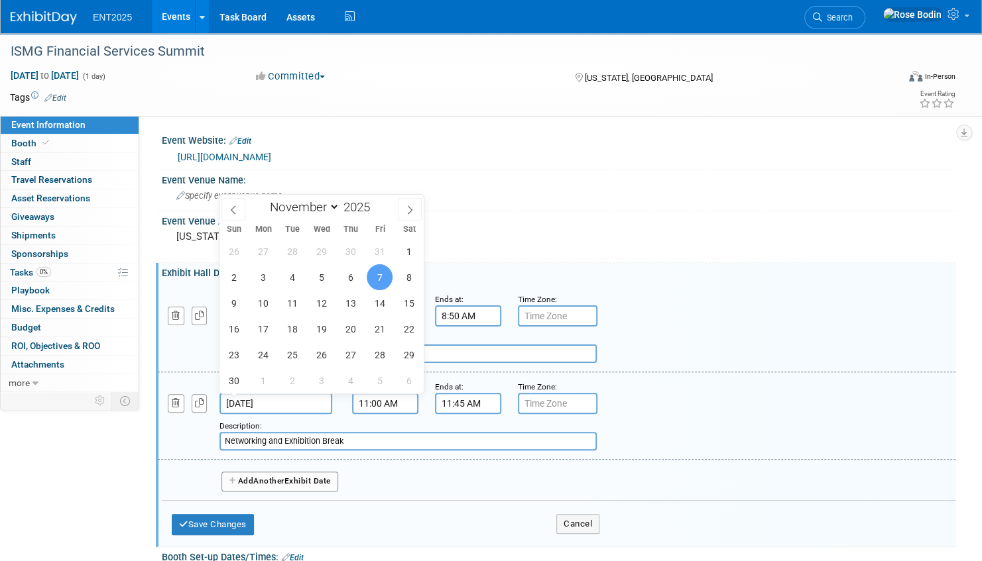
click at [276, 398] on input "Nov 7, 2025" at bounding box center [275, 403] width 113 height 21
click at [349, 270] on span "6" at bounding box center [350, 277] width 26 height 26
type input "Nov 6, 2025"
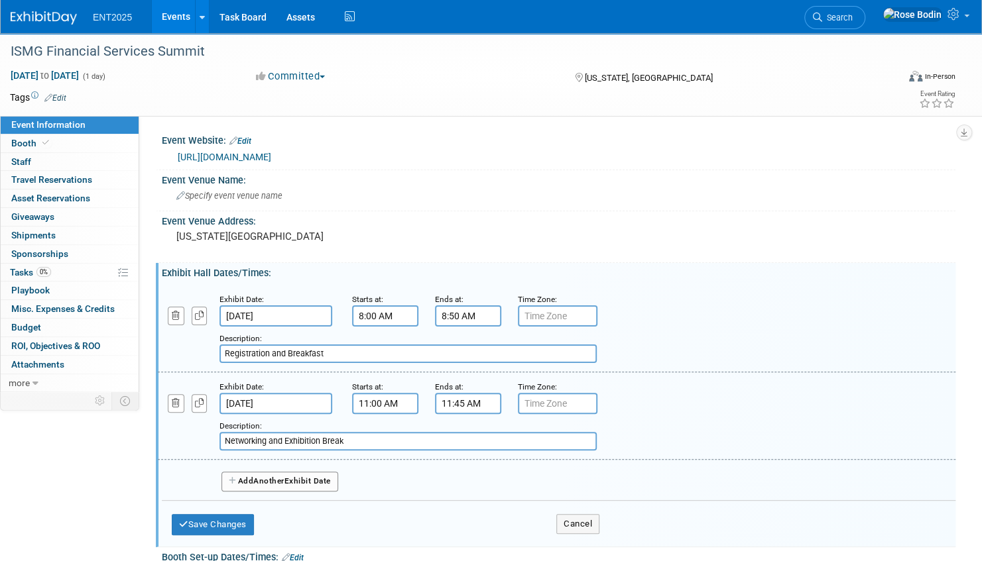
click at [281, 477] on span "Another" at bounding box center [268, 481] width 31 height 9
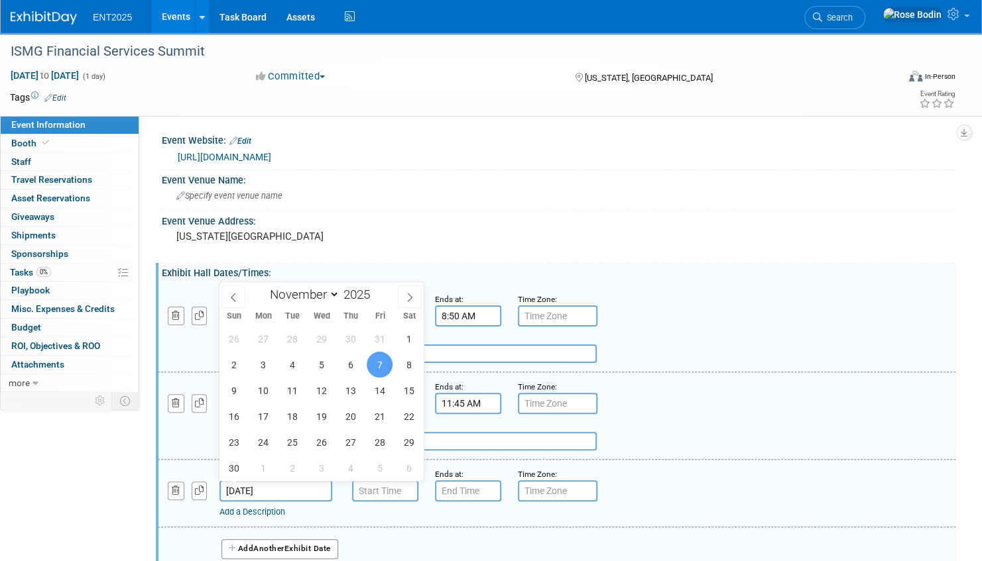
click at [281, 488] on input "Nov 7, 2025" at bounding box center [275, 491] width 113 height 21
click at [353, 368] on span "6" at bounding box center [350, 365] width 26 height 26
type input "Nov 6, 2025"
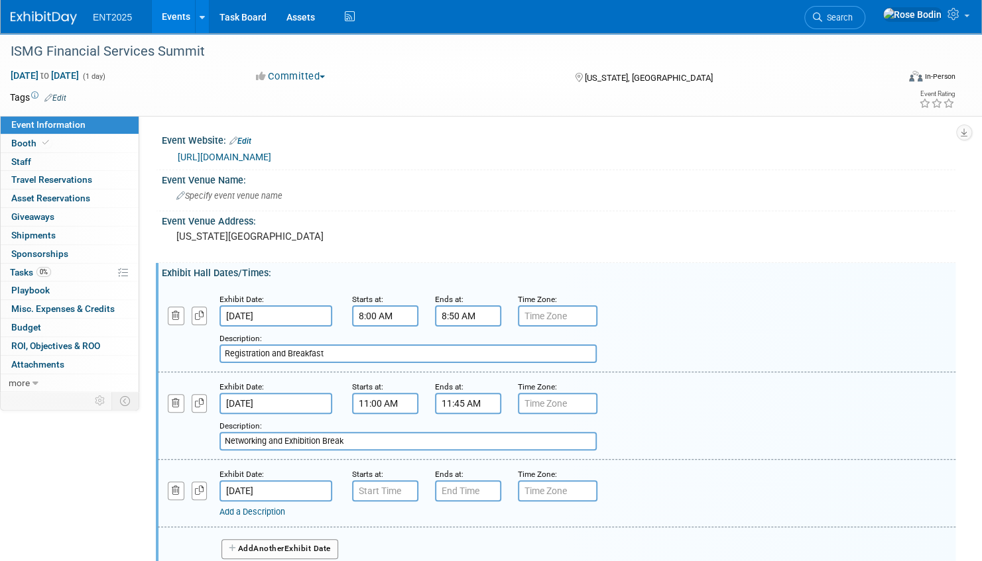
click at [277, 510] on link "Add a Description" at bounding box center [252, 512] width 66 height 10
paste input "Exhibition & Networking Break"
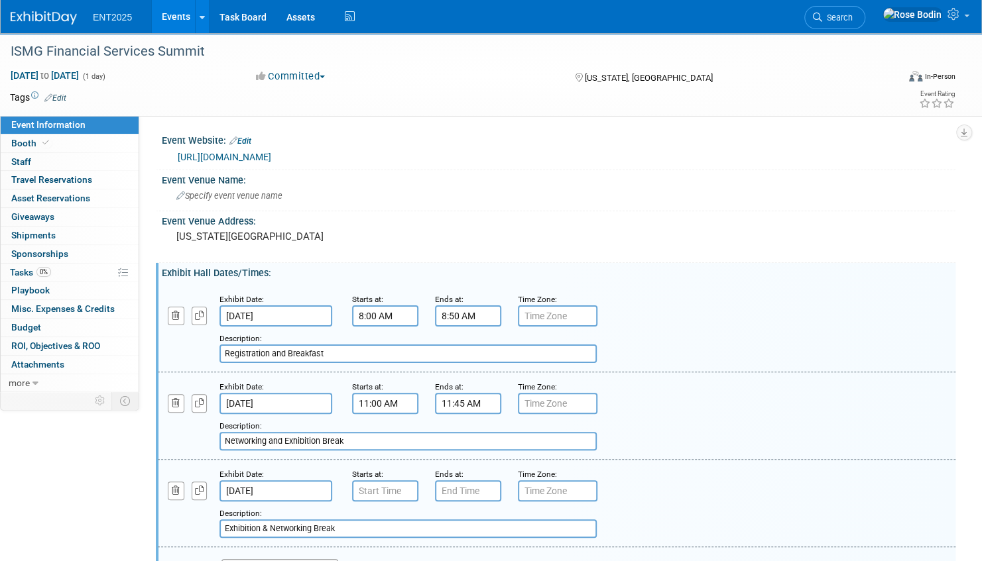
type input "Exhibition & Networking Break"
click at [383, 491] on input "7:00 AM" at bounding box center [385, 491] width 66 height 21
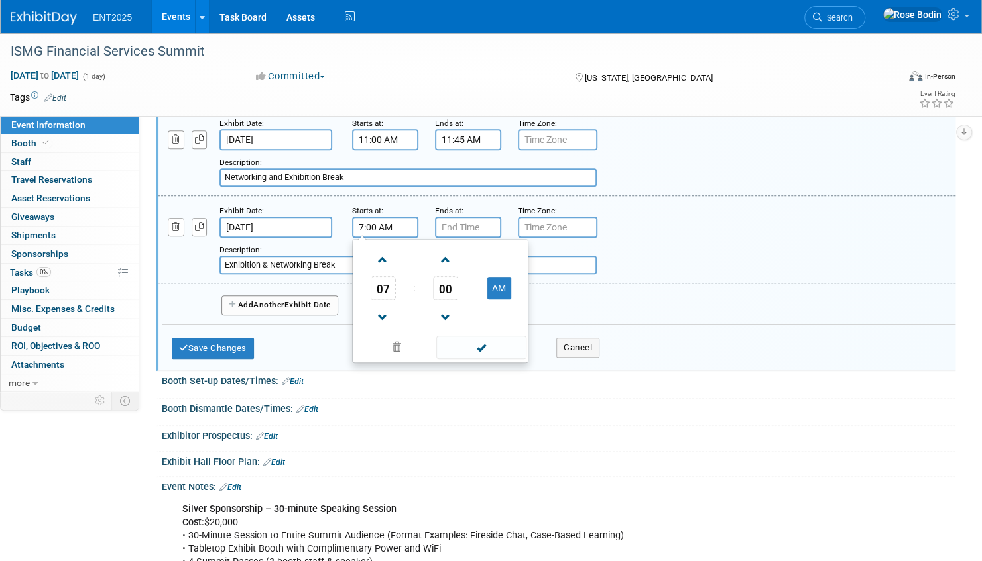
scroll to position [265, 0]
click at [386, 313] on span at bounding box center [382, 316] width 23 height 23
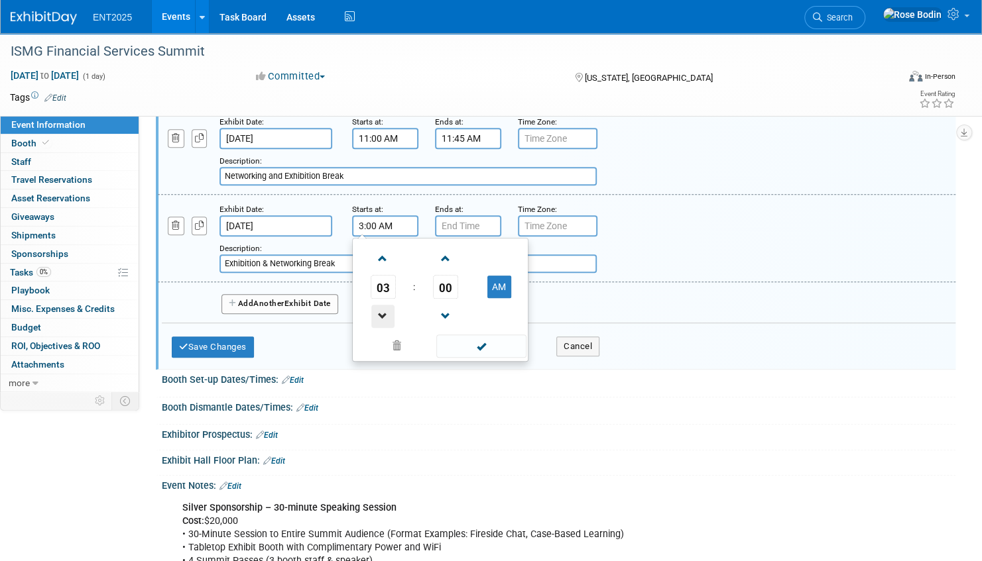
click at [386, 313] on span at bounding box center [382, 316] width 23 height 23
click at [449, 281] on span "00" at bounding box center [445, 287] width 25 height 24
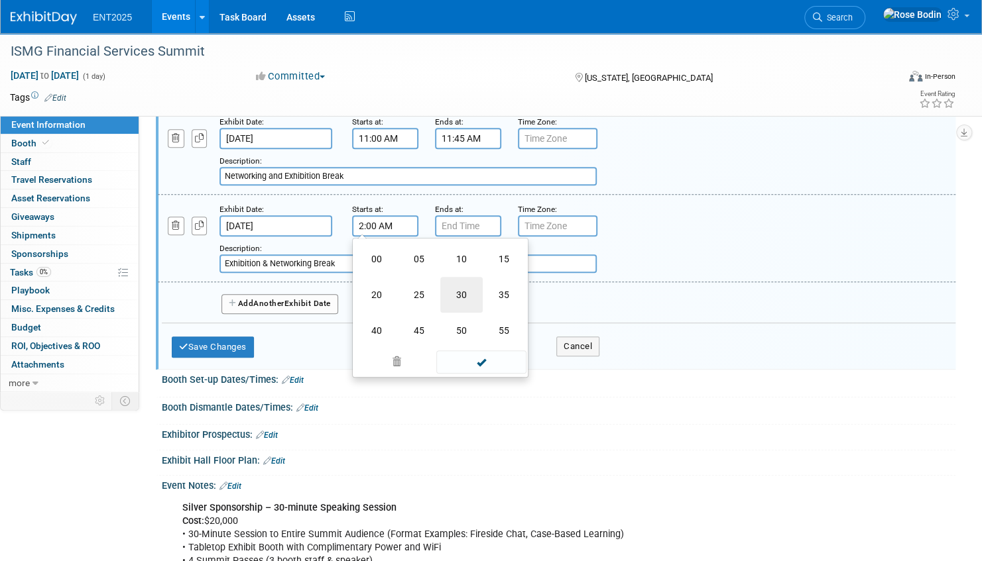
click at [467, 292] on td "30" at bounding box center [461, 295] width 42 height 36
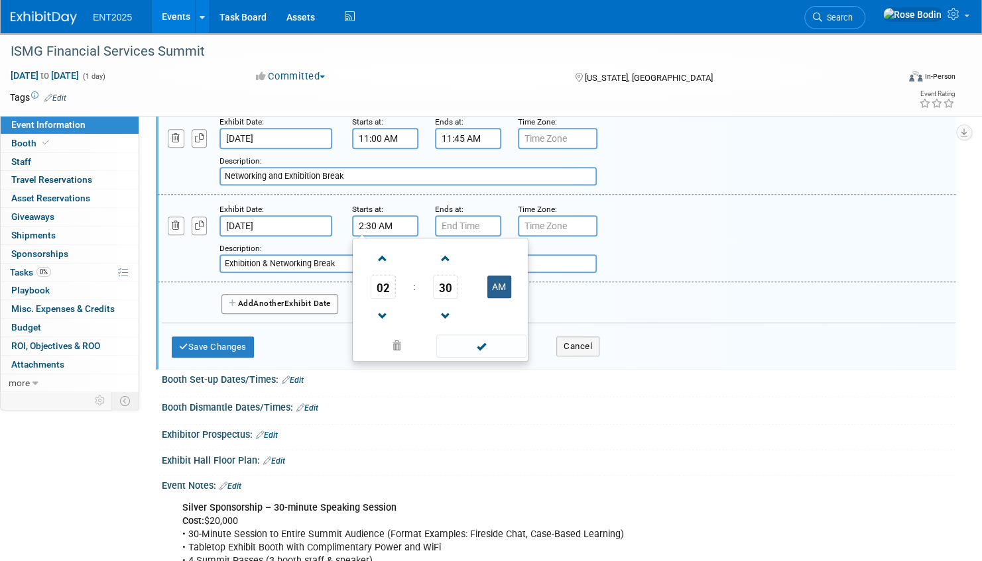
click at [496, 286] on button "AM" at bounding box center [499, 287] width 24 height 23
type input "2:30 PM"
click at [482, 348] on span at bounding box center [480, 346] width 89 height 23
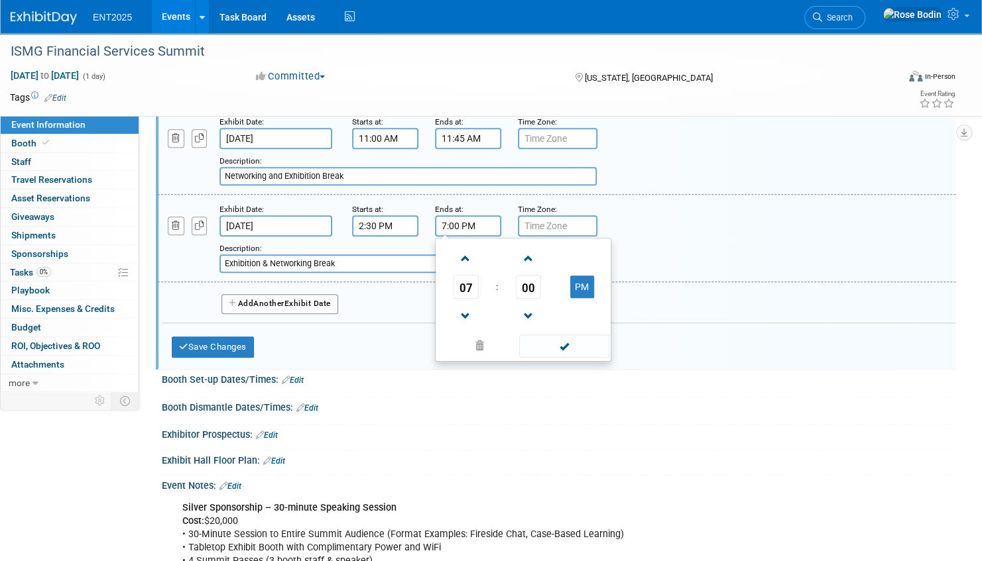
click at [481, 223] on input "7:00 PM" at bounding box center [468, 225] width 66 height 21
click at [463, 307] on span at bounding box center [465, 316] width 23 height 23
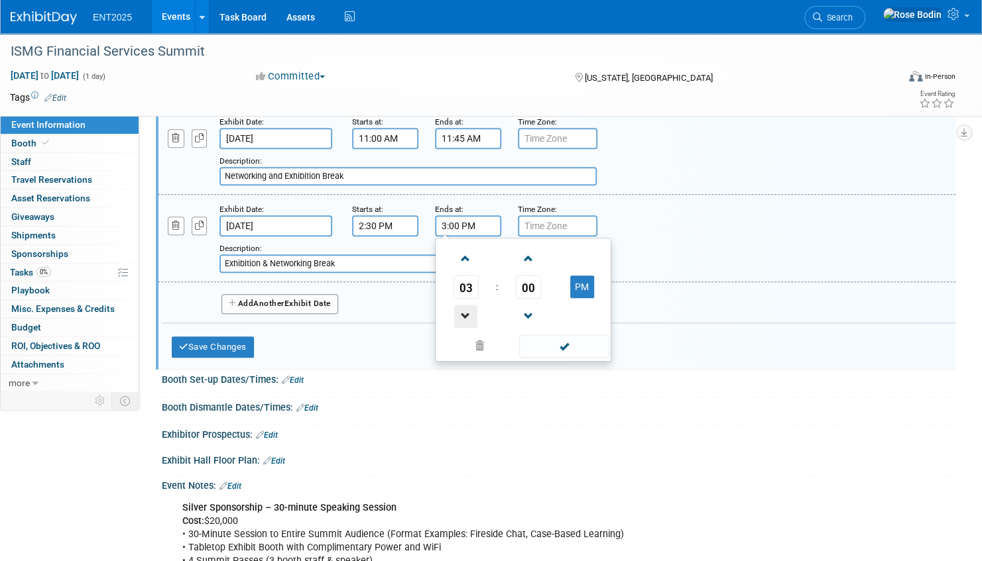
click at [463, 307] on span at bounding box center [465, 316] width 23 height 23
click at [532, 281] on span "00" at bounding box center [528, 287] width 25 height 24
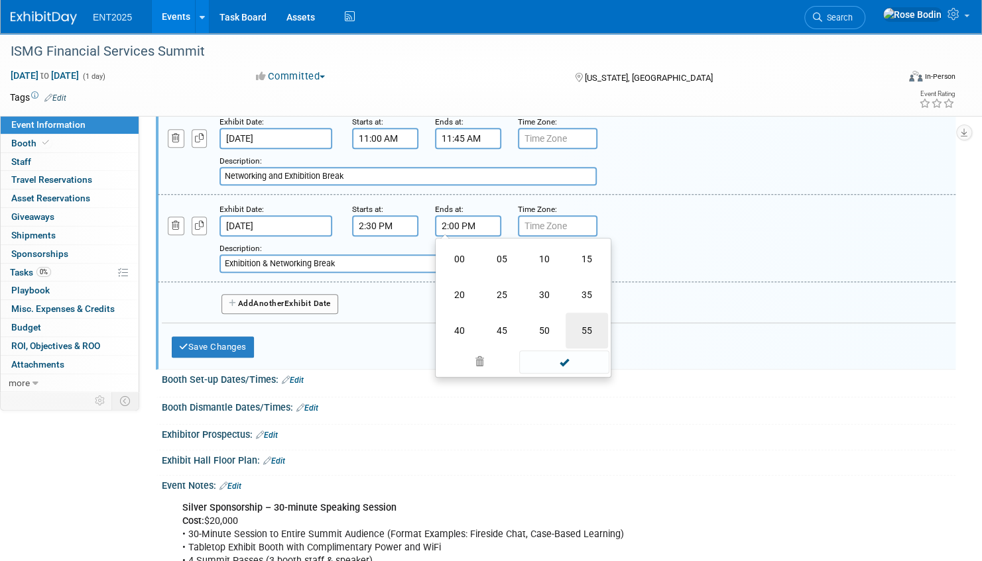
click at [587, 326] on td "55" at bounding box center [586, 331] width 42 height 36
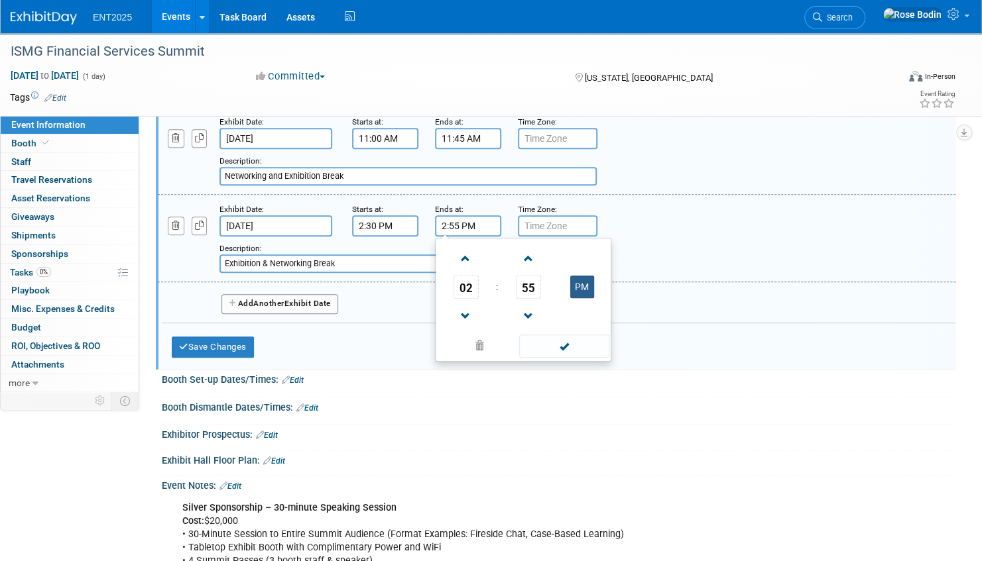
click at [586, 286] on button "PM" at bounding box center [582, 287] width 24 height 23
click at [585, 286] on button "AM" at bounding box center [582, 287] width 24 height 23
type input "2:55 PM"
click at [555, 350] on span at bounding box center [563, 346] width 89 height 23
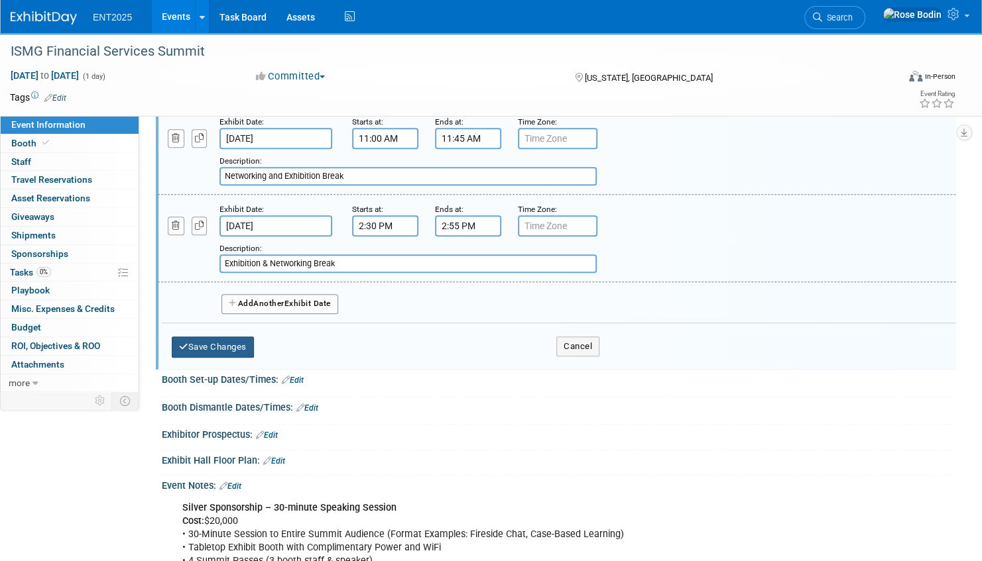
click at [231, 342] on button "Save Changes" at bounding box center [213, 347] width 82 height 21
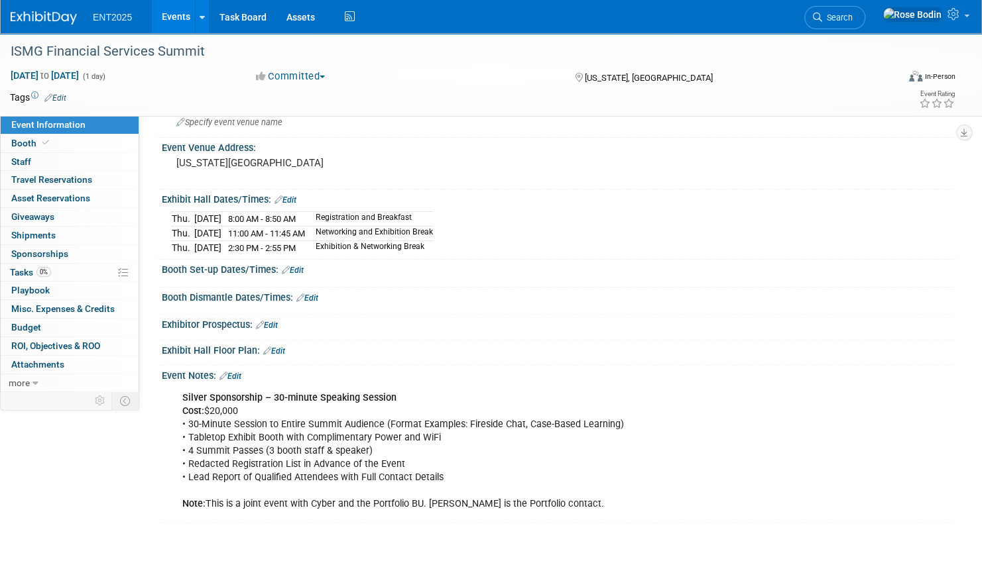
scroll to position [0, 0]
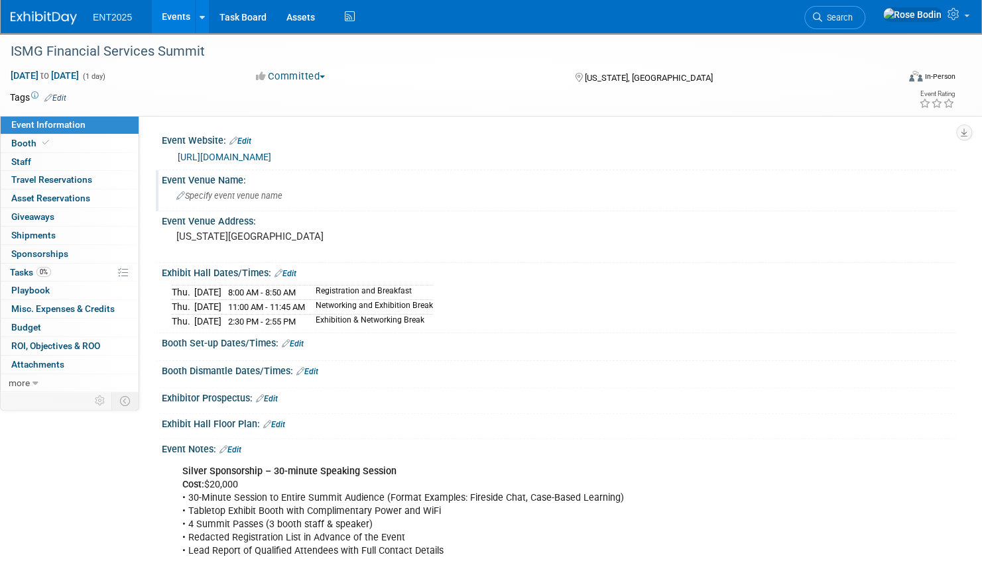
click at [178, 195] on icon at bounding box center [180, 196] width 9 height 9
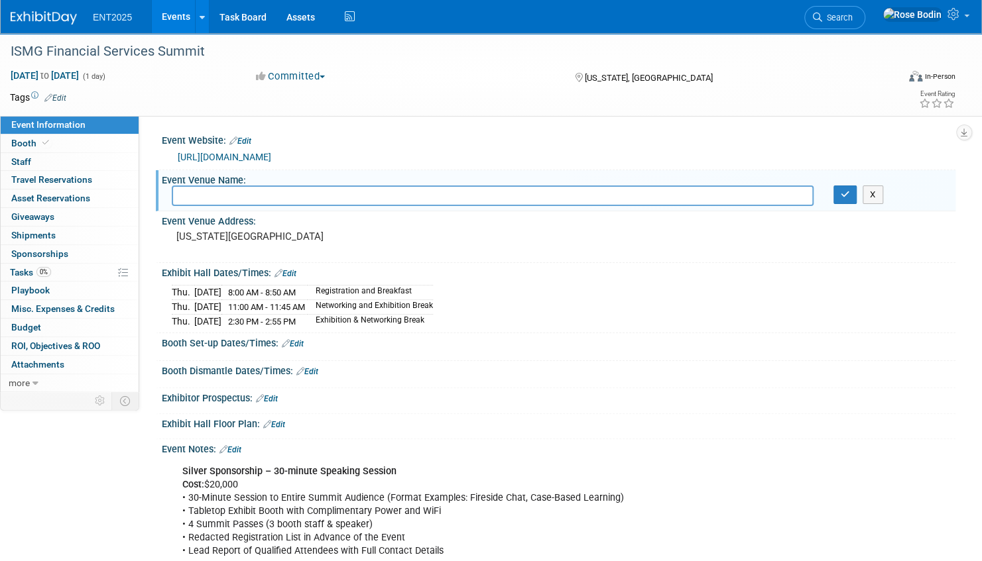
click at [178, 195] on input "text" at bounding box center [493, 196] width 642 height 21
type input "New York Marriott Downtown 85 West Street at Albany Street New York, NY 10006"
click at [844, 194] on icon "button" at bounding box center [844, 194] width 9 height 9
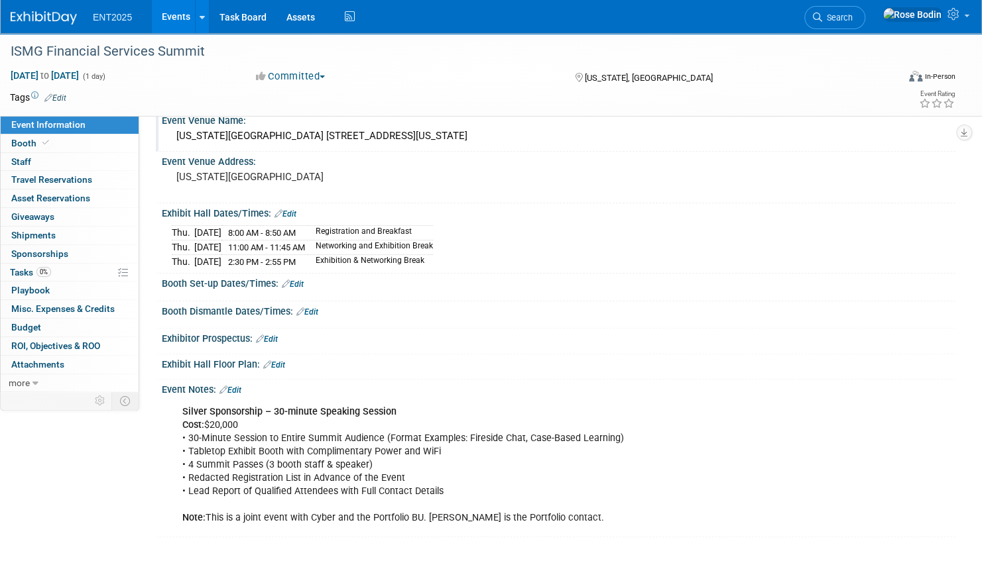
scroll to position [133, 0]
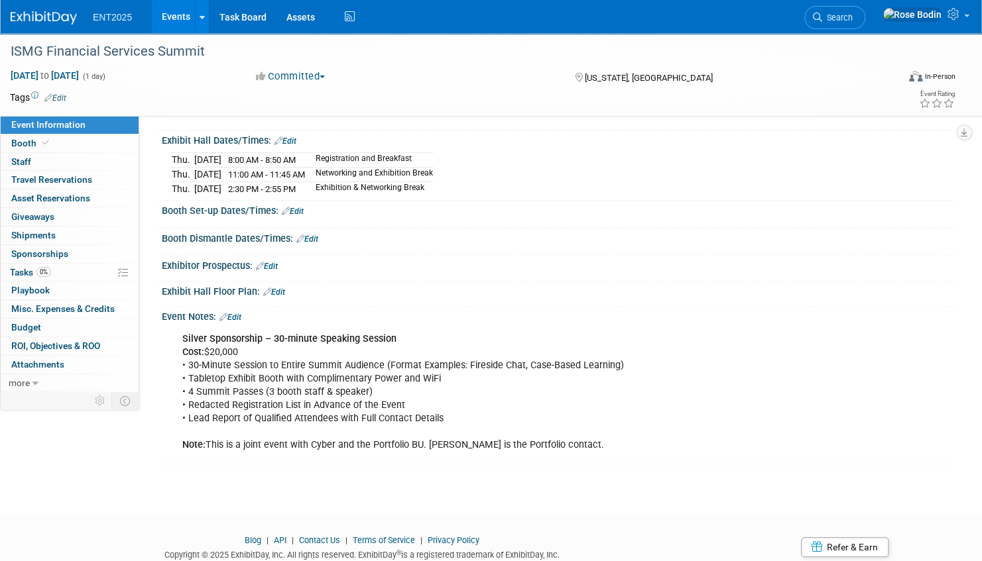
click at [459, 378] on div "Silver Sponsorship – 30-minute Speaking Session Cost: $20,000 • 30-Minute Sessi…" at bounding box center [488, 392] width 630 height 133
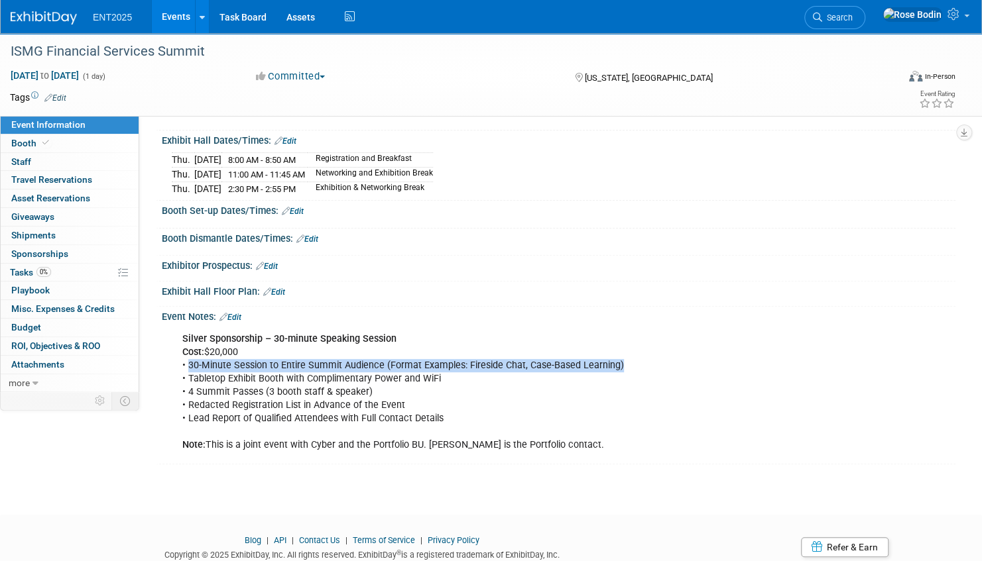
drag, startPoint x: 187, startPoint y: 361, endPoint x: 624, endPoint y: 361, distance: 437.4
click at [624, 361] on div "Silver Sponsorship – 30-minute Speaking Session Cost: $20,000 • 30-Minute Sessi…" at bounding box center [488, 392] width 630 height 133
copy div "30-Minute Session to Entire Summit Audience (Format Examples: Fireside Chat, Ca…"
click at [74, 272] on link "0% Tasks 0%" at bounding box center [70, 273] width 138 height 18
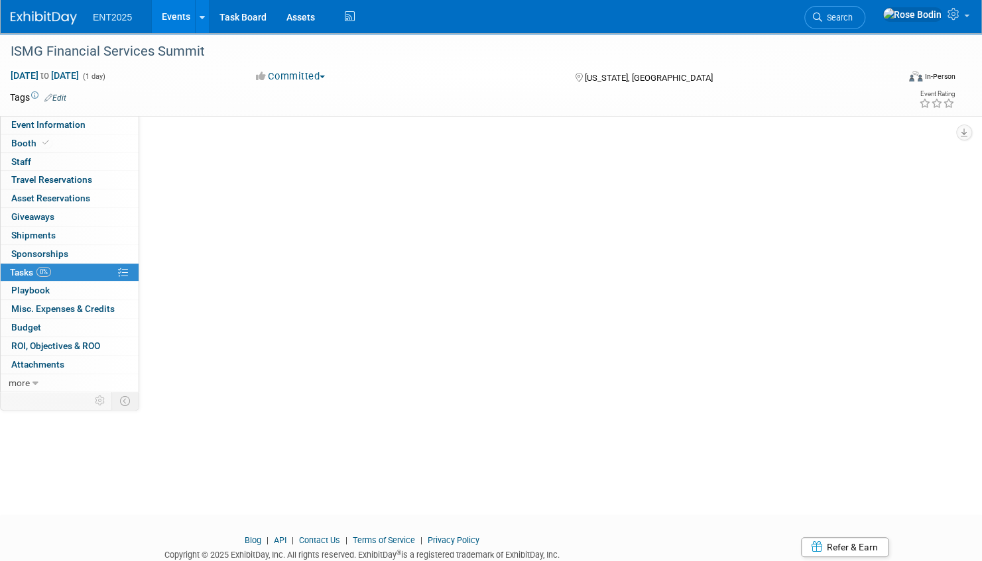
scroll to position [0, 0]
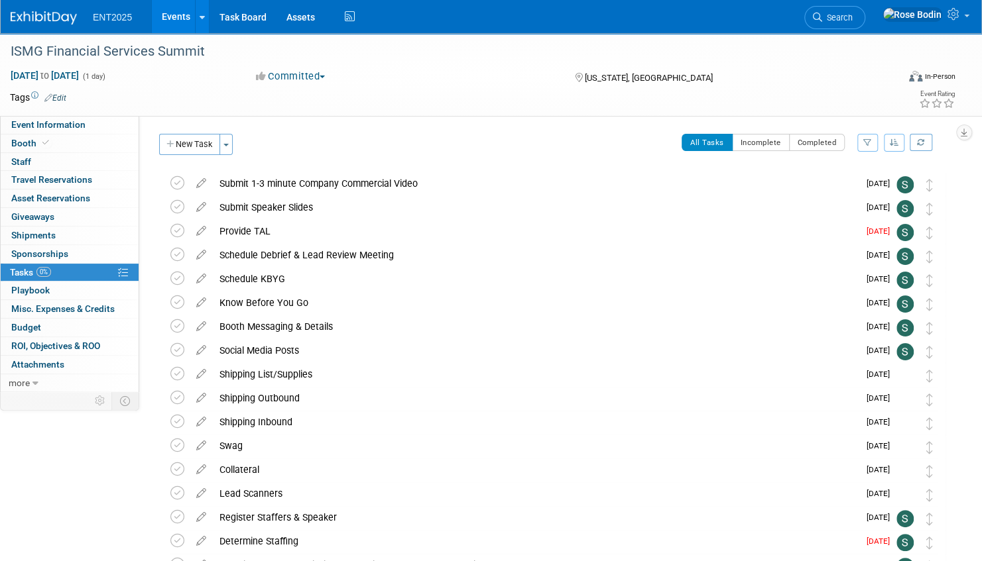
click at [893, 140] on icon "button" at bounding box center [893, 143] width 9 height 8
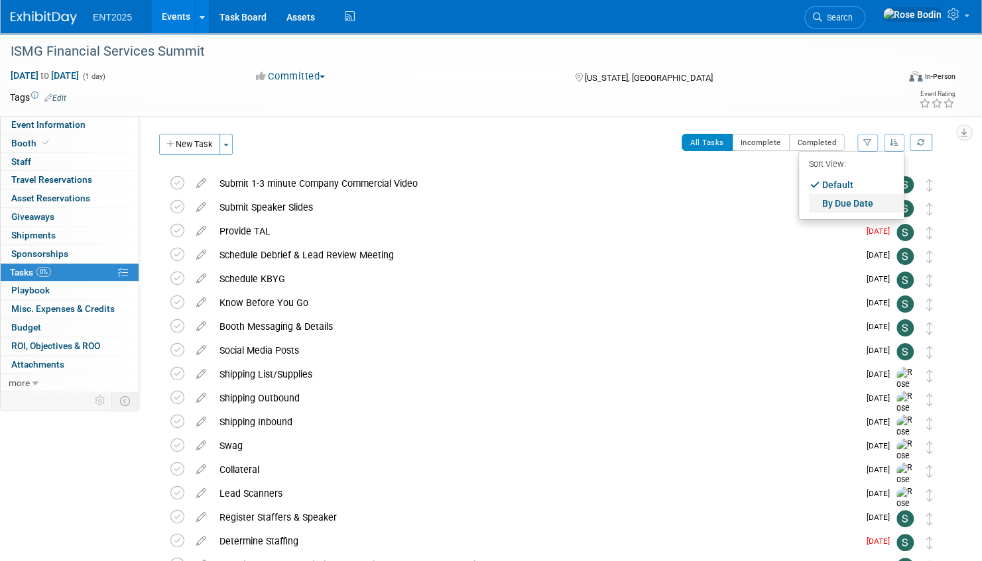
click at [846, 203] on link "By Due Date" at bounding box center [856, 203] width 95 height 19
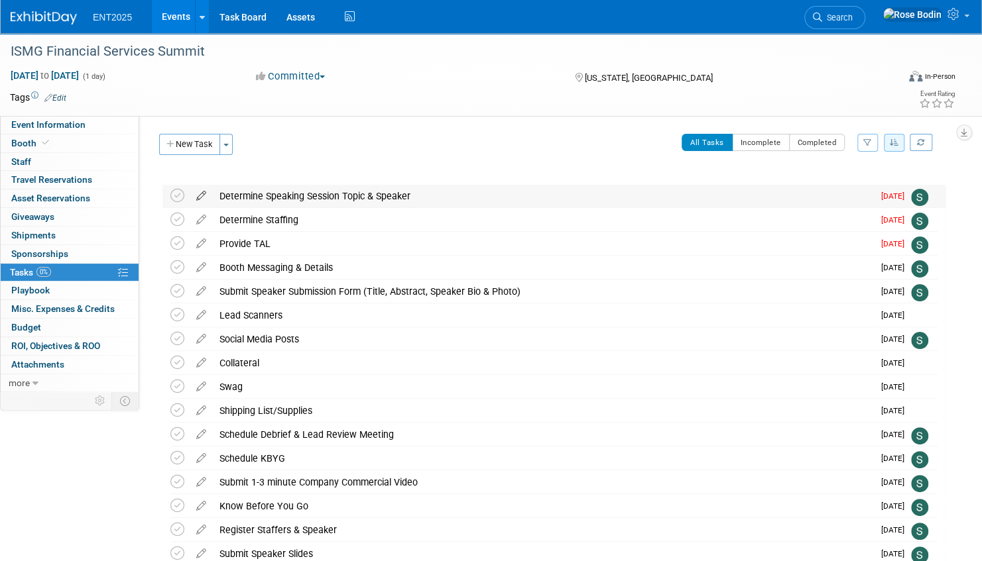
click at [202, 191] on icon at bounding box center [201, 193] width 23 height 17
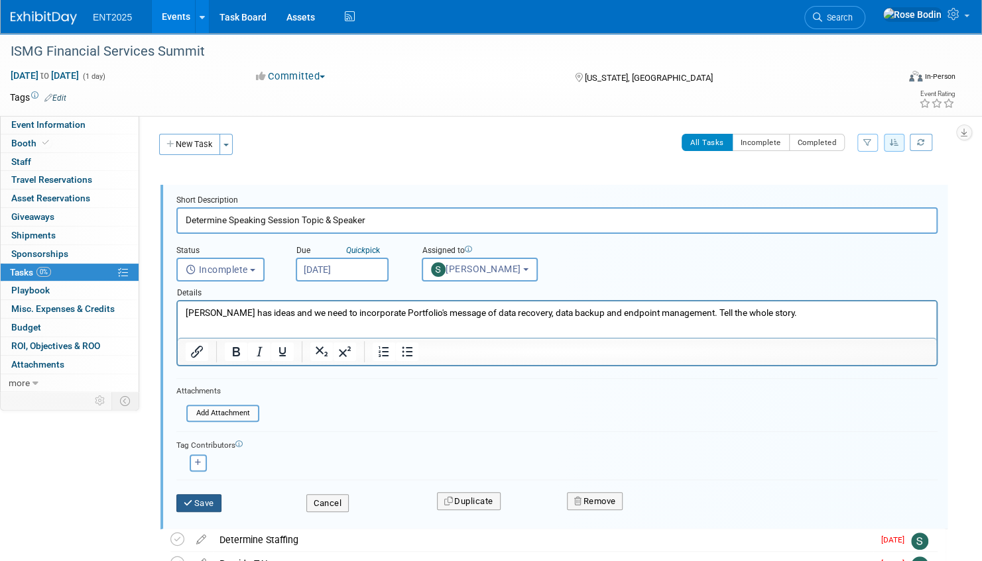
click at [201, 498] on button "Save" at bounding box center [198, 503] width 45 height 19
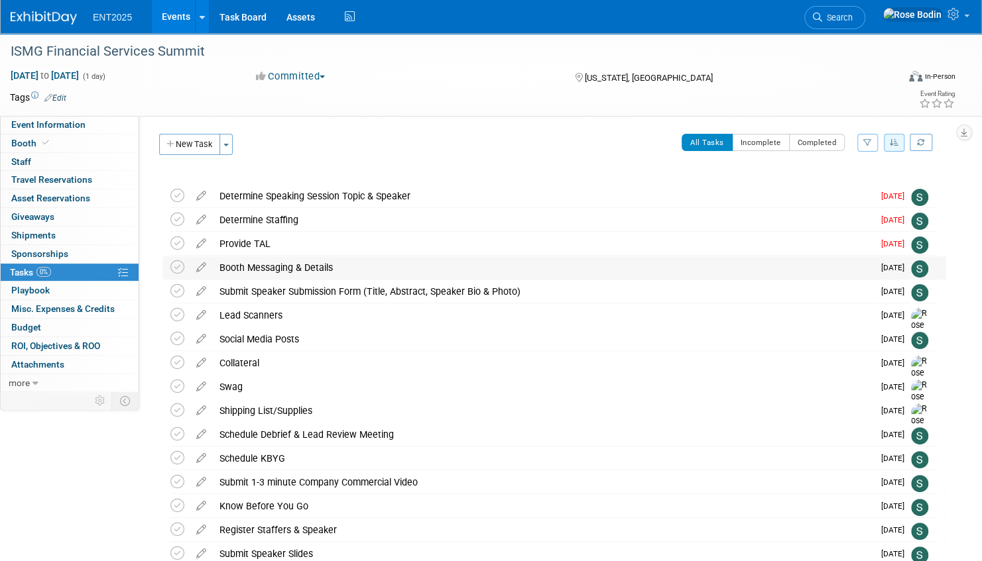
click at [431, 268] on div "Booth Messaging & Details" at bounding box center [543, 267] width 660 height 23
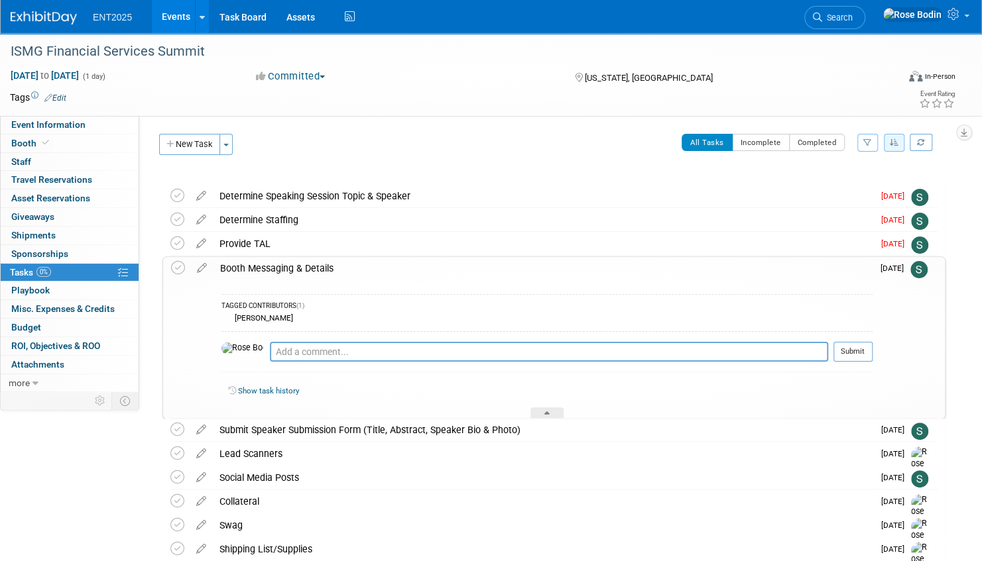
click at [431, 272] on div "Booth Messaging & Details" at bounding box center [542, 268] width 659 height 23
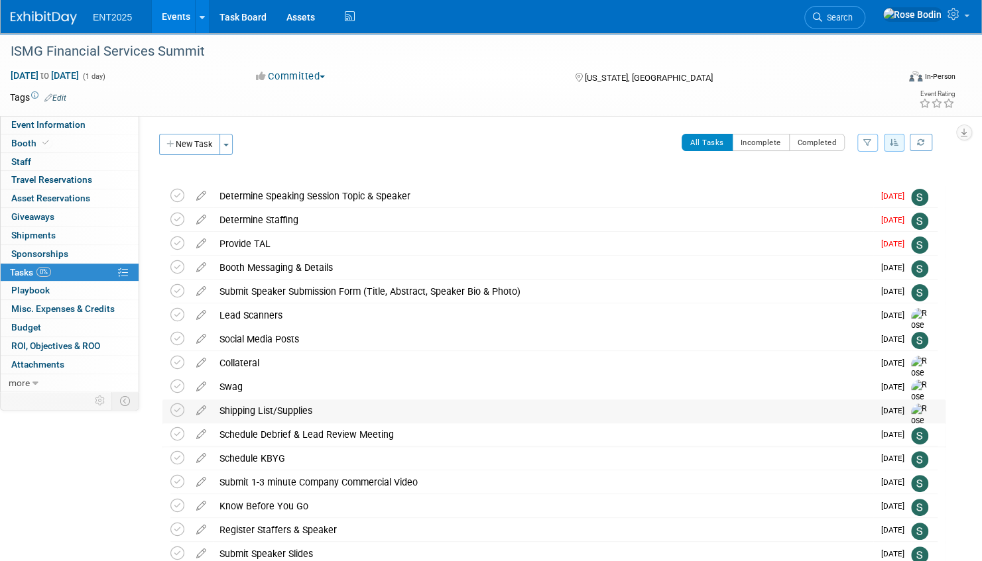
click at [410, 412] on div "Shipping List/Supplies" at bounding box center [543, 411] width 660 height 23
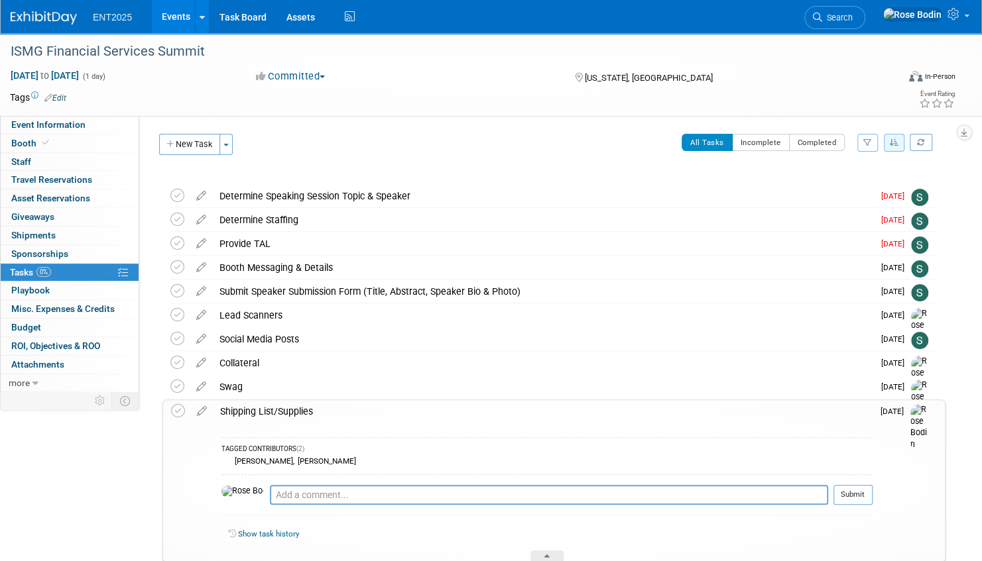
click at [410, 412] on div "Shipping List/Supplies" at bounding box center [542, 411] width 659 height 23
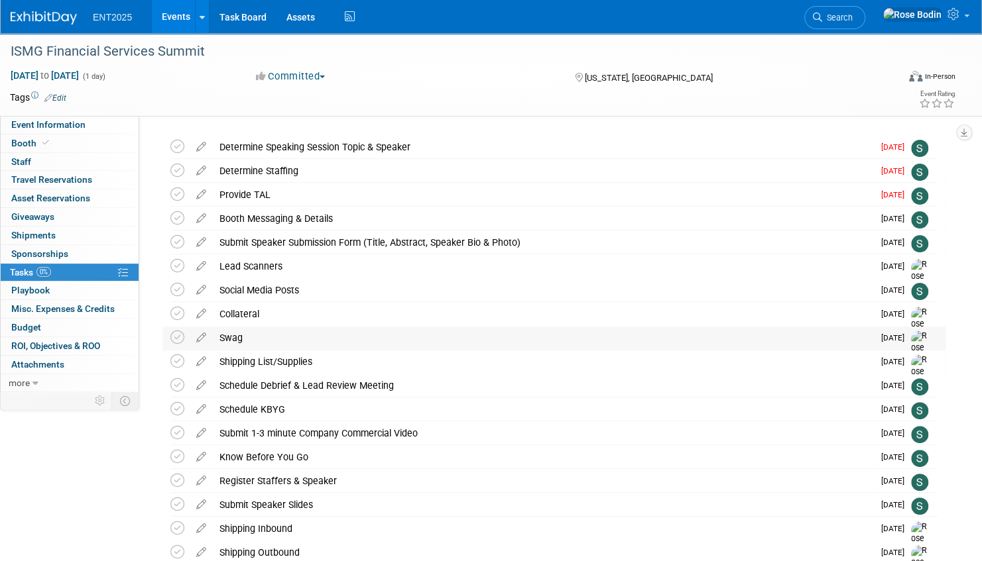
scroll to position [133, 0]
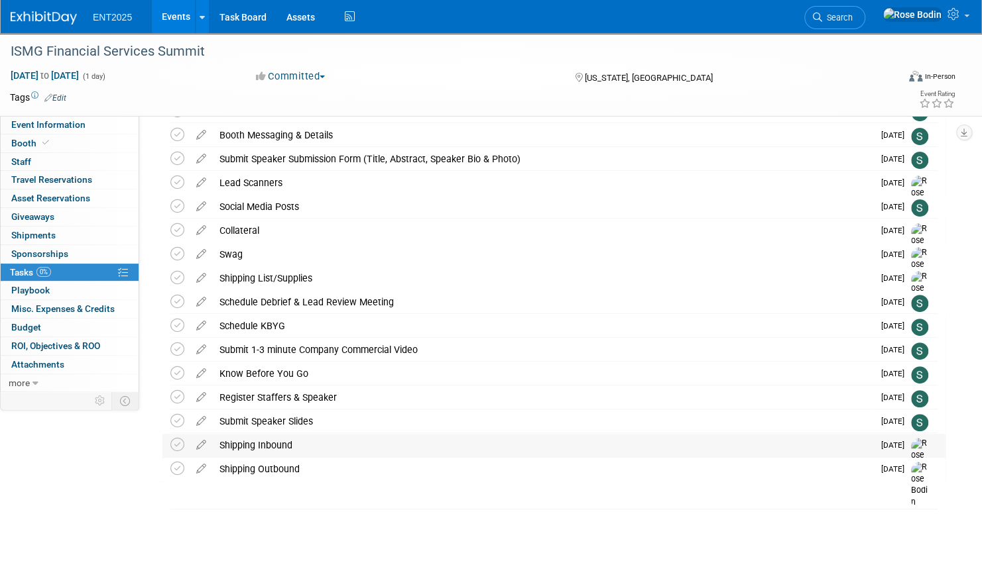
click at [416, 444] on div "Shipping Inbound" at bounding box center [543, 445] width 660 height 23
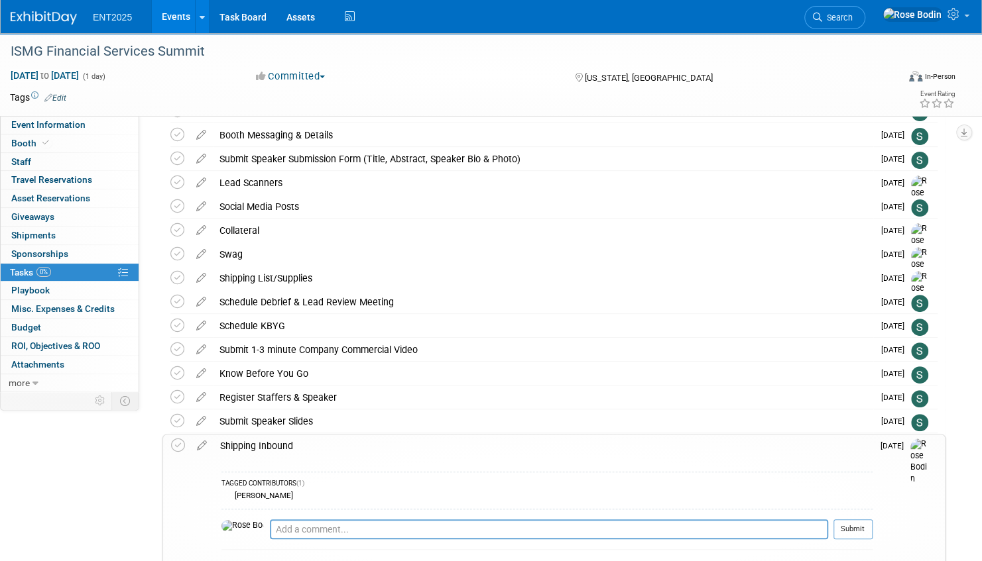
click at [416, 444] on div "Shipping Inbound" at bounding box center [542, 446] width 659 height 23
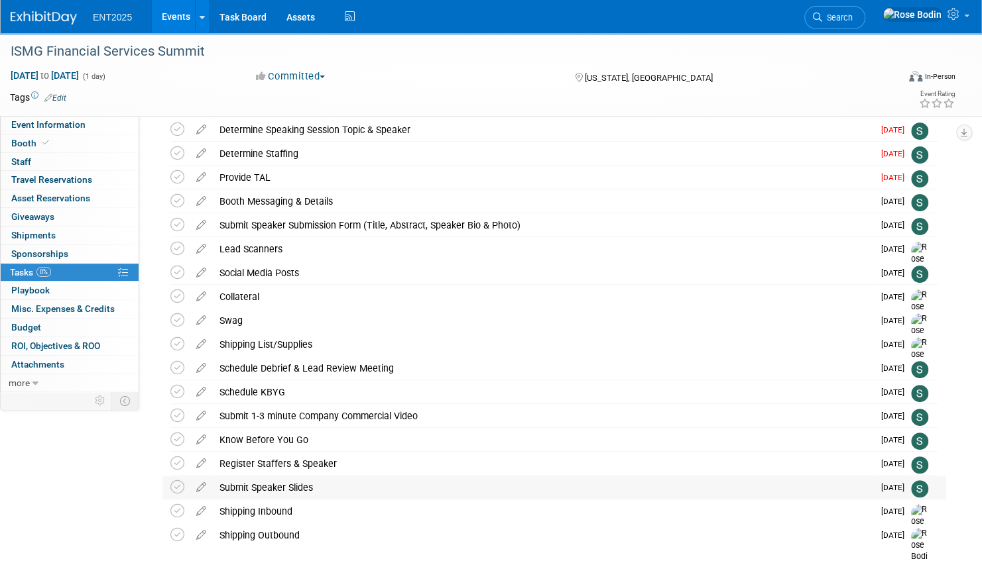
scroll to position [0, 0]
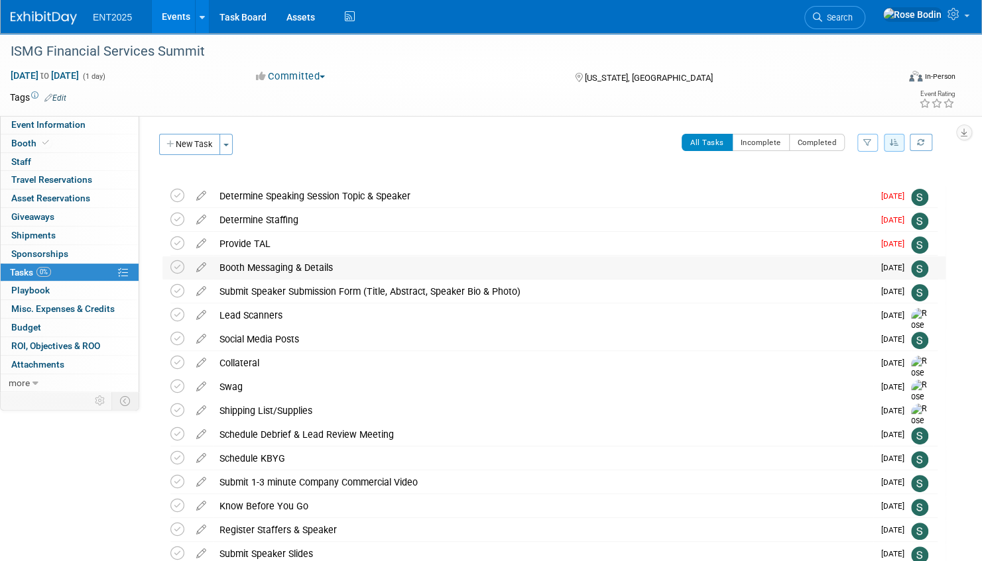
click at [408, 265] on div "Booth Messaging & Details" at bounding box center [543, 267] width 660 height 23
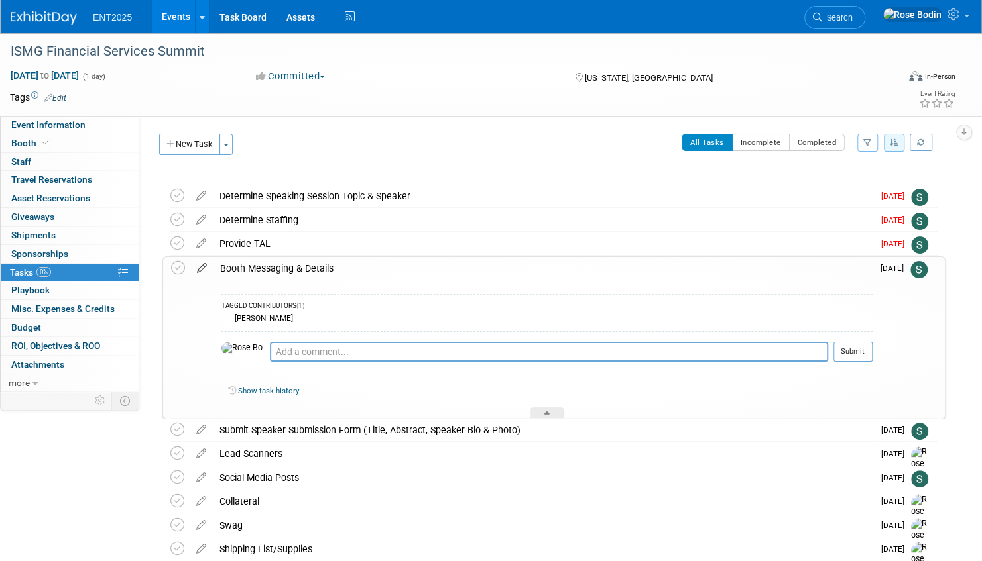
click at [200, 266] on icon at bounding box center [201, 265] width 23 height 17
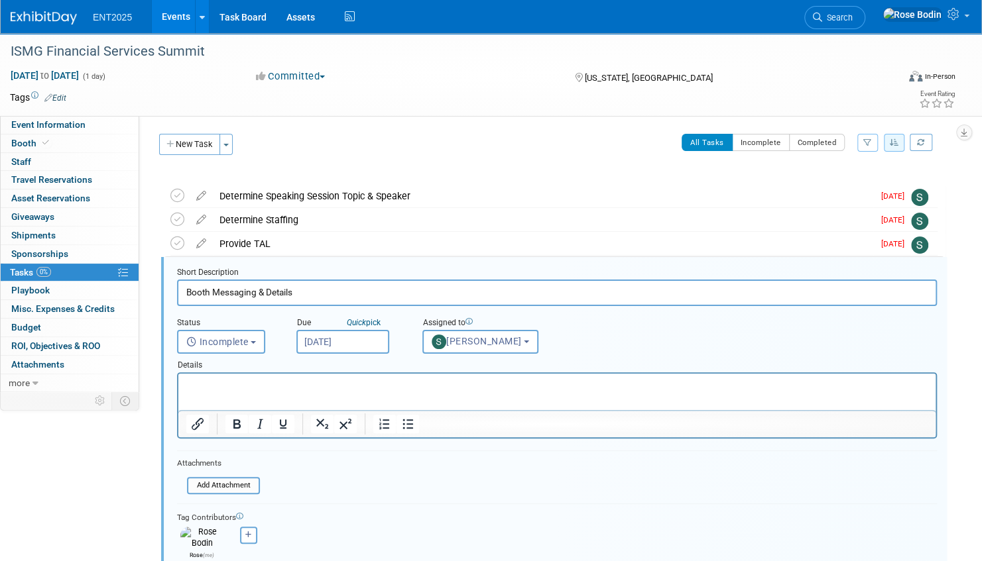
scroll to position [62, 0]
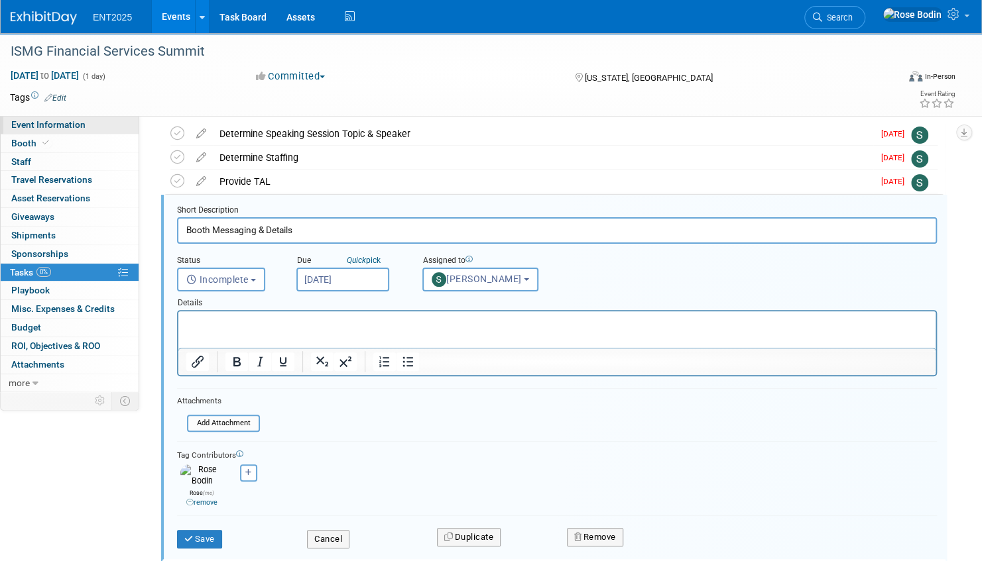
click at [106, 125] on link "Event Information" at bounding box center [70, 125] width 138 height 18
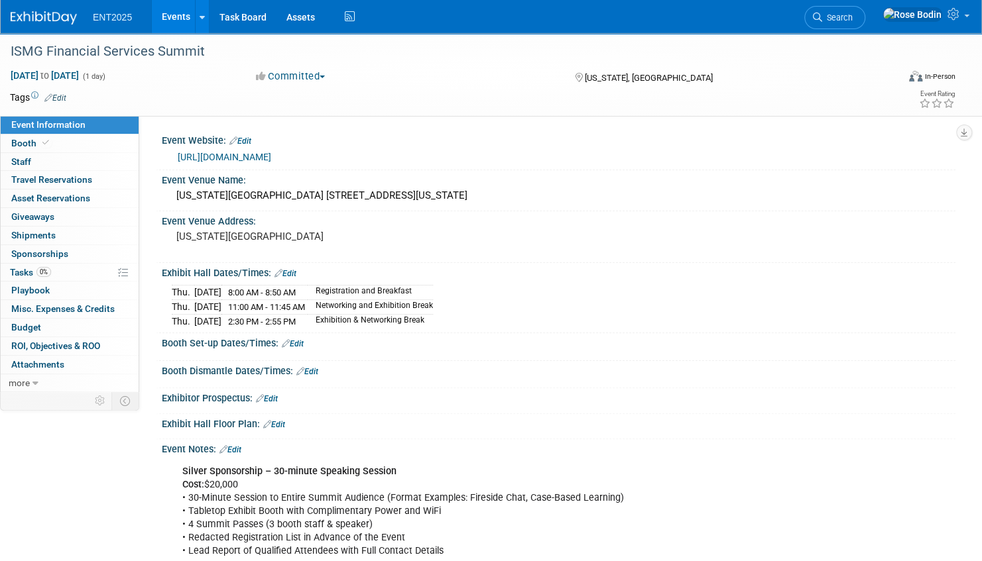
click at [543, 432] on div "Exhibit Hall Floor Plan: Edit" at bounding box center [555, 427] width 799 height 26
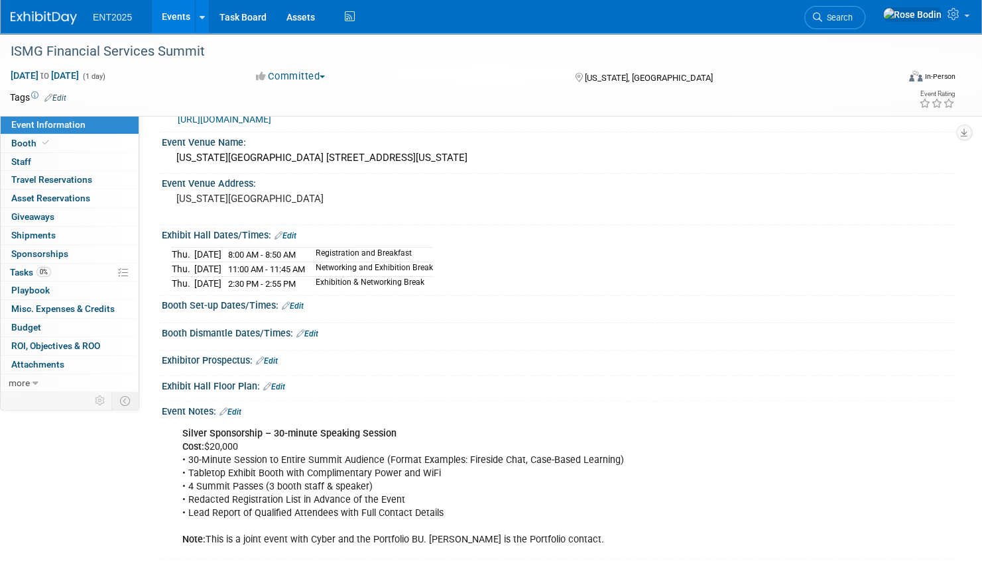
scroll to position [57, 0]
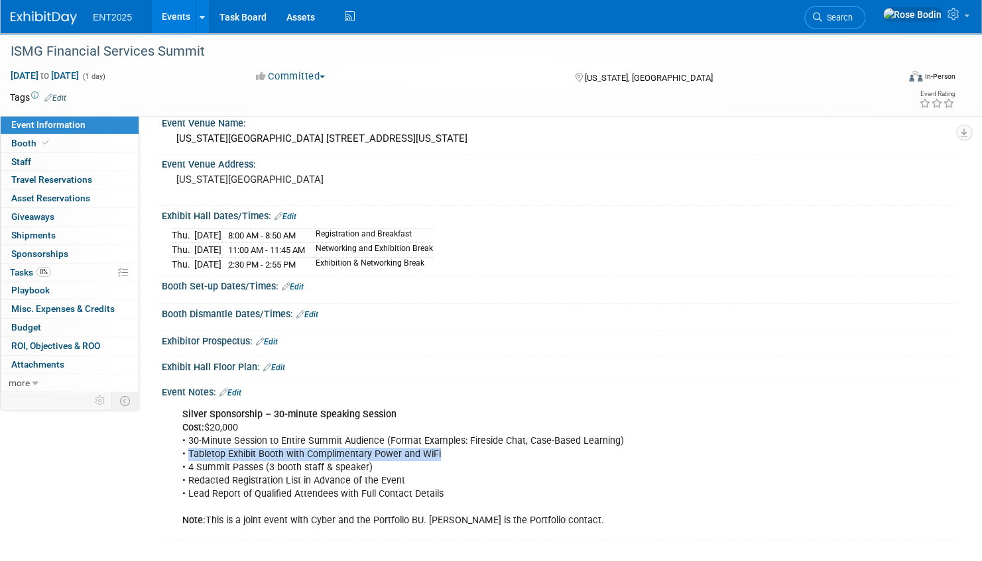
drag, startPoint x: 188, startPoint y: 449, endPoint x: 442, endPoint y: 449, distance: 253.8
click at [442, 449] on div "Silver Sponsorship – 30-minute Speaking Session Cost: $20,000 • 30-Minute Sessi…" at bounding box center [488, 468] width 630 height 133
copy div "Tabletop Exhibit Booth with Complimentary Power and WiFi"
click at [88, 273] on link "0% Tasks 0%" at bounding box center [70, 273] width 138 height 18
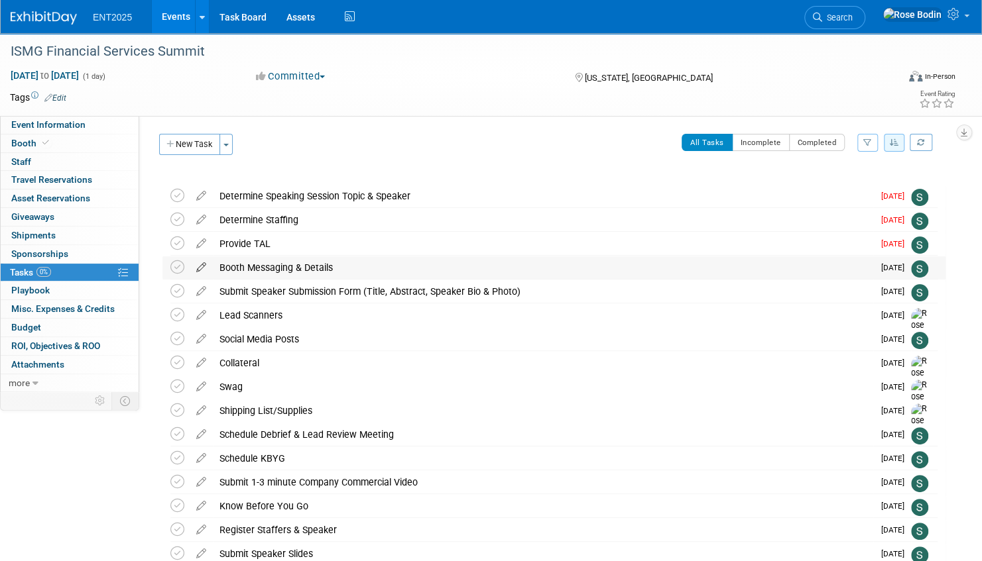
click at [199, 268] on icon at bounding box center [201, 264] width 23 height 17
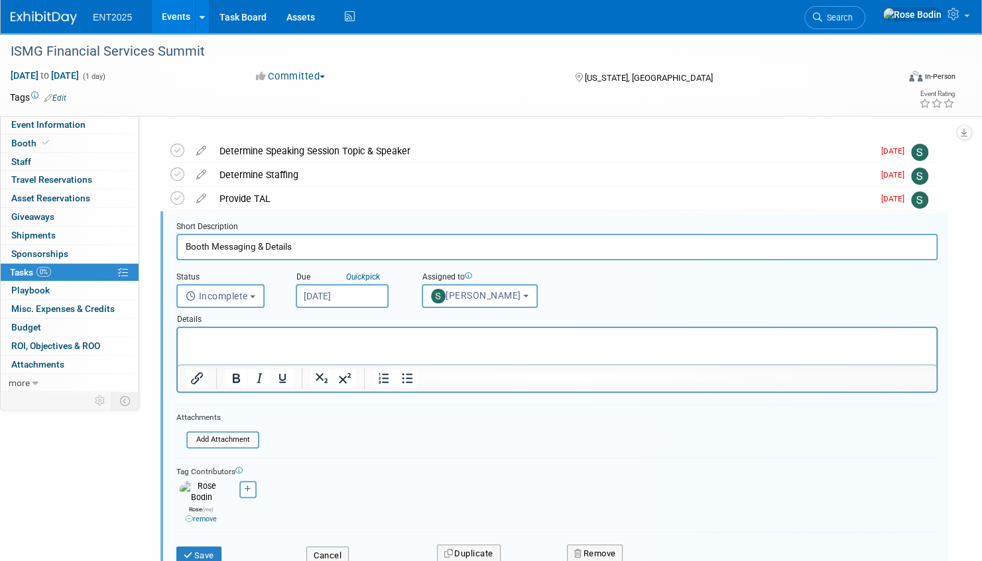
scroll to position [62, 0]
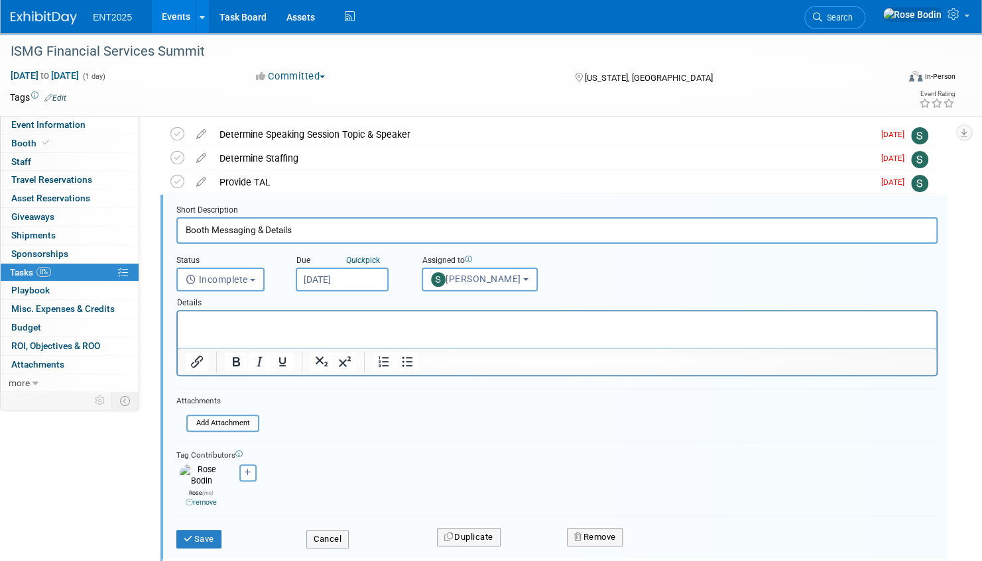
click at [194, 318] on p "Rich Text Area. Press ALT-0 for help." at bounding box center [557, 323] width 743 height 13
click at [204, 530] on button "Save" at bounding box center [198, 539] width 45 height 19
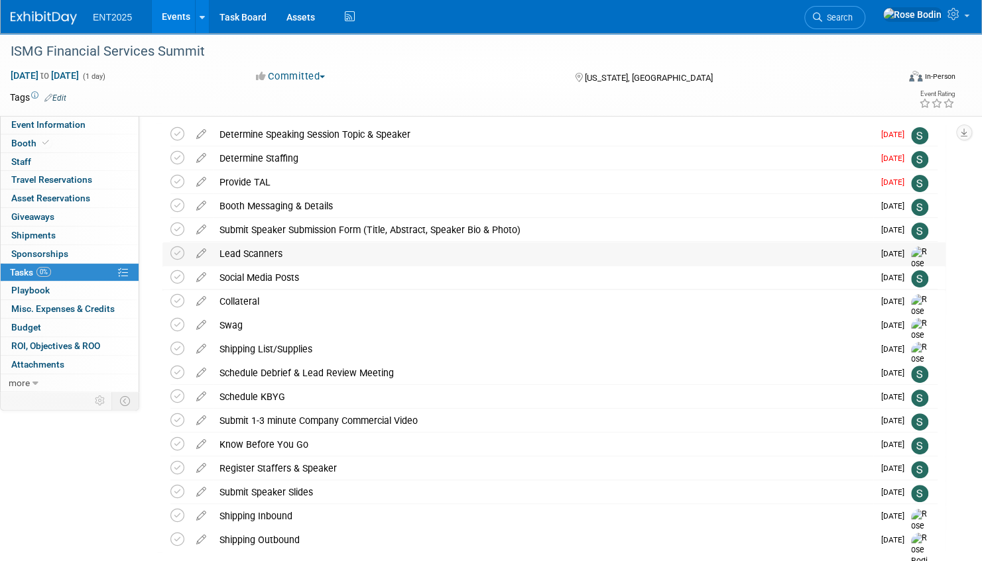
click at [555, 256] on div "Lead Scanners" at bounding box center [543, 254] width 660 height 23
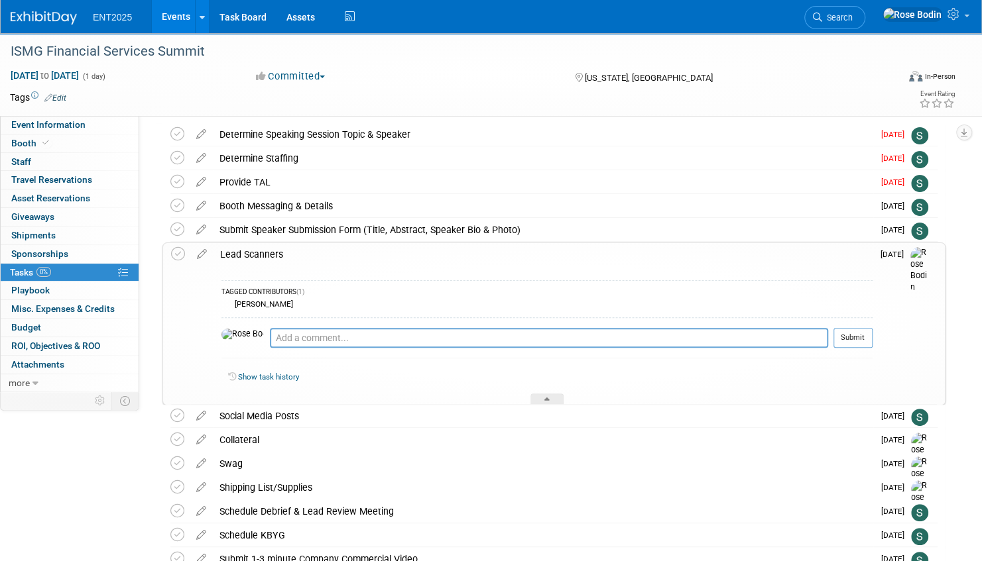
click at [555, 256] on div "Lead Scanners" at bounding box center [542, 254] width 659 height 23
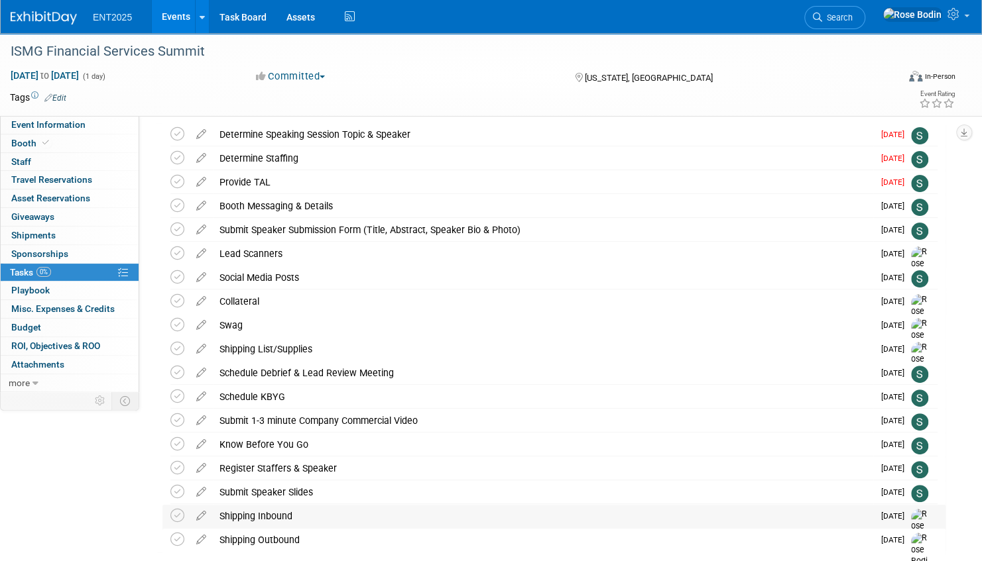
click at [532, 512] on div "Shipping Inbound" at bounding box center [543, 516] width 660 height 23
click at [532, 512] on div "Shipping Inbound" at bounding box center [542, 517] width 659 height 23
click at [101, 125] on link "Event Information" at bounding box center [70, 125] width 138 height 18
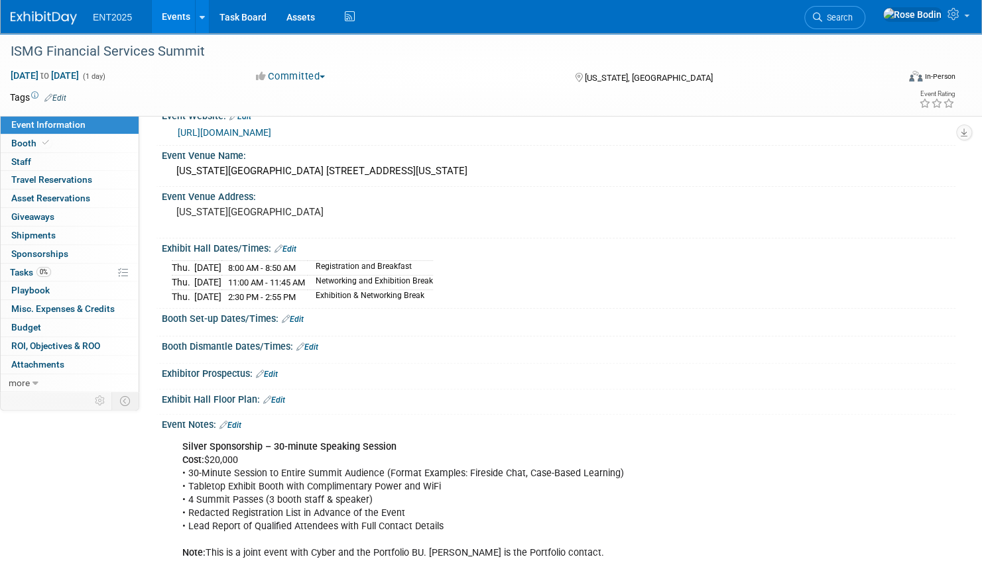
scroll to position [0, 0]
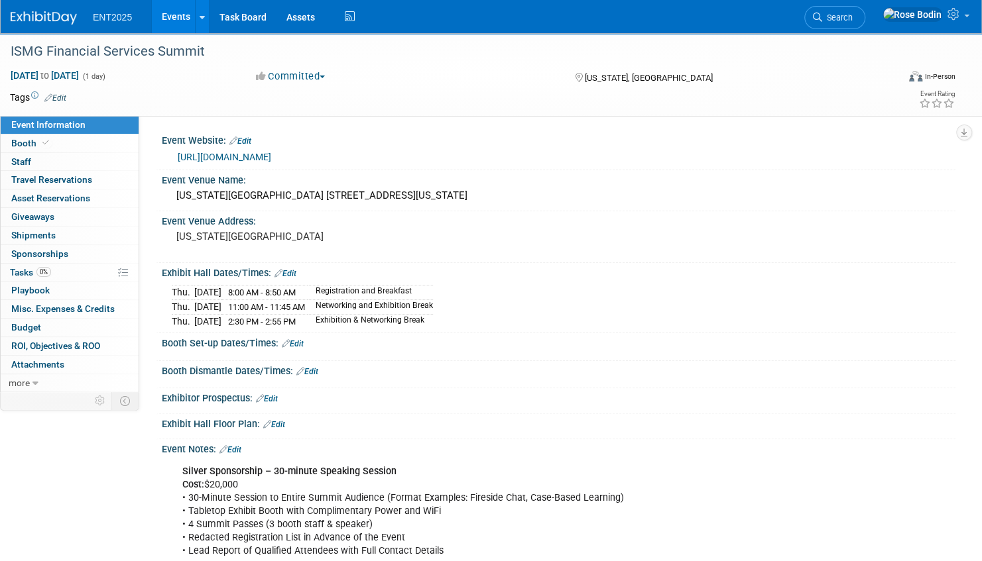
click at [297, 339] on link "Edit" at bounding box center [293, 343] width 22 height 9
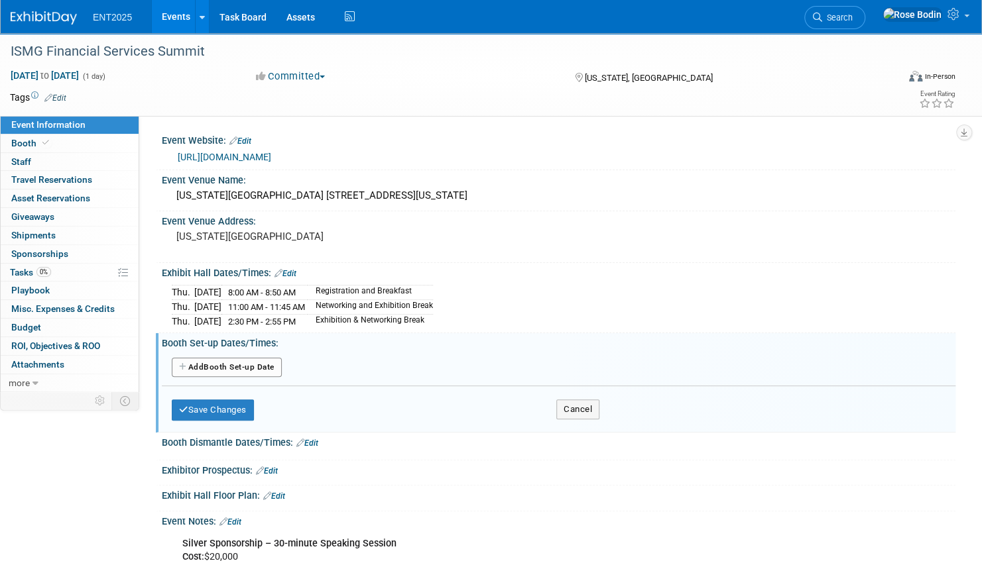
click at [256, 363] on button "Add Another Booth Set-up Date" at bounding box center [227, 368] width 110 height 20
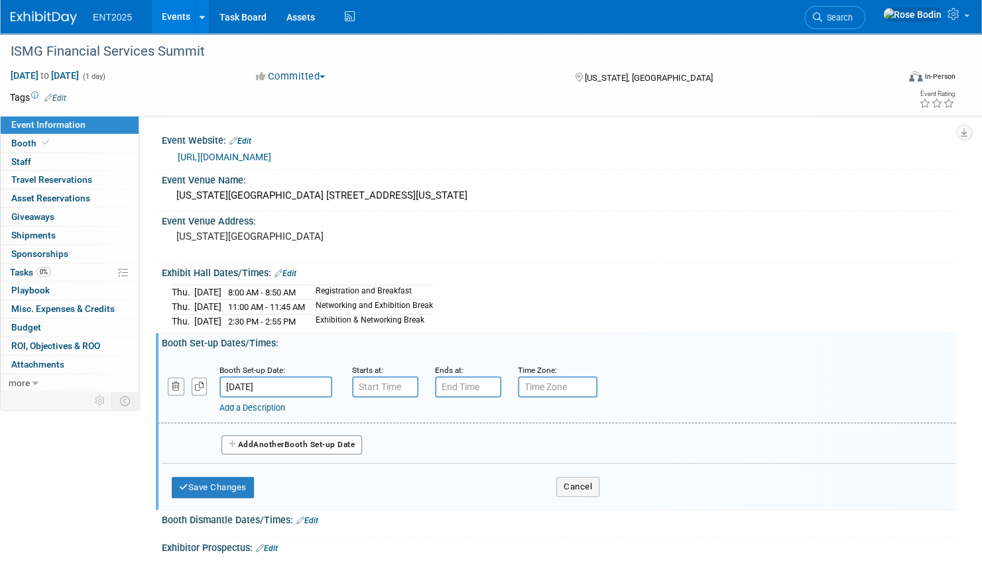
type input "7:00 AM"
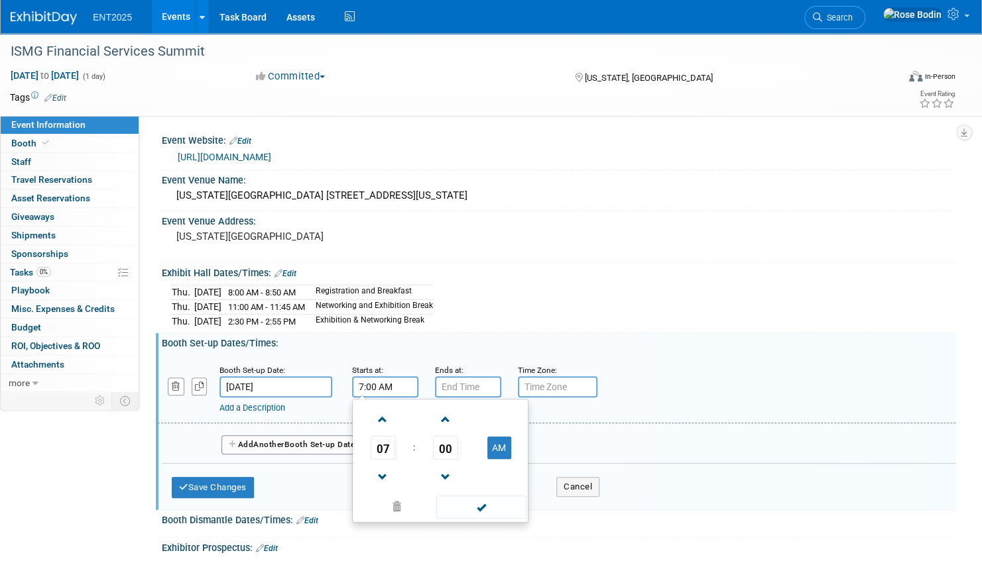
click at [386, 386] on input "7:00 AM" at bounding box center [385, 386] width 66 height 21
click at [457, 500] on span at bounding box center [480, 507] width 89 height 23
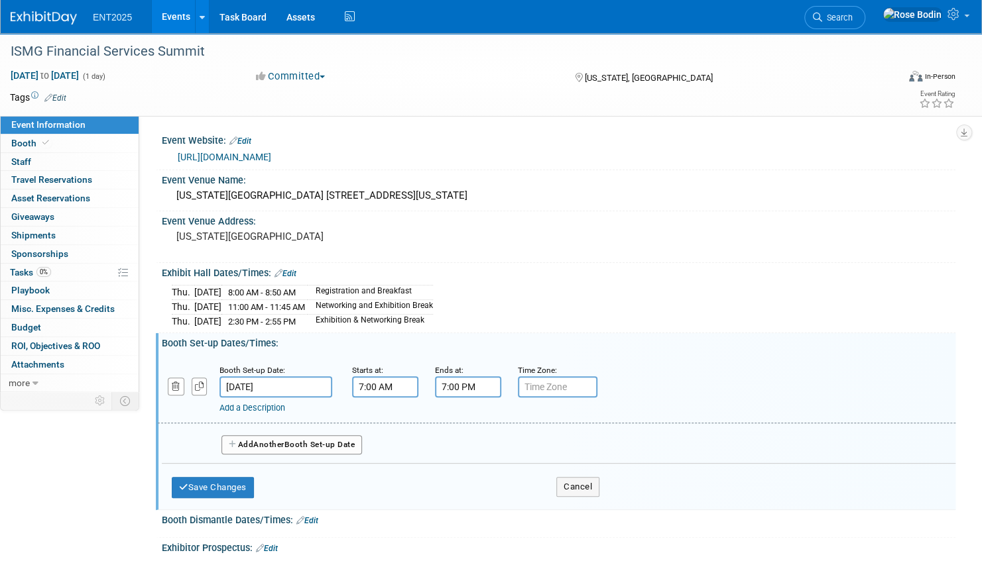
click at [462, 382] on input "7:00 PM" at bounding box center [468, 386] width 66 height 21
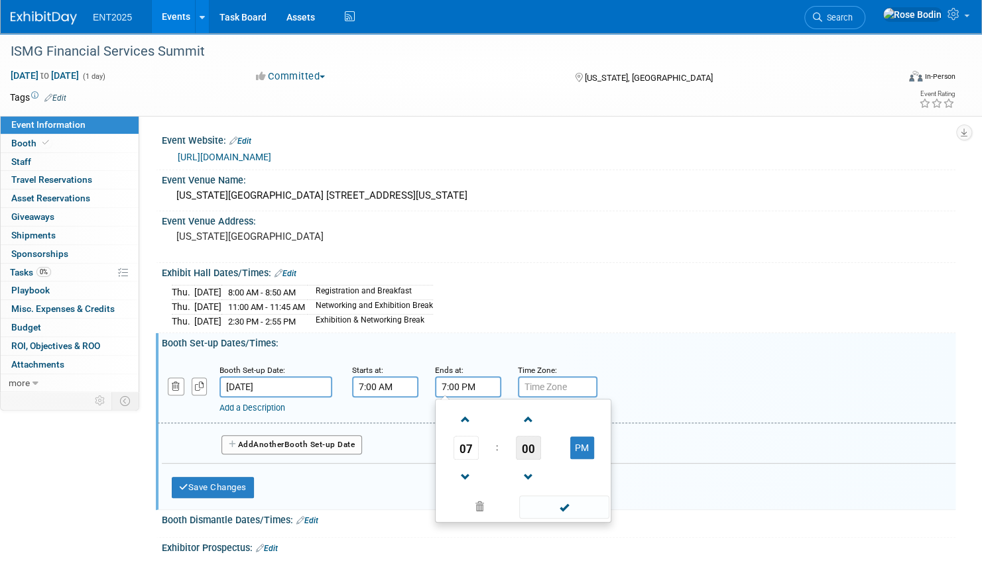
click at [527, 447] on span "00" at bounding box center [528, 448] width 25 height 24
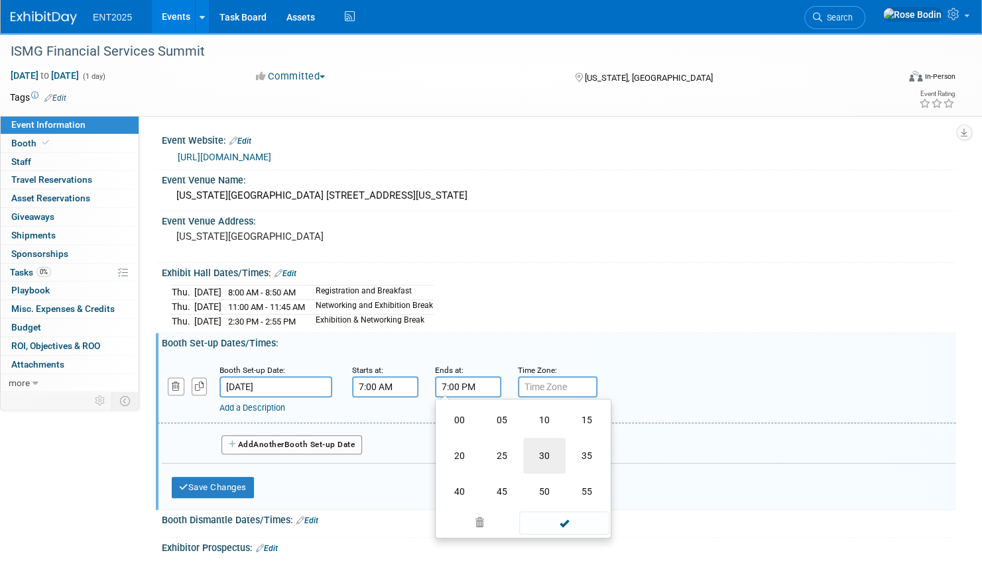
click at [554, 456] on td "30" at bounding box center [544, 456] width 42 height 36
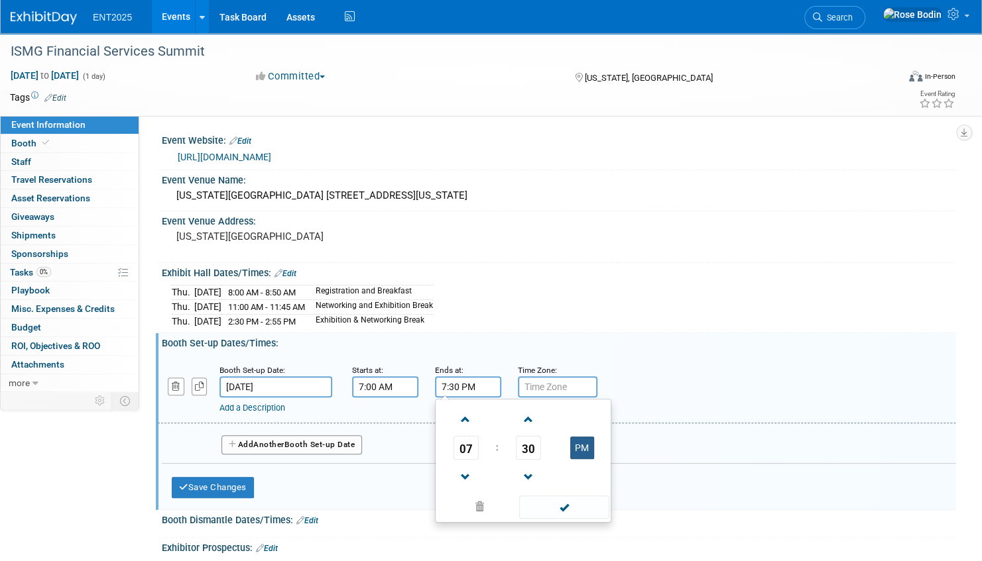
click at [579, 442] on button "PM" at bounding box center [582, 448] width 24 height 23
type input "7:30 AM"
click at [558, 501] on span at bounding box center [563, 507] width 89 height 23
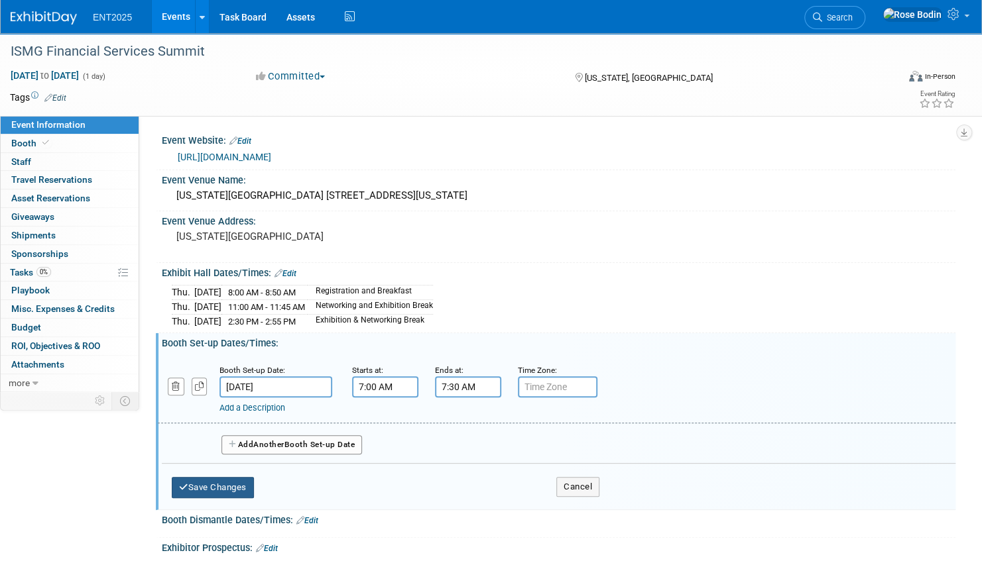
click at [211, 481] on button "Save Changes" at bounding box center [213, 487] width 82 height 21
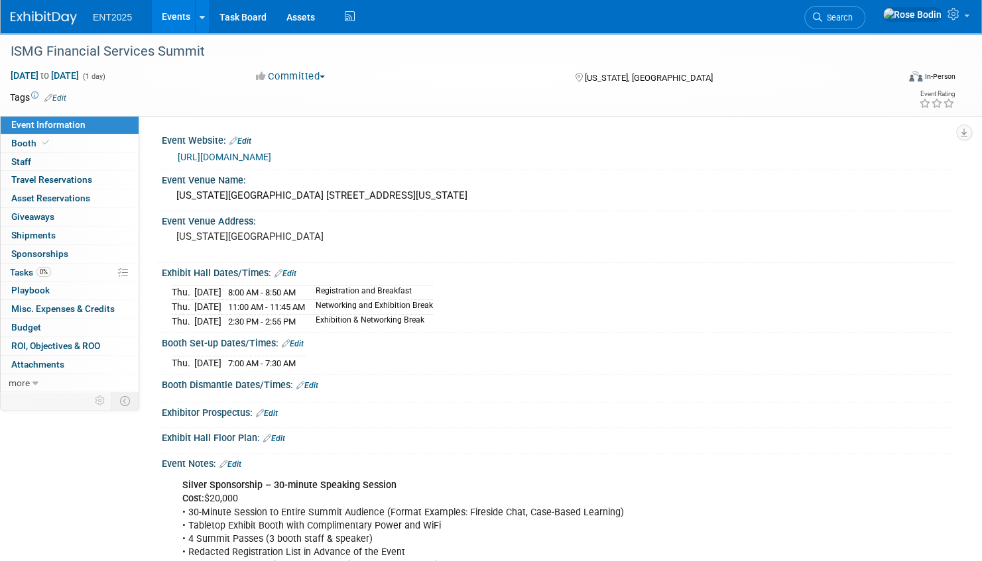
click at [174, 15] on link "Events" at bounding box center [176, 16] width 48 height 33
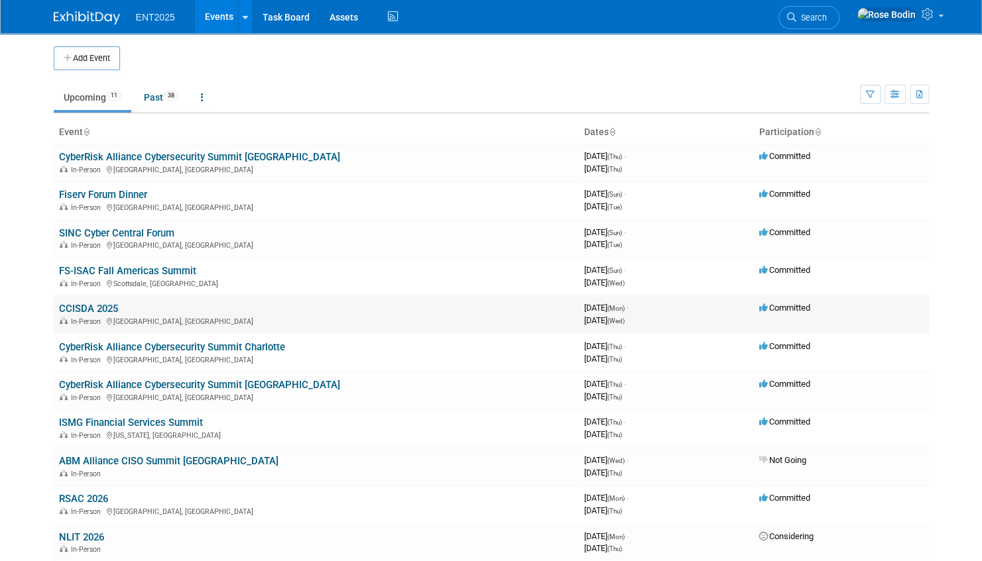
click at [77, 305] on link "CCISDA 2025" at bounding box center [88, 309] width 59 height 12
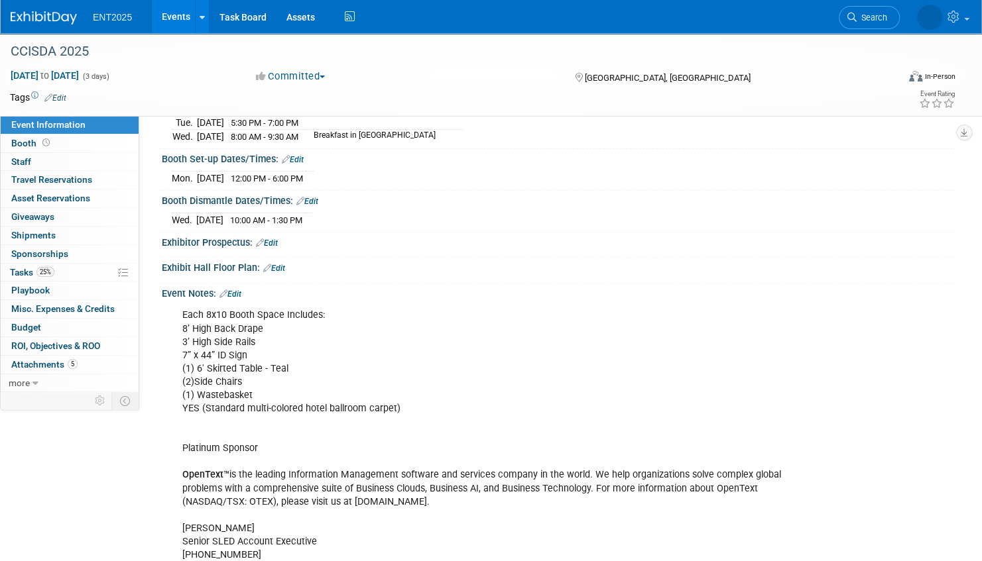
scroll to position [133, 0]
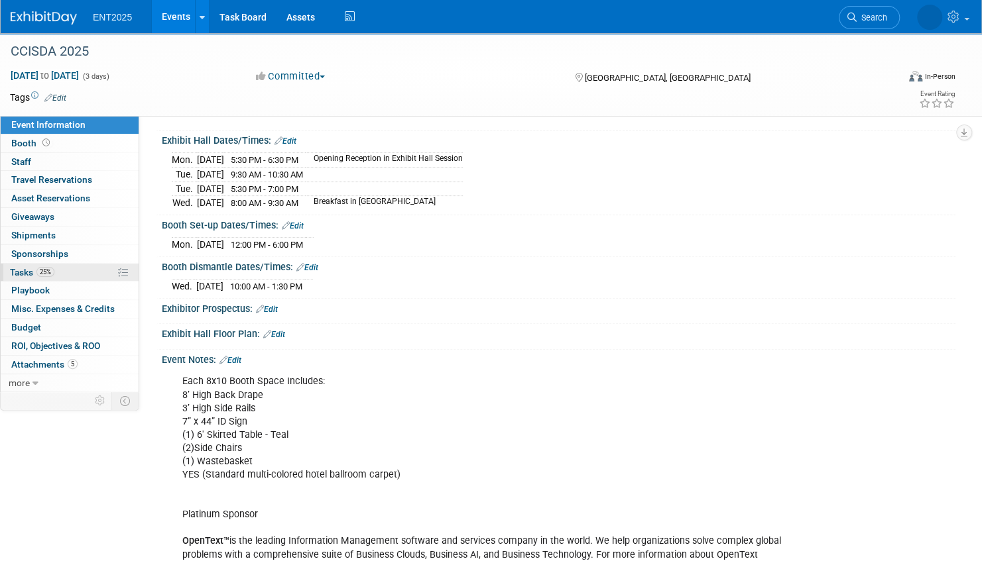
click at [99, 271] on link "25% Tasks 25%" at bounding box center [70, 273] width 138 height 18
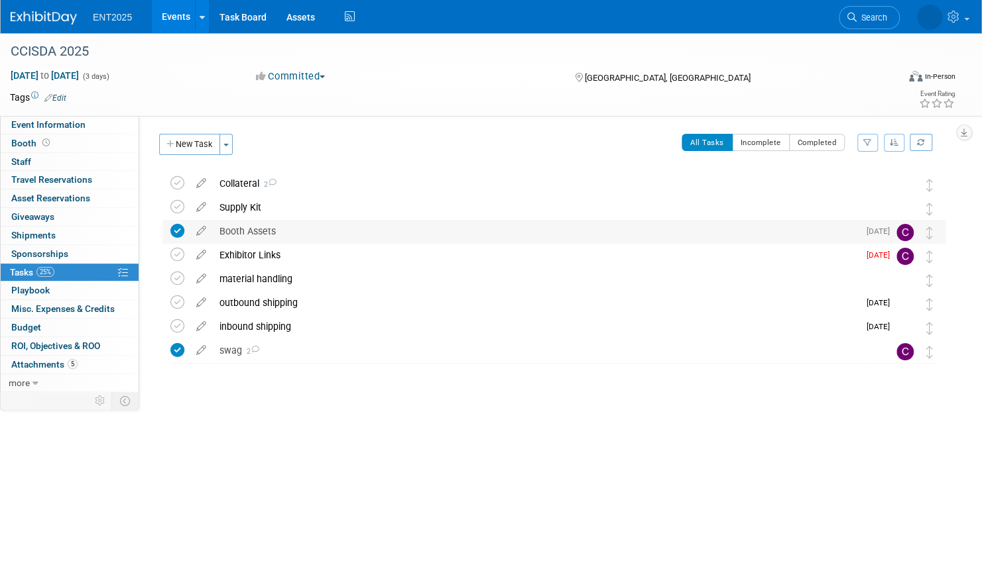
click at [319, 232] on div "Booth Assets" at bounding box center [536, 231] width 646 height 23
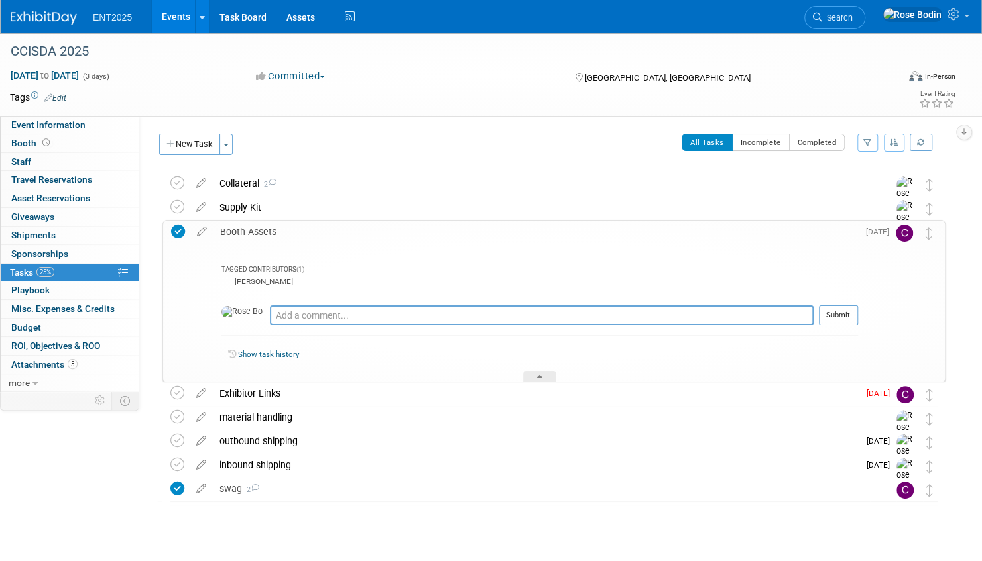
click at [319, 232] on div "Booth Assets" at bounding box center [535, 232] width 644 height 23
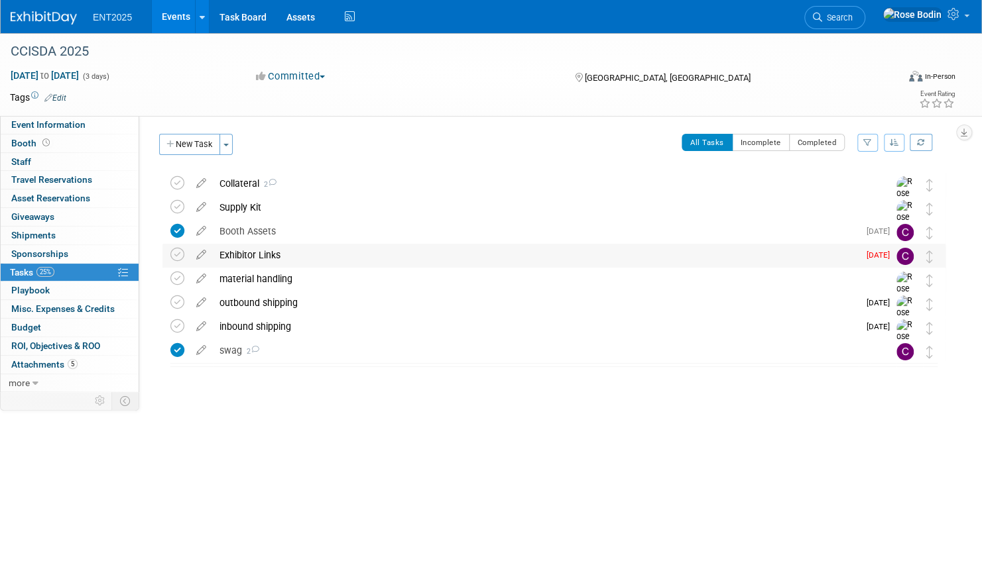
click at [319, 253] on div "Exhibitor Links" at bounding box center [536, 255] width 646 height 23
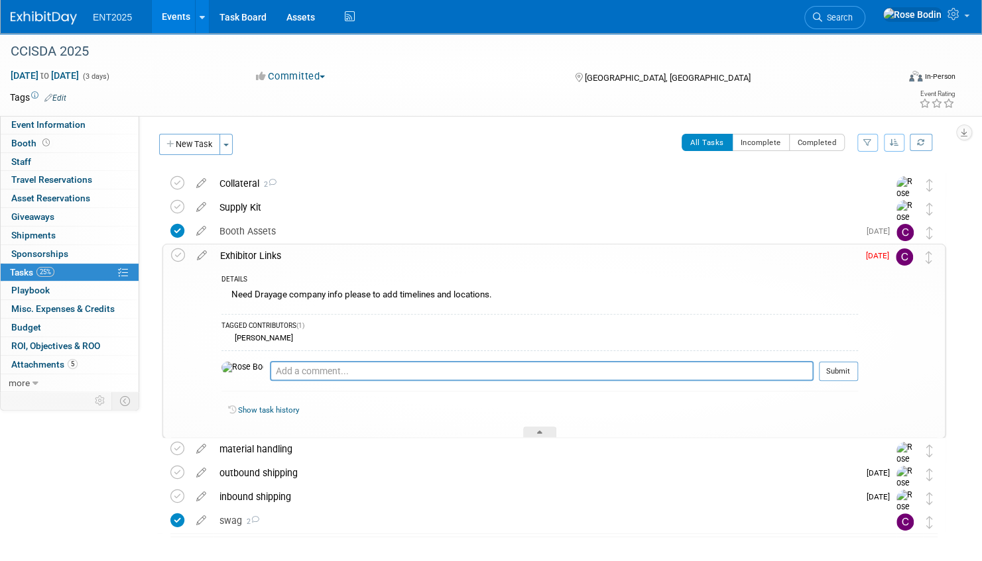
click at [319, 257] on div "Exhibitor Links" at bounding box center [535, 256] width 644 height 23
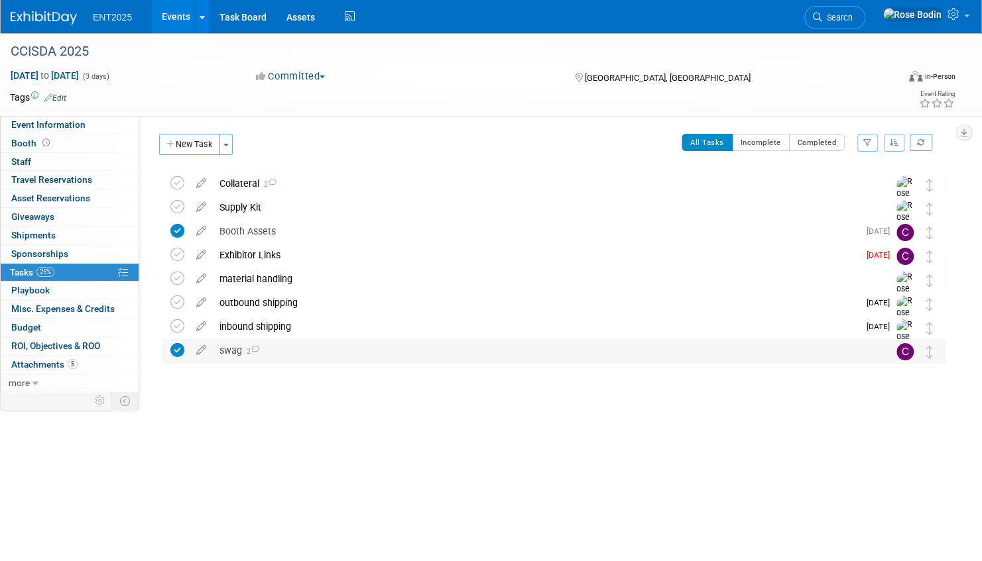
click at [345, 353] on div "swag 2" at bounding box center [541, 350] width 657 height 23
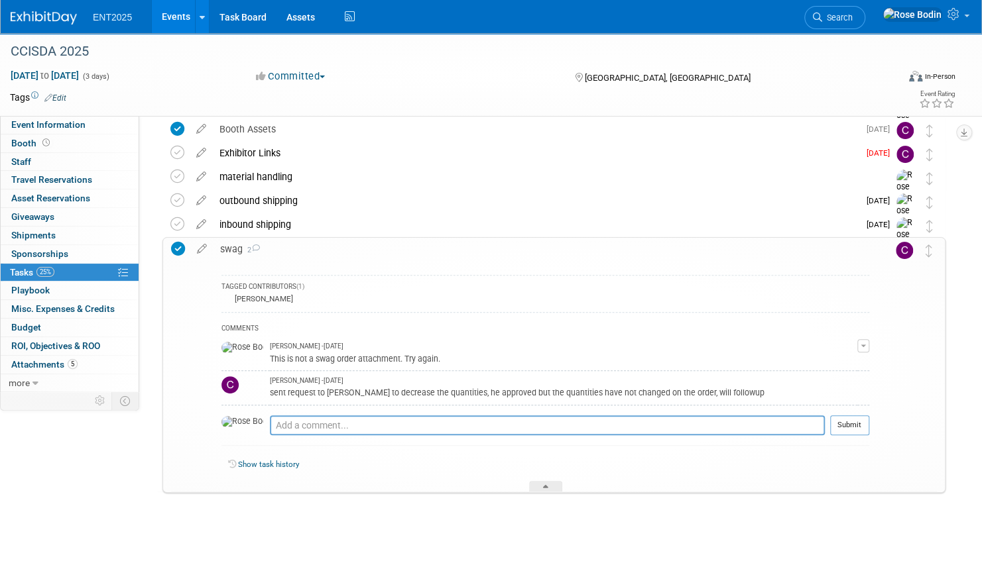
scroll to position [113, 0]
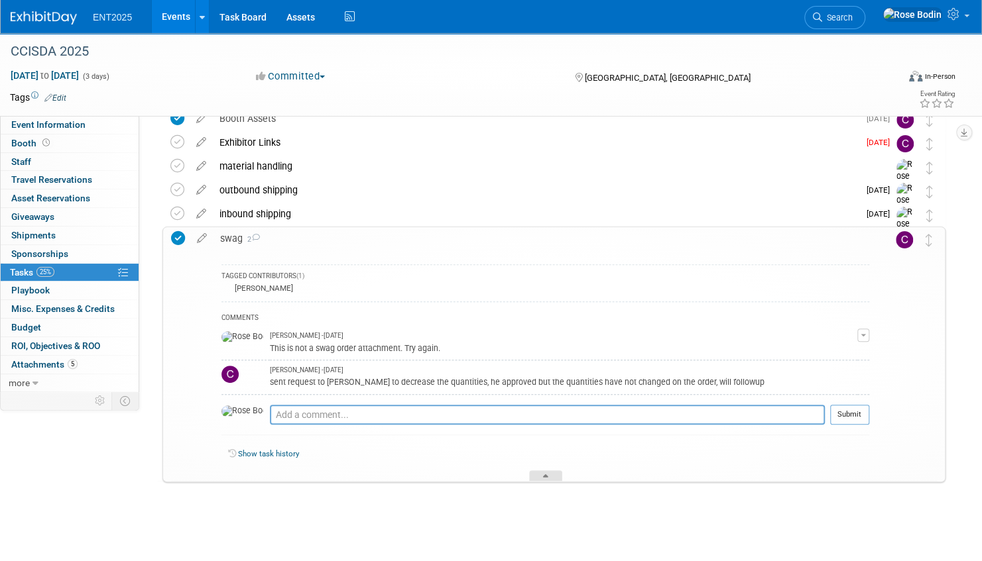
click at [545, 475] on icon at bounding box center [545, 479] width 5 height 8
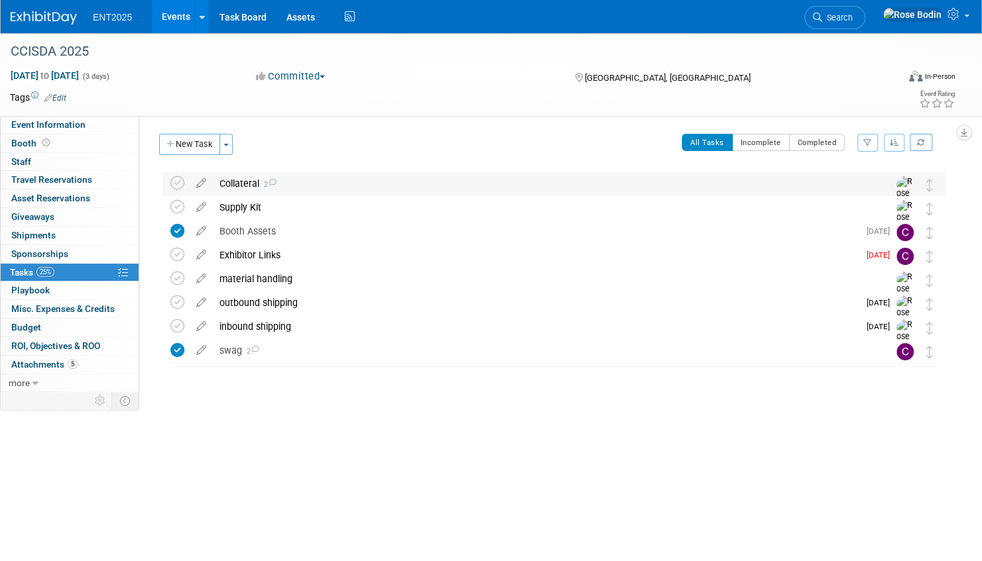
click at [414, 191] on div "Collateral 2" at bounding box center [541, 183] width 657 height 23
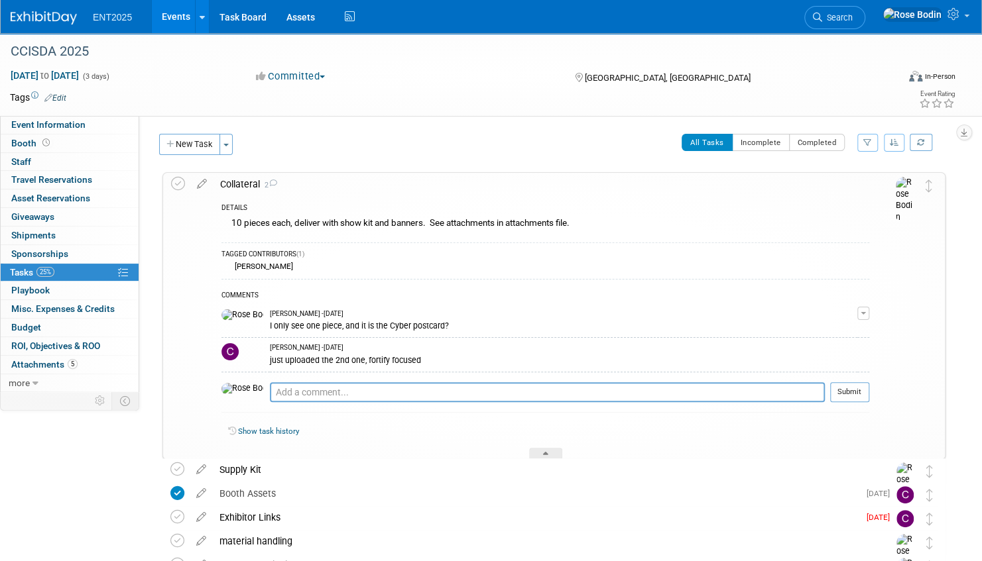
click at [414, 188] on div "Collateral 2" at bounding box center [540, 184] width 655 height 23
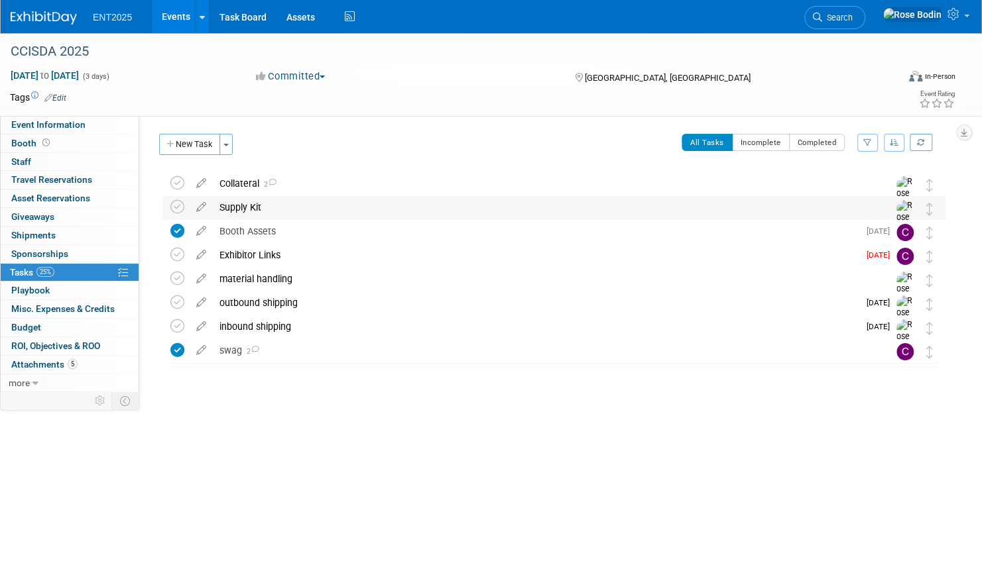
click at [416, 205] on div "Supply Kit" at bounding box center [541, 207] width 657 height 23
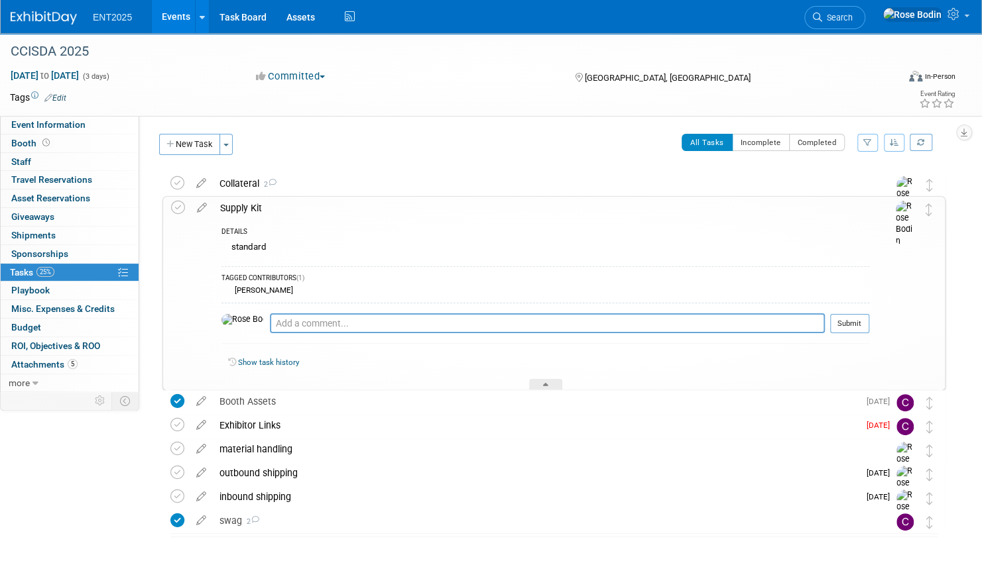
click at [412, 214] on div "Supply Kit" at bounding box center [540, 208] width 655 height 23
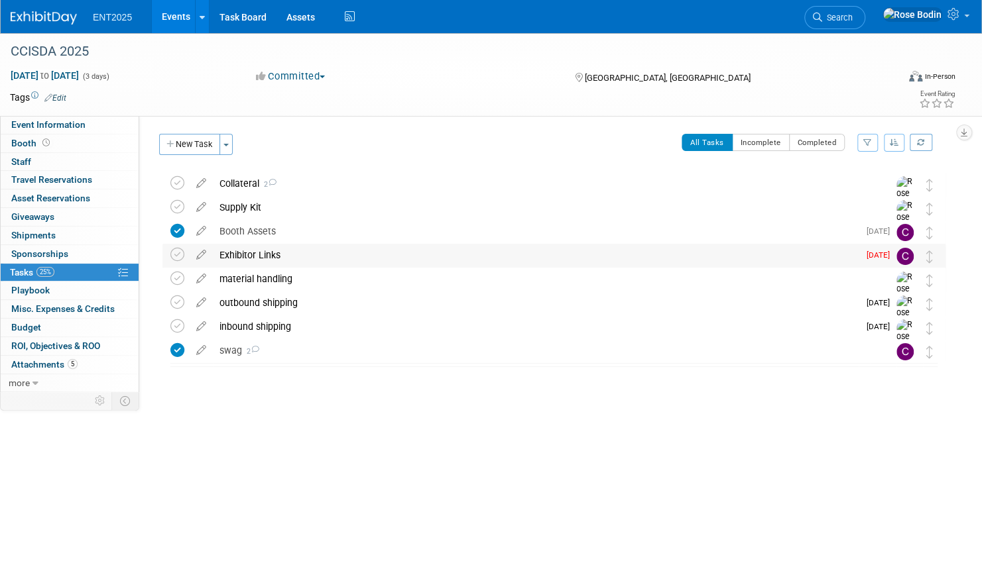
click at [396, 252] on div "Exhibitor Links" at bounding box center [536, 255] width 646 height 23
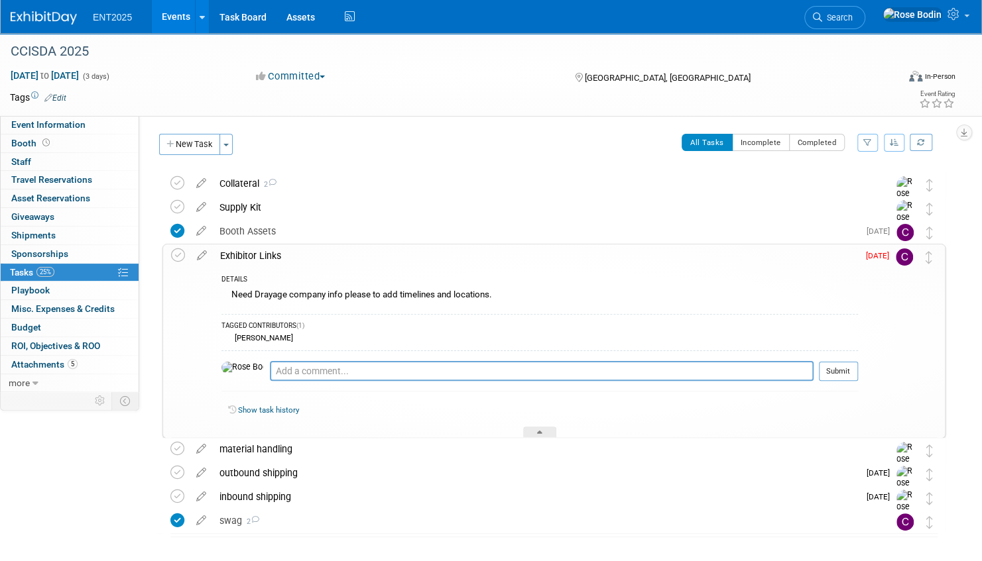
click at [394, 256] on div "Exhibitor Links" at bounding box center [535, 256] width 644 height 23
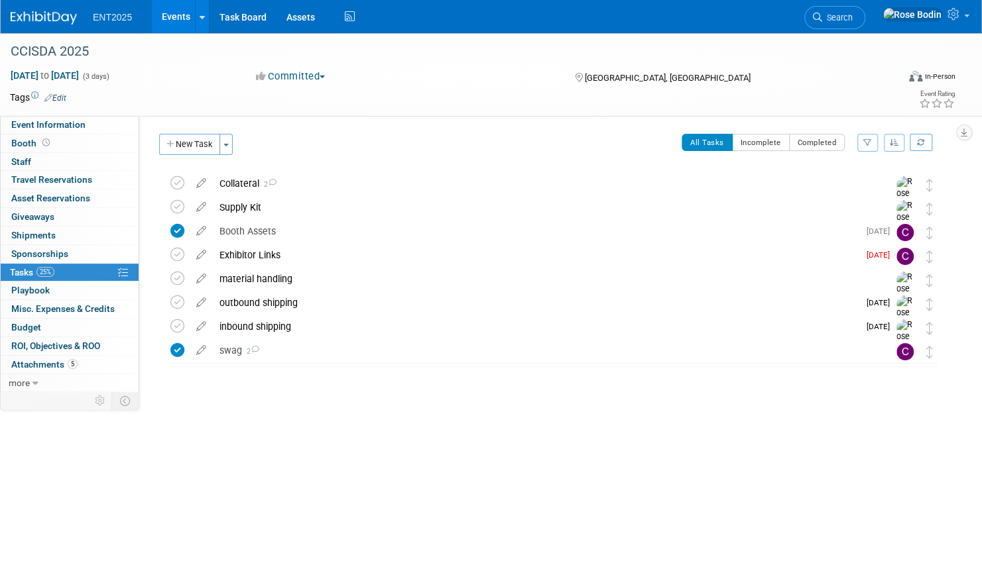
click at [420, 390] on div "CCISDA 2025 Monterey, CA Oct 6, 2025 to Oct 8, 2025 (Going) Collateral 2 DETAIL…" at bounding box center [550, 294] width 789 height 245
click at [171, 14] on link "Events" at bounding box center [176, 16] width 48 height 33
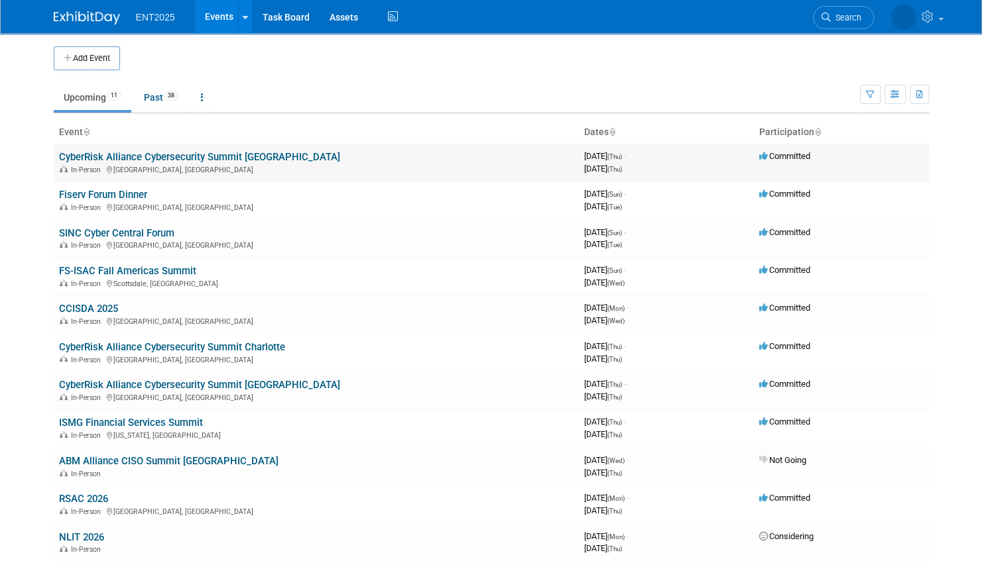
click at [245, 158] on link "CyberRisk Alliance Cybersecurity Summit [GEOGRAPHIC_DATA]" at bounding box center [199, 157] width 281 height 12
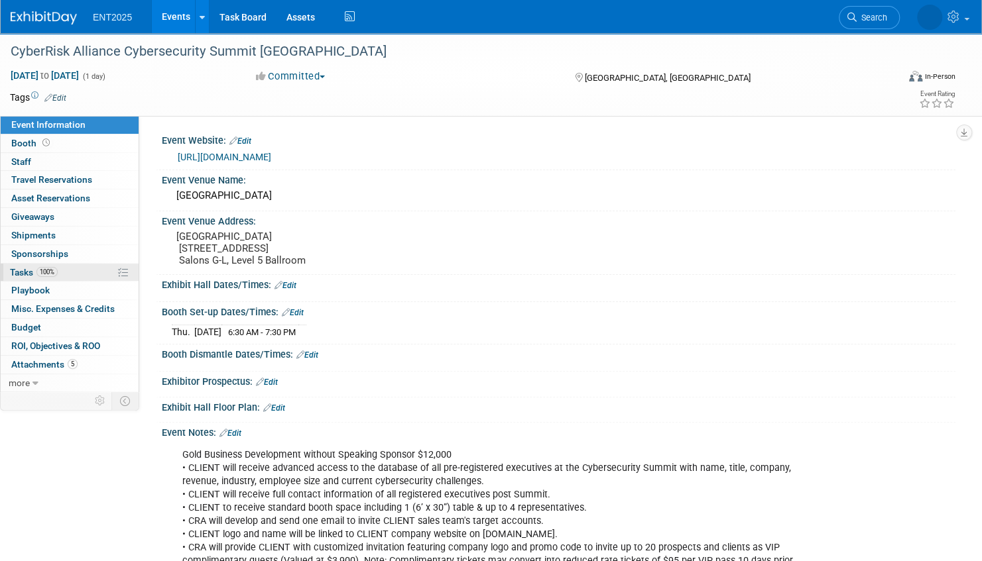
click at [89, 273] on link "100% Tasks 100%" at bounding box center [70, 273] width 138 height 18
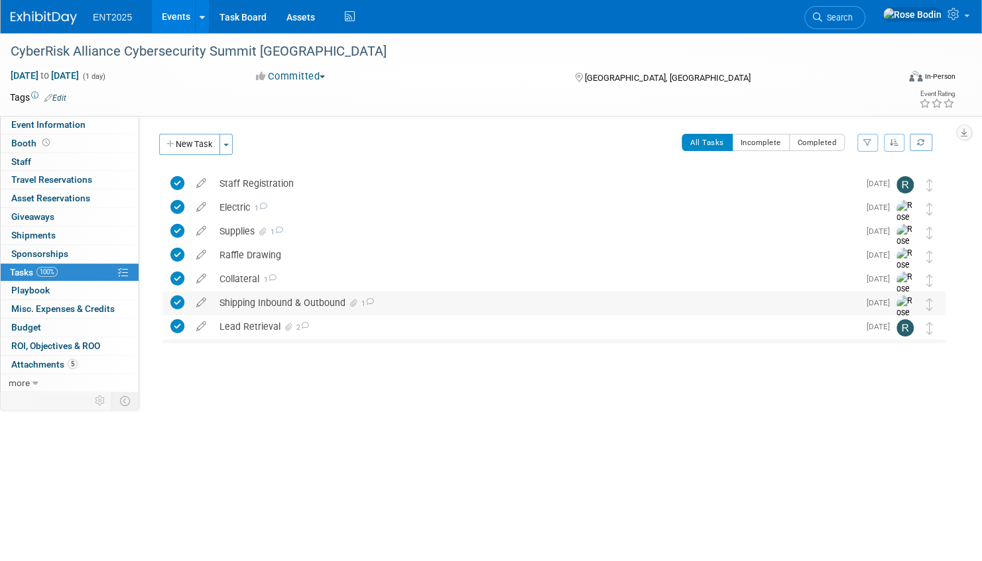
click at [453, 305] on div "Shipping Inbound & Outbound 1" at bounding box center [536, 303] width 646 height 23
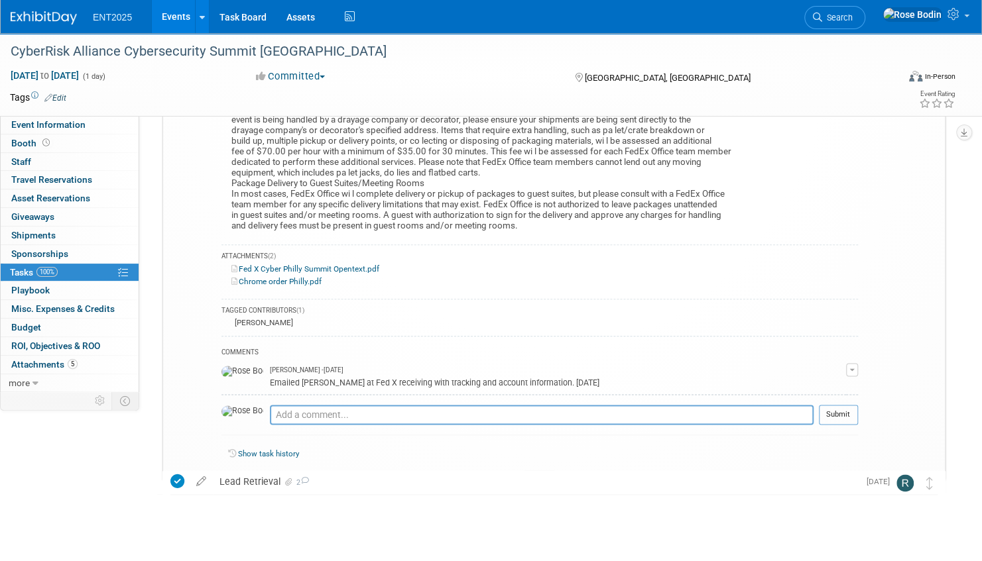
scroll to position [758, 0]
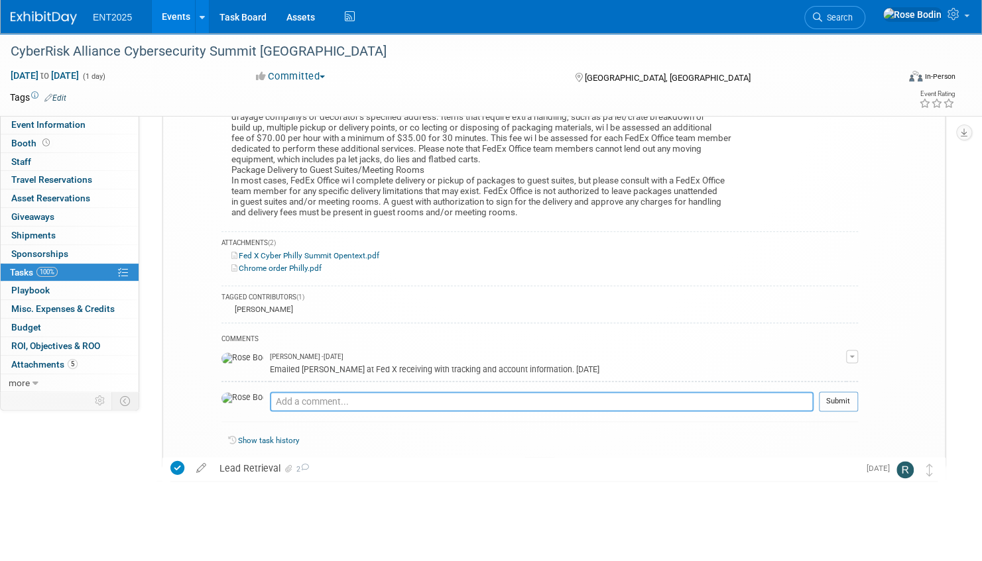
click at [281, 392] on textarea at bounding box center [541, 402] width 543 height 20
type textarea "John will pick up at 5pm on 9/25 for returns"
click at [834, 392] on button "Submit" at bounding box center [838, 402] width 39 height 20
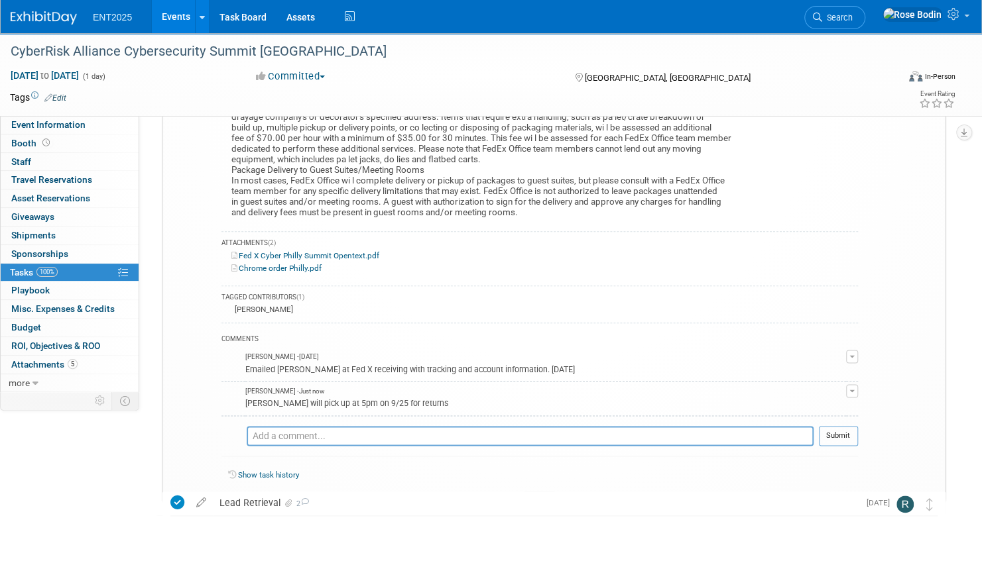
click at [540, 496] on icon at bounding box center [539, 500] width 5 height 8
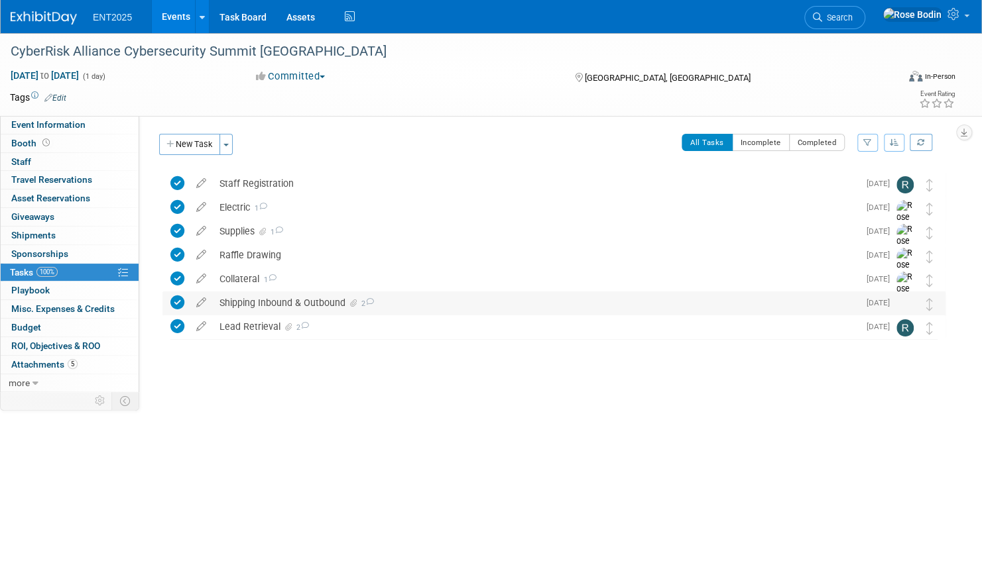
scroll to position [0, 0]
click at [174, 11] on link "Events" at bounding box center [176, 16] width 48 height 33
